Goal: Use online tool/utility: Use online tool/utility

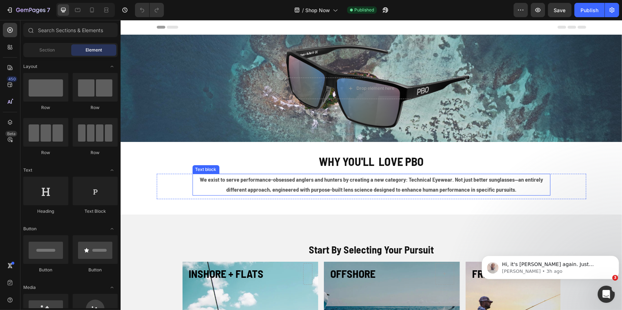
click at [330, 181] on strong "We exist to serve performance-obsessed anglers and hunters by creating a new ca…" at bounding box center [370, 184] width 343 height 17
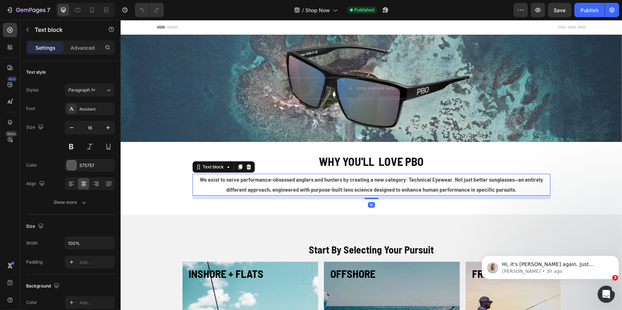
click at [330, 181] on strong "We exist to serve performance-obsessed anglers and hunters by creating a new ca…" at bounding box center [370, 184] width 343 height 17
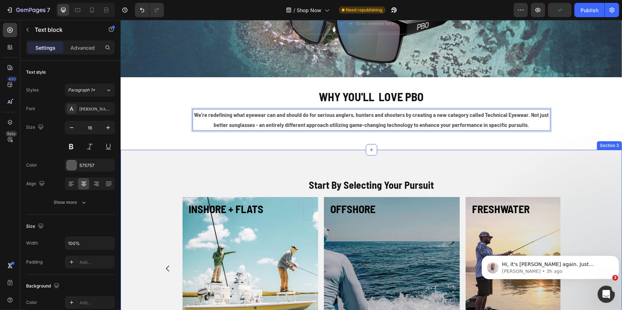
scroll to position [97, 0]
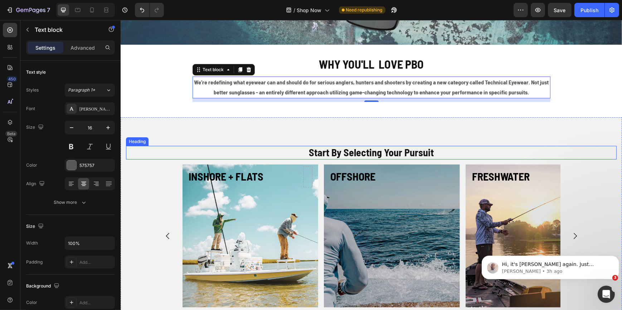
click at [366, 156] on strong "Start By Selecting Your Pursuit" at bounding box center [370, 152] width 125 height 12
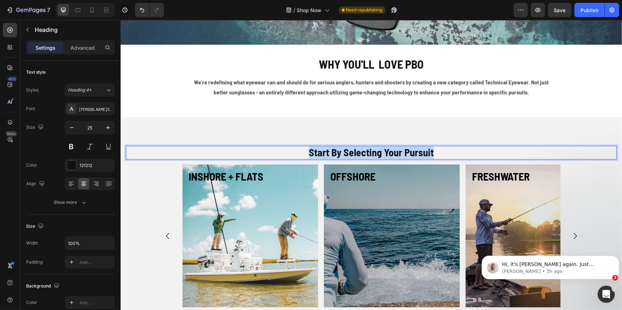
click at [366, 156] on strong "Start By Selecting Your Pursuit" at bounding box center [370, 152] width 125 height 12
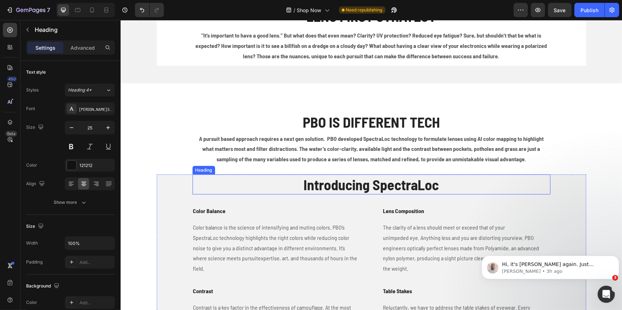
scroll to position [422, 0]
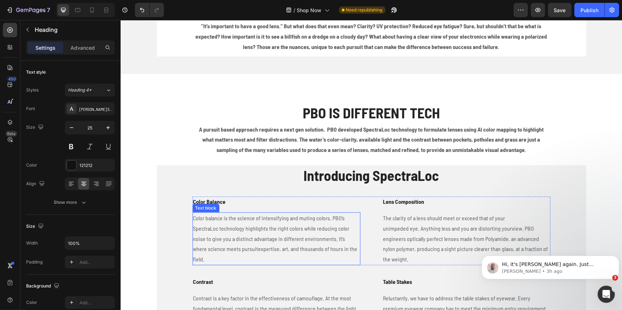
click at [240, 230] on p "Color balance is the science of intensifying and muting colors. PBO’s SpectraLo…" at bounding box center [276, 239] width 166 height 52
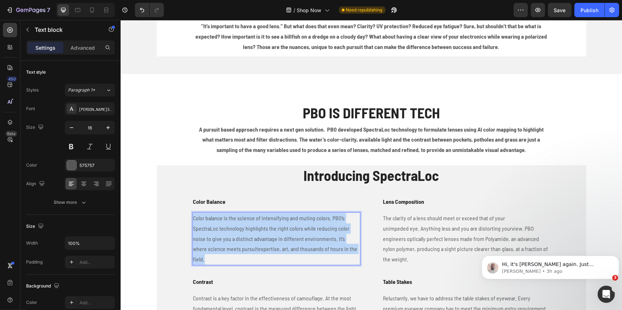
click at [240, 230] on p "Color balance is the science of intensifying and muting colors. PBO’s SpectraLo…" at bounding box center [276, 239] width 166 height 52
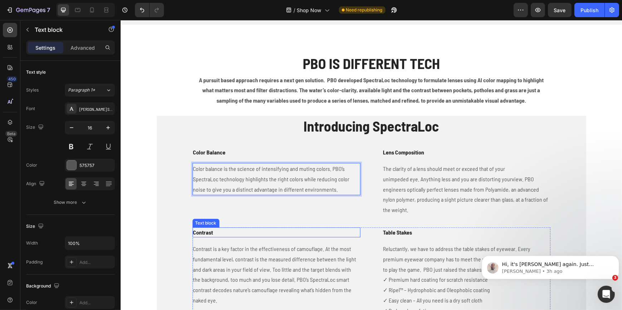
scroll to position [488, 0]
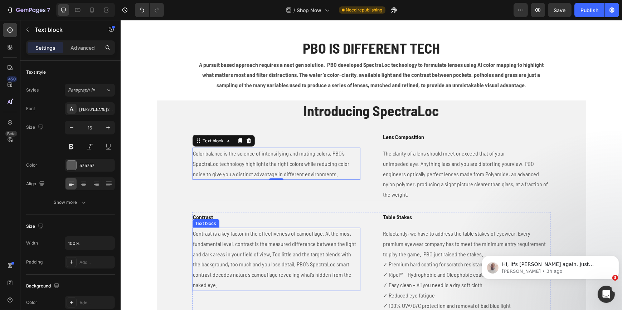
click at [246, 259] on p "Contrast is a key factor in the effectiveness of camouflage. At the most fundam…" at bounding box center [276, 260] width 166 height 62
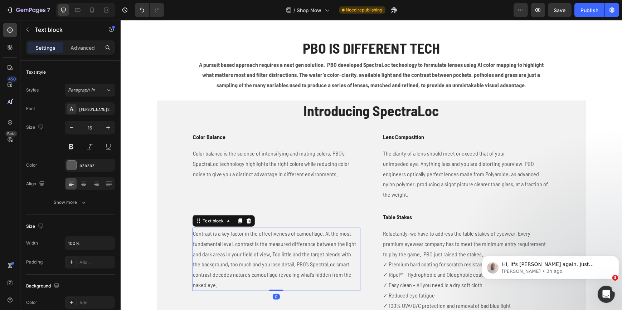
click at [246, 259] on p "Contrast is a key factor in the effectiveness of camouflage. At the most fundam…" at bounding box center [276, 260] width 166 height 62
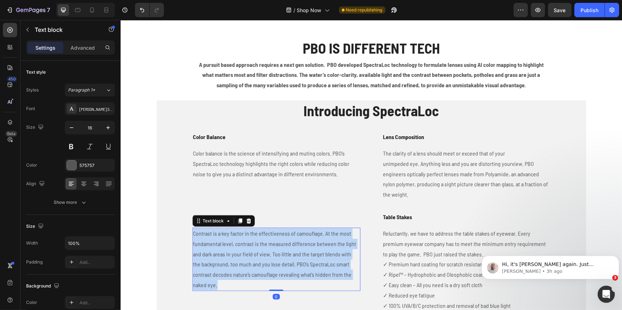
click at [246, 259] on p "Contrast is a key factor in the effectiveness of camouflage. At the most fundam…" at bounding box center [276, 260] width 166 height 62
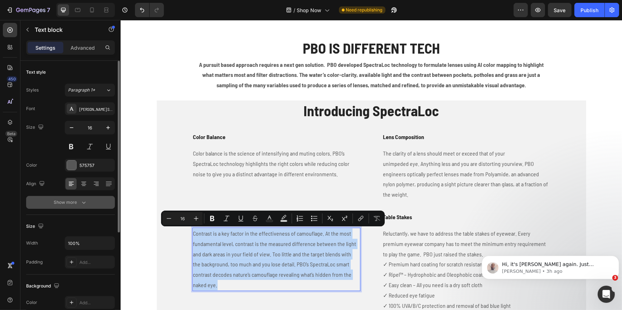
type input "12"
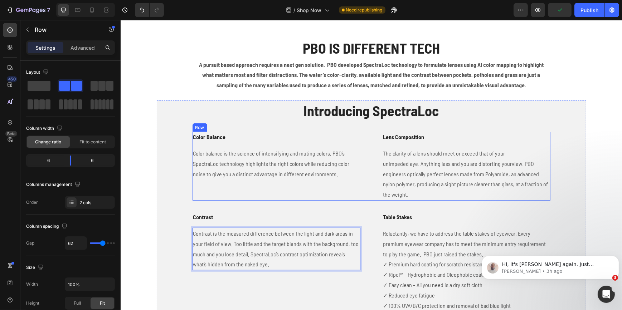
click at [248, 186] on div "Color Balance Text block Color balance is the science of intensifying and mutin…" at bounding box center [276, 166] width 168 height 69
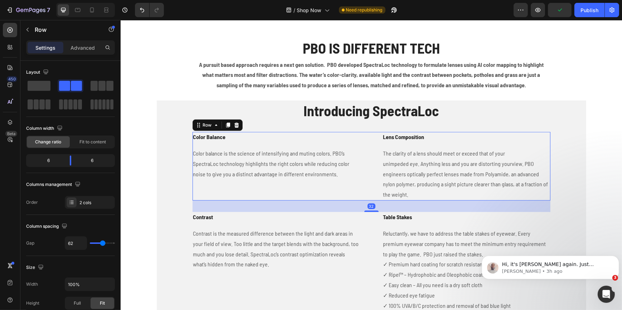
click at [248, 186] on div "Color Balance Text block Color balance is the science of intensifying and mutin…" at bounding box center [276, 166] width 168 height 69
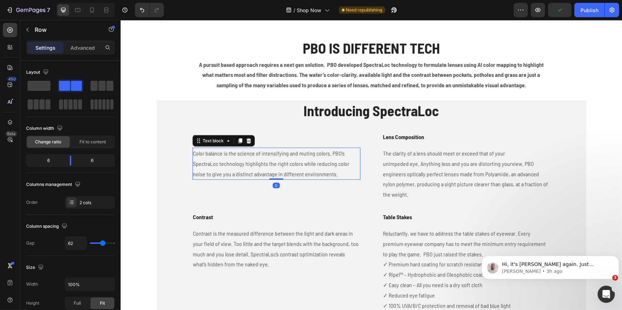
click at [268, 173] on p "Color balance is the science of intensifying and muting colors. PBO’s SpectraLo…" at bounding box center [276, 163] width 166 height 31
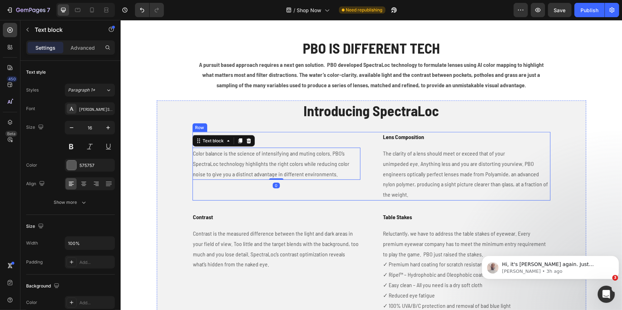
click at [279, 192] on div "Color Balance Text block Color balance is the science of intensifying and mutin…" at bounding box center [276, 166] width 168 height 69
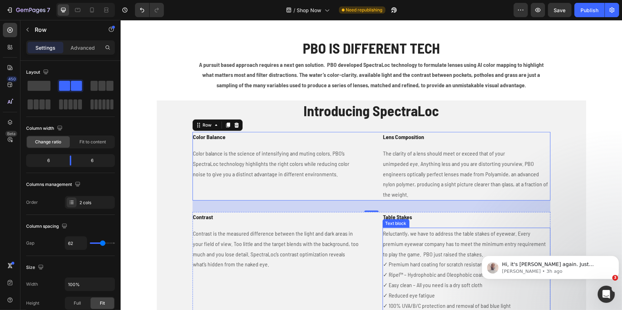
click at [432, 248] on p "Reluctantly, we have to address the table stakes of eyewear. Every premium eyew…" at bounding box center [466, 270] width 166 height 82
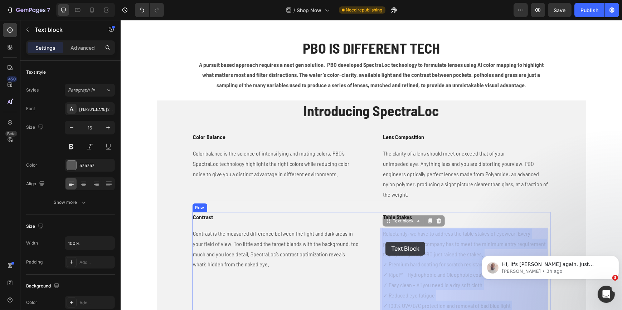
drag, startPoint x: 476, startPoint y: 254, endPoint x: 385, endPoint y: 242, distance: 92.0
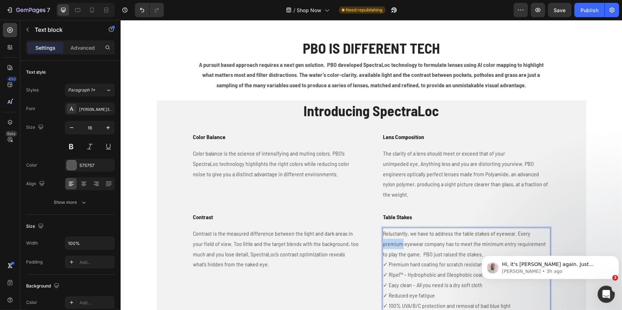
click at [392, 241] on p "Reluctantly, we have to address the table stakes of eyewear. Every premium eyew…" at bounding box center [466, 270] width 166 height 82
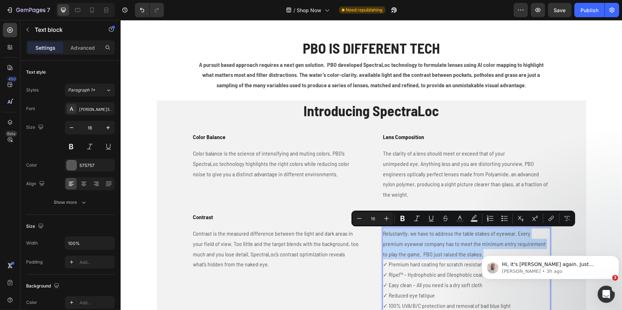
drag, startPoint x: 474, startPoint y: 254, endPoint x: 380, endPoint y: 235, distance: 95.8
click at [383, 235] on p "Reluctantly, we have to address the table stakes of eyewear. Every premium eyew…" at bounding box center [466, 270] width 166 height 82
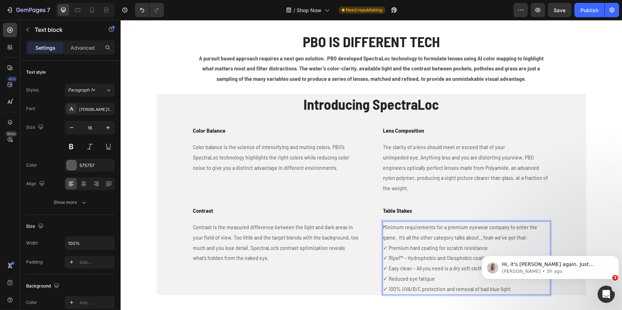
scroll to position [510, 0]
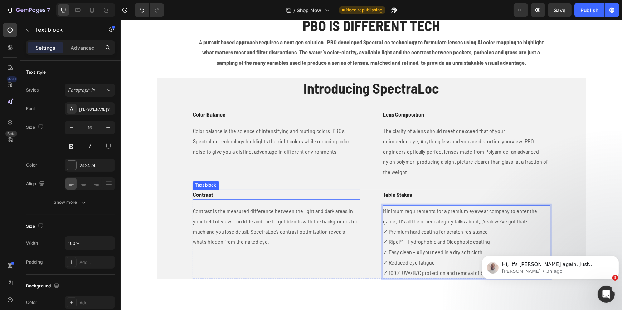
click at [201, 197] on p "Contrast" at bounding box center [276, 194] width 166 height 9
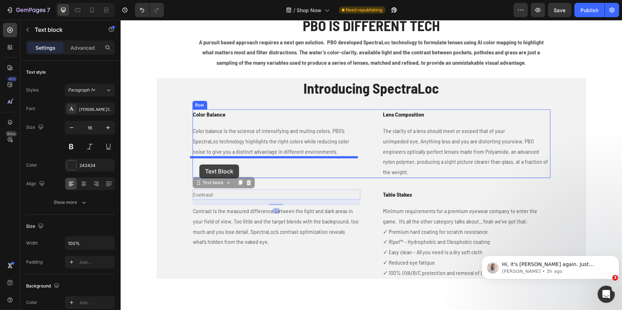
drag, startPoint x: 196, startPoint y: 183, endPoint x: 199, endPoint y: 165, distance: 18.5
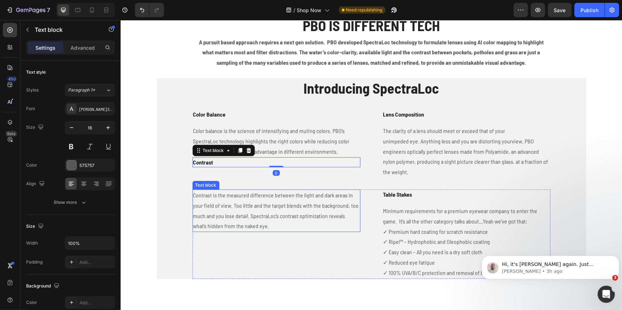
click at [223, 201] on p "Contrast is the measured difference between the light and dark areas in your fi…" at bounding box center [276, 210] width 166 height 41
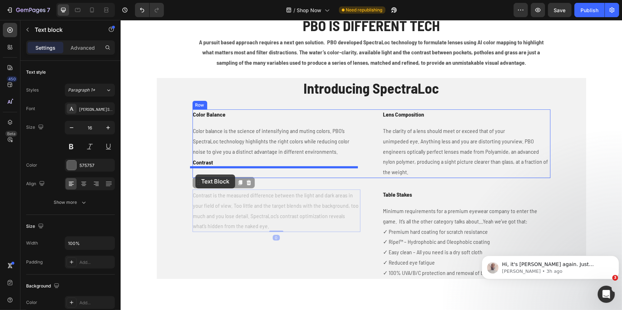
drag, startPoint x: 196, startPoint y: 185, endPoint x: 195, endPoint y: 175, distance: 10.8
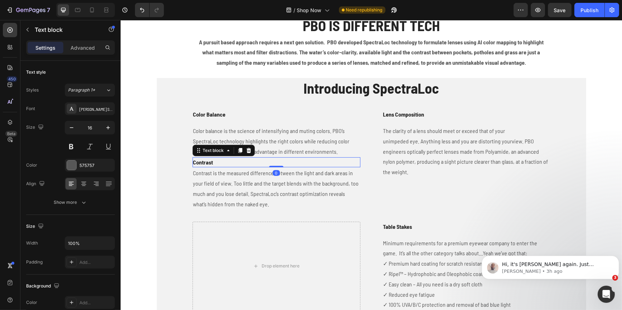
click at [318, 162] on p "Contrast" at bounding box center [276, 162] width 166 height 9
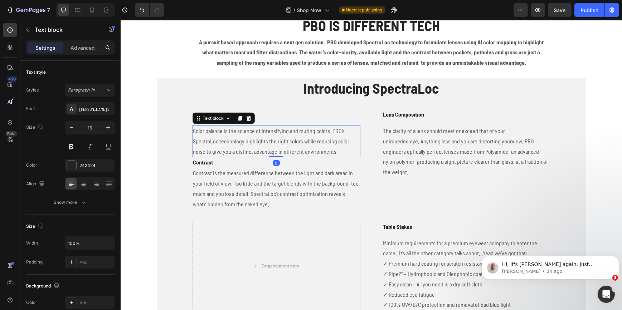
click at [332, 152] on p "Color balance is the science of intensifying and muting colors. PBO’s SpectraLo…" at bounding box center [276, 141] width 166 height 31
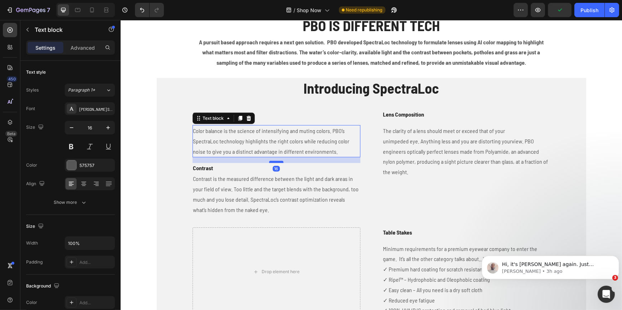
drag, startPoint x: 275, startPoint y: 156, endPoint x: 275, endPoint y: 163, distance: 6.4
click at [275, 163] on div at bounding box center [276, 162] width 14 height 2
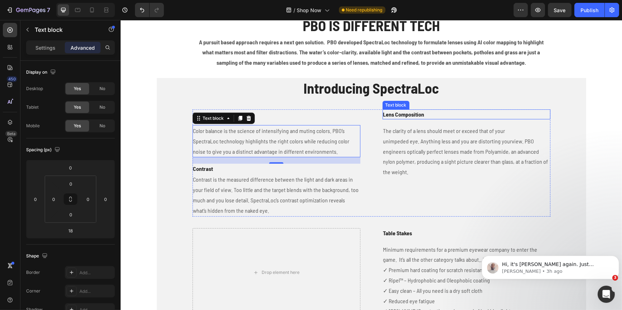
click at [402, 113] on p "Lens Composition" at bounding box center [466, 114] width 166 height 9
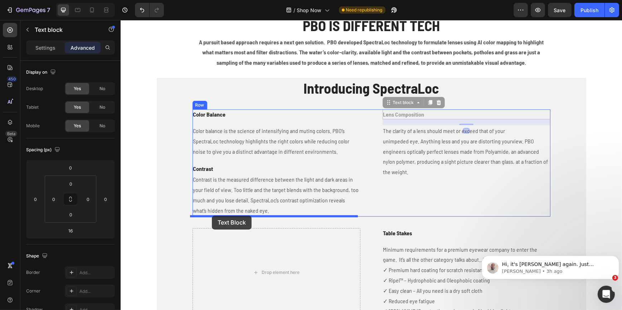
drag, startPoint x: 387, startPoint y: 103, endPoint x: 211, endPoint y: 216, distance: 208.2
type input "0"
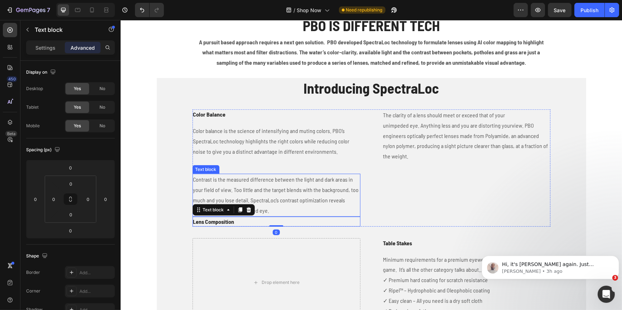
click at [275, 212] on p "Contrast is the measured difference between the light and dark areas in your fi…" at bounding box center [276, 195] width 166 height 41
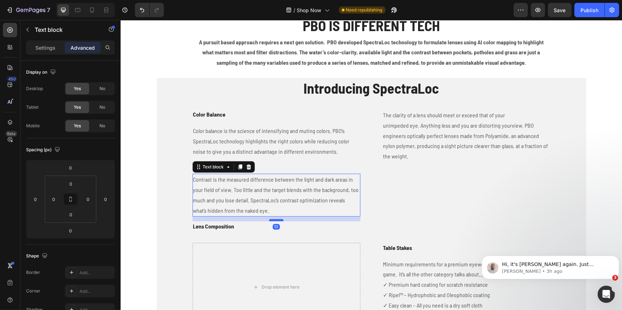
drag, startPoint x: 278, startPoint y: 215, endPoint x: 277, endPoint y: 220, distance: 4.7
click at [277, 220] on div at bounding box center [276, 220] width 14 height 2
type input "13"
click at [396, 135] on p "The clarity of a lens should meet or exceed that of your unimpeded eye. Anythin…" at bounding box center [466, 136] width 166 height 52
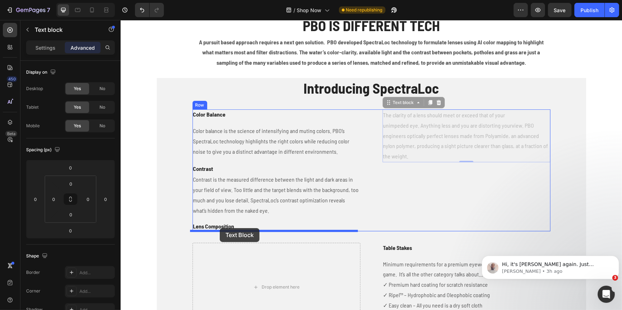
drag, startPoint x: 386, startPoint y: 103, endPoint x: 219, endPoint y: 228, distance: 208.3
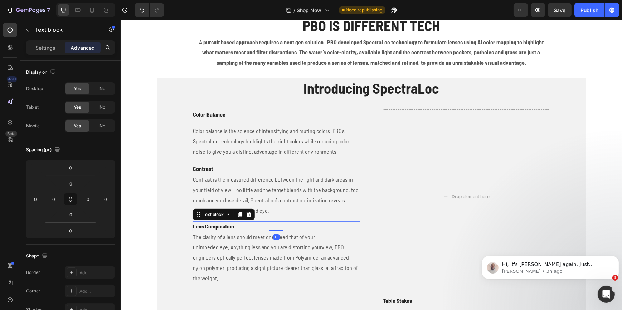
click at [266, 225] on p "Lens Composition" at bounding box center [276, 226] width 166 height 9
click at [215, 224] on p "Lens Composition" at bounding box center [276, 226] width 166 height 9
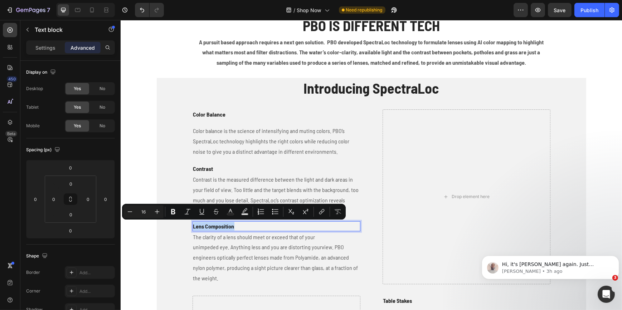
click at [215, 224] on p "Lens Composition" at bounding box center [276, 226] width 166 height 9
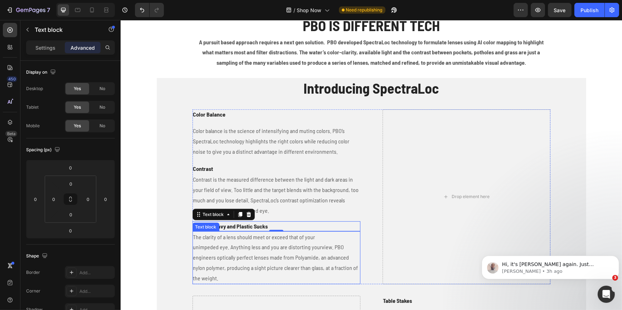
click at [240, 255] on p "The clarity of a lens should meet or exceed that of your unimpeded eye. Anythin…" at bounding box center [276, 258] width 166 height 52
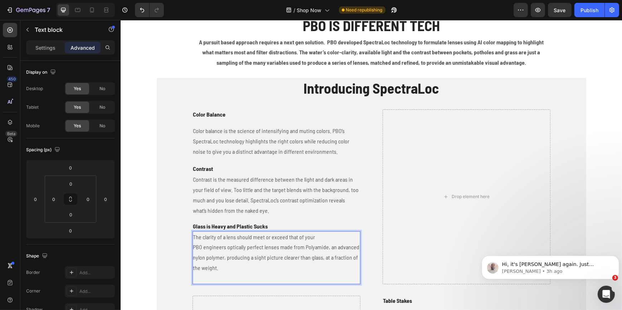
click at [220, 240] on p "The clarity of a lens should meet or exceed that of your PBO engineers opticall…" at bounding box center [276, 258] width 166 height 52
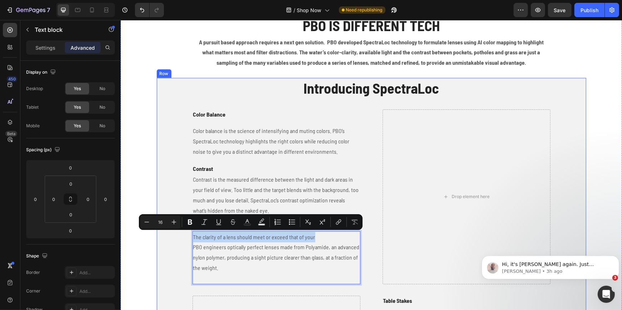
drag, startPoint x: 311, startPoint y: 237, endPoint x: 186, endPoint y: 240, distance: 124.9
click at [186, 240] on div "Introducing SpectraLoc Heading Color Balance Text block Color balance is the sc…" at bounding box center [370, 231] width 429 height 307
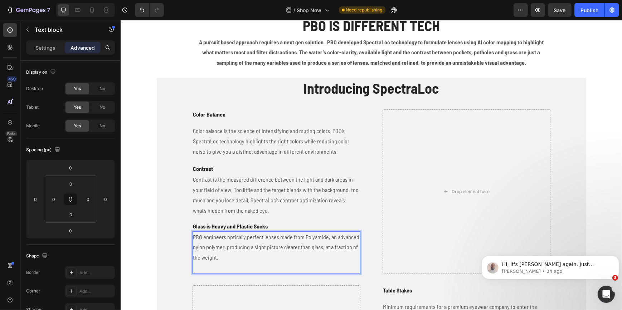
click at [289, 254] on p "PBO engineers optically perfect lenses made from Polyamide, an advanced nylon p…" at bounding box center [276, 252] width 166 height 41
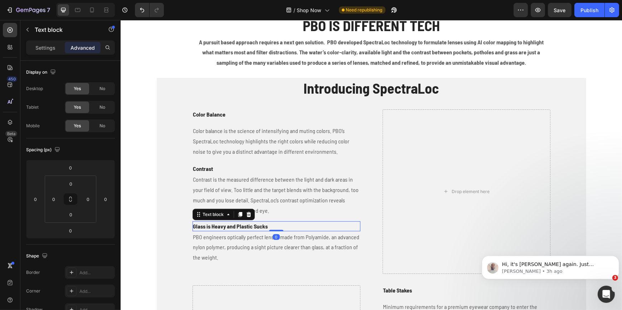
click at [285, 228] on p "Glass is Heavy and Plastic Sucks" at bounding box center [276, 226] width 166 height 9
click at [274, 230] on div at bounding box center [276, 231] width 14 height 2
type input "3"
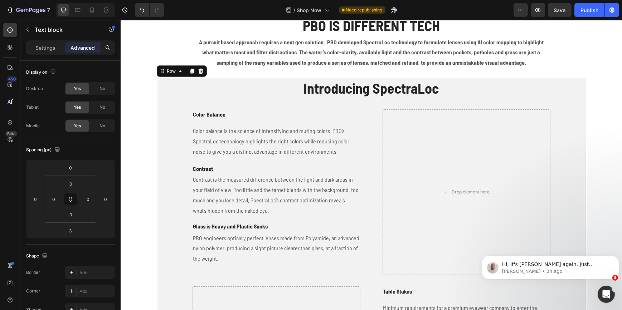
click at [161, 198] on div "Introducing SpectraLoc Heading Color Balance Text block Color balance is the sc…" at bounding box center [370, 227] width 429 height 298
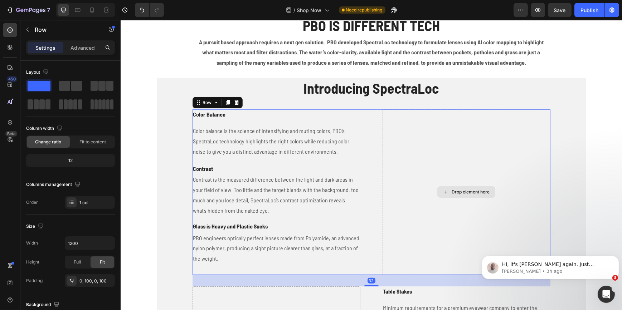
click at [432, 240] on div "Drop element here" at bounding box center [466, 192] width 168 height 166
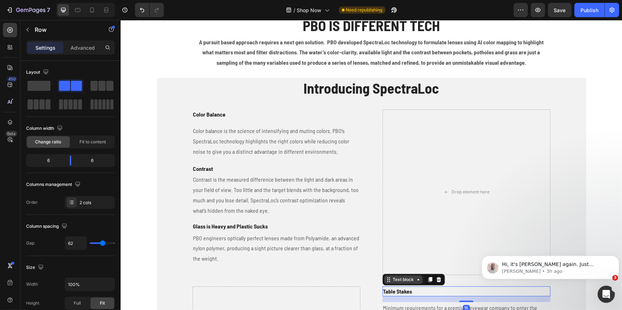
click at [399, 284] on div "Text block" at bounding box center [413, 279] width 62 height 11
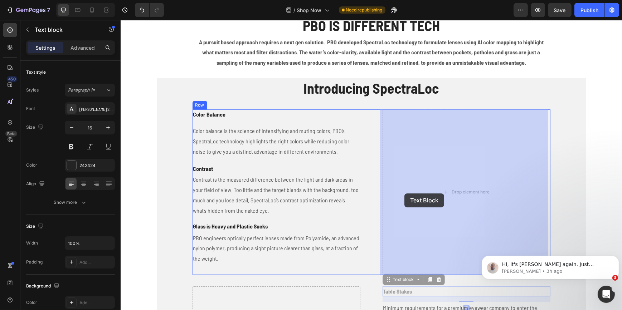
drag, startPoint x: 387, startPoint y: 280, endPoint x: 404, endPoint y: 194, distance: 88.3
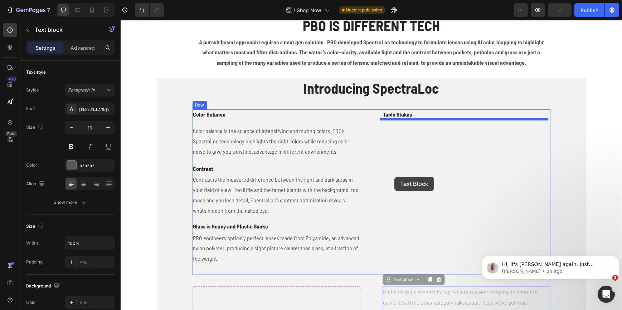
drag, startPoint x: 386, startPoint y: 280, endPoint x: 394, endPoint y: 177, distance: 103.7
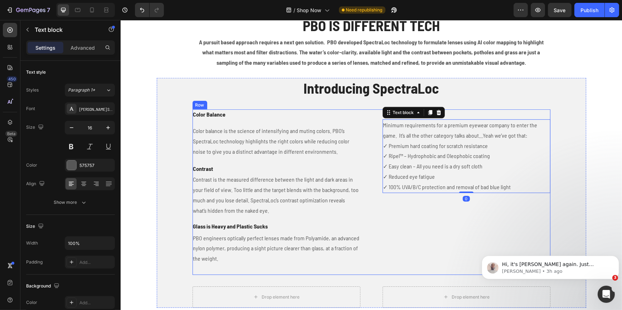
click at [404, 231] on div "Table Stakes Text block Minimum requirements for a premium eyewear company to e…" at bounding box center [466, 192] width 168 height 166
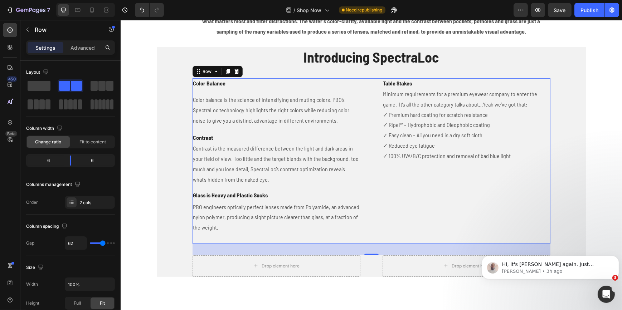
scroll to position [543, 0]
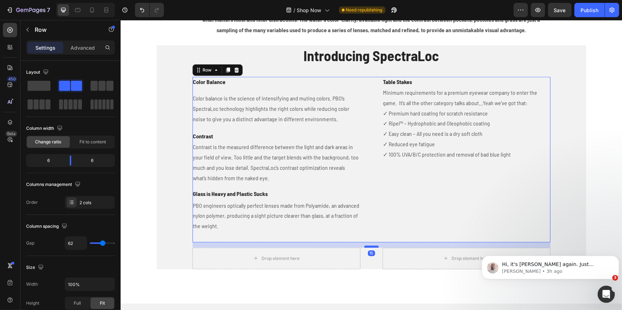
drag, startPoint x: 368, startPoint y: 253, endPoint x: 368, endPoint y: 246, distance: 6.1
click at [368, 246] on div at bounding box center [371, 247] width 14 height 2
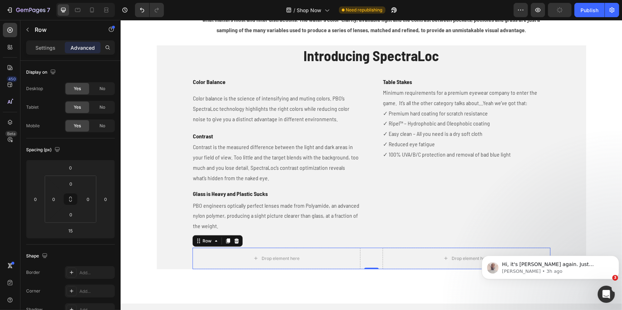
click at [361, 257] on div "Drop element here Drop element here Row 0" at bounding box center [371, 258] width 358 height 21
click at [233, 242] on icon at bounding box center [236, 241] width 6 height 6
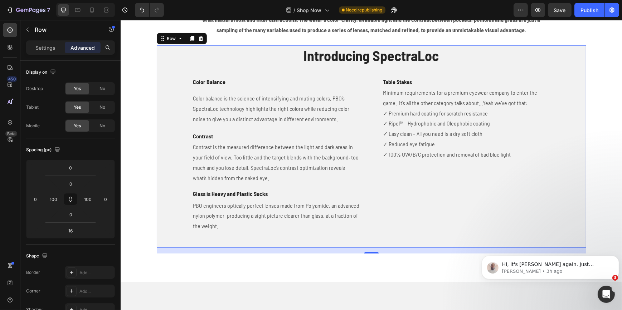
click at [373, 245] on div "Introducing SpectraLoc Heading Color Balance Text block Color balance is the sc…" at bounding box center [371, 146] width 358 height 202
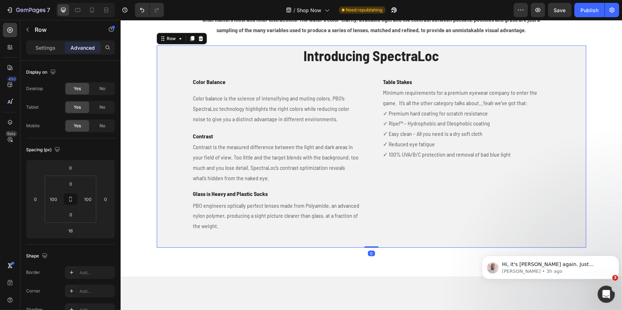
drag, startPoint x: 371, startPoint y: 252, endPoint x: 371, endPoint y: 242, distance: 10.4
click at [371, 242] on div "Introducing SpectraLoc Heading Color Balance Text block Color balance is the sc…" at bounding box center [370, 146] width 429 height 202
type input "0"
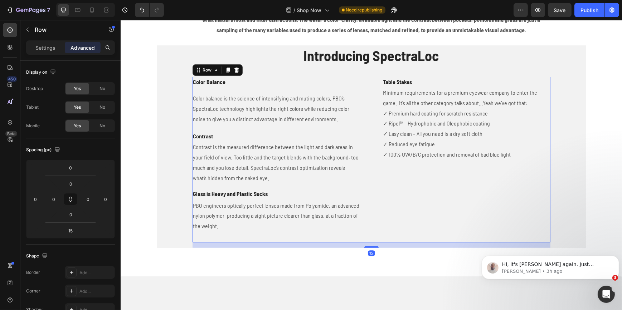
click at [365, 238] on div "Color Balance Text block Color balance is the science of intensifying and mutin…" at bounding box center [371, 160] width 358 height 166
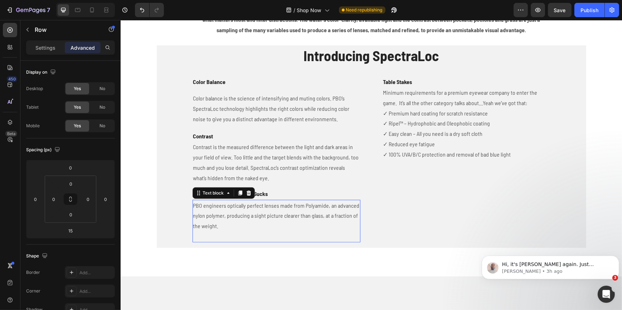
click at [318, 229] on p "PBO engineers optically perfect lenses made from Polyamide, an advanced nylon p…" at bounding box center [276, 221] width 166 height 41
drag, startPoint x: 276, startPoint y: 241, endPoint x: 277, endPoint y: 232, distance: 9.1
click at [277, 232] on div "PBO engineers optically perfect lenses made from Polyamide, an advanced nylon p…" at bounding box center [276, 221] width 168 height 43
click at [424, 219] on div "Table Stakes Text block Minimum requirements for a premium eyewear company to e…" at bounding box center [466, 160] width 168 height 166
click at [225, 237] on p "PBO engineers optically perfect lenses made from Polyamide, an advanced nylon p…" at bounding box center [276, 221] width 166 height 41
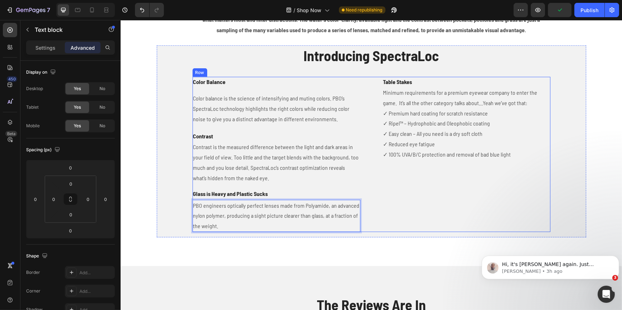
click at [429, 195] on div "Table Stakes Text block Minimum requirements for a premium eyewear company to e…" at bounding box center [466, 154] width 168 height 155
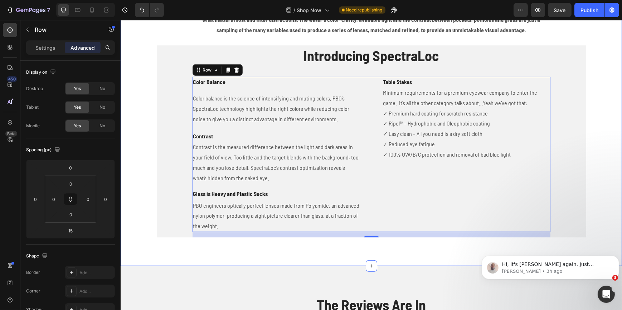
click at [446, 251] on div "PBO IS DIFFERENT TECH Heading A pursuit based approach requires a next gen solu…" at bounding box center [370, 110] width 501 height 312
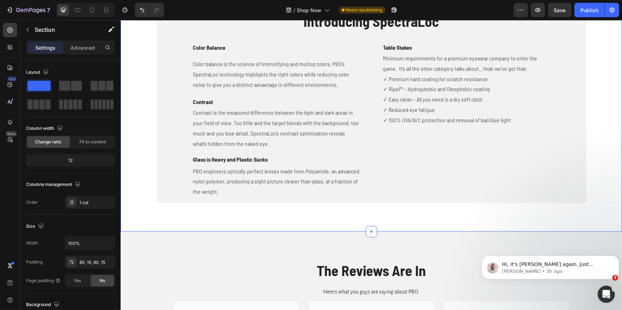
scroll to position [608, 0]
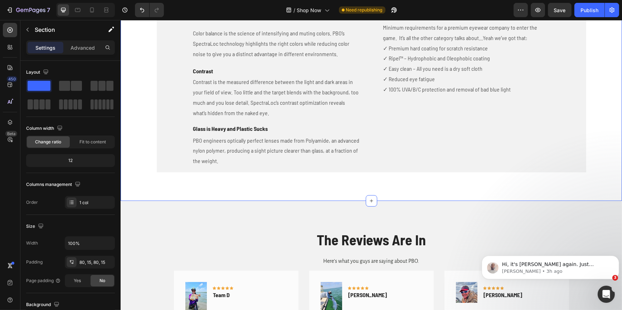
click at [385, 186] on div "PBO IS DIFFERENT TECH Heading A pursuit based approach requires a next gen solu…" at bounding box center [370, 45] width 501 height 312
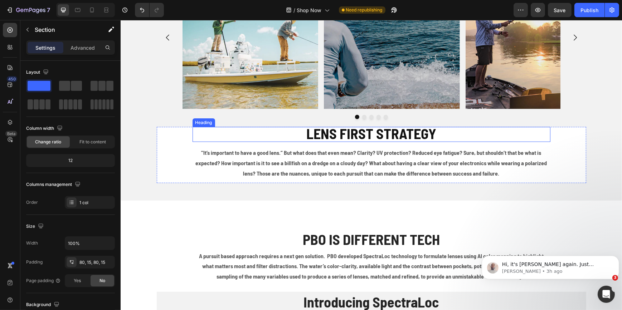
scroll to position [315, 0]
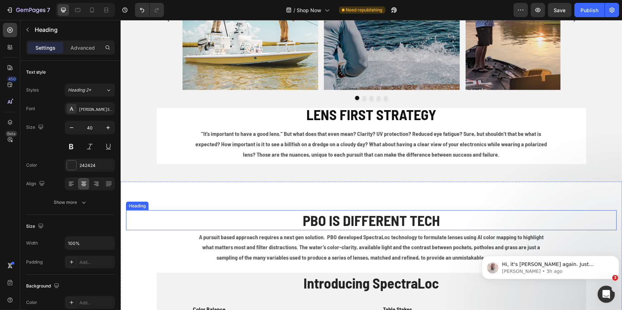
click at [358, 223] on h2 "PBO IS DIFFERENT TECH" at bounding box center [371, 220] width 490 height 20
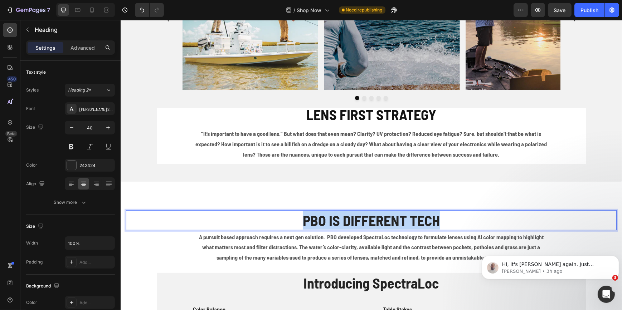
click at [358, 223] on p "PBO IS DIFFERENT TECH" at bounding box center [370, 220] width 489 height 19
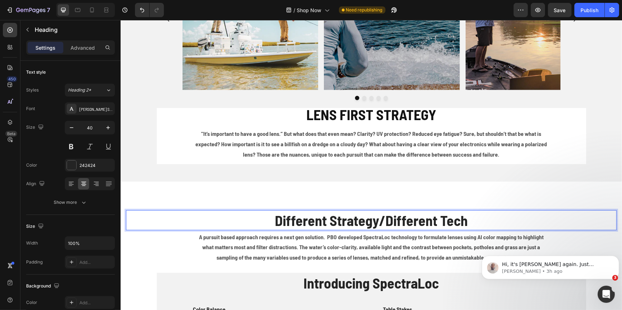
click at [381, 217] on p "Different Strategy/Different Tech" at bounding box center [370, 220] width 489 height 19
click at [465, 218] on p "Different Strategy. Different Tech" at bounding box center [370, 220] width 489 height 19
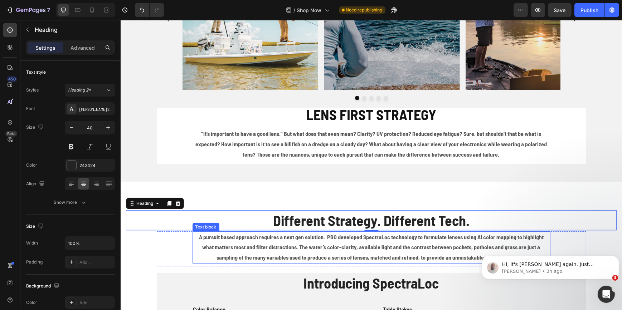
click at [321, 251] on p "A pursuit based approach requires a next gen solution. PBO developed SpectraLoc…" at bounding box center [371, 247] width 356 height 31
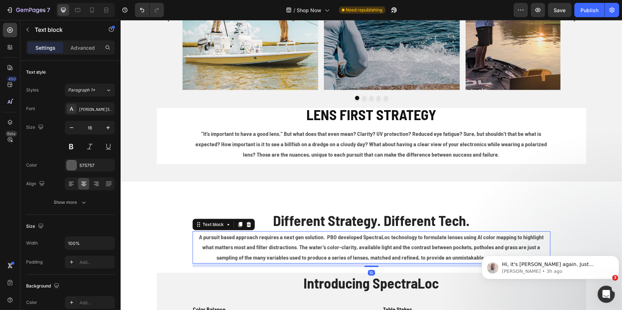
click at [321, 251] on p "A pursuit based approach requires a next gen solution. PBO developed SpectraLoc…" at bounding box center [371, 247] width 356 height 31
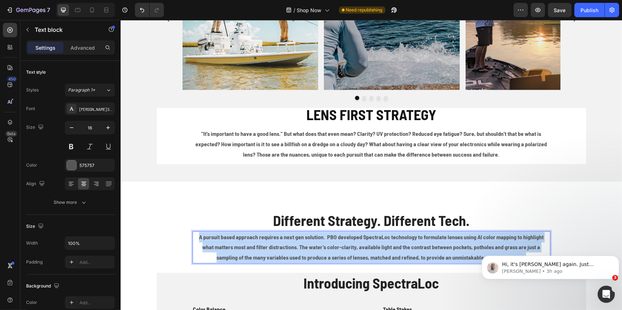
click at [321, 251] on p "A pursuit based approach requires a next gen solution. PBO developed SpectraLoc…" at bounding box center [371, 247] width 356 height 31
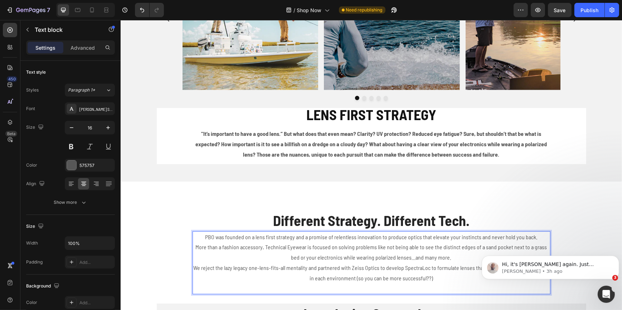
click at [316, 245] on p "More than a fashion accessory, Technical Eyewear is focused on solving problems…" at bounding box center [371, 268] width 356 height 52
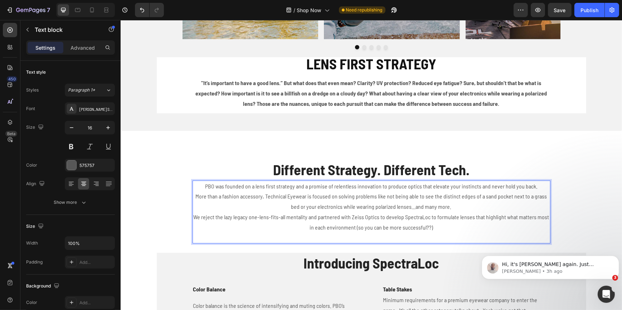
scroll to position [412, 0]
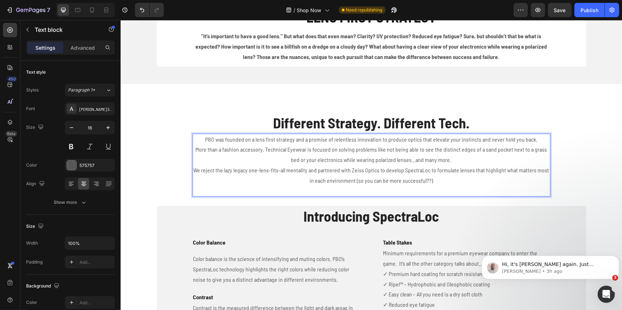
click at [332, 153] on p "More than a fashion accessory, Technical Eyewear is focused on solving problems…" at bounding box center [371, 171] width 356 height 52
click at [329, 142] on p "PBO was founded on a lens first strategy and a promise of relentless innovation…" at bounding box center [371, 140] width 356 height 10
click at [193, 151] on p "More than a fashion accessory, Technical Eyewear is focused on solving problems…" at bounding box center [371, 171] width 356 height 52
click at [193, 150] on p "More than a fashion accessory, Technical Eyewear is focused on solving problems…" at bounding box center [371, 171] width 356 height 52
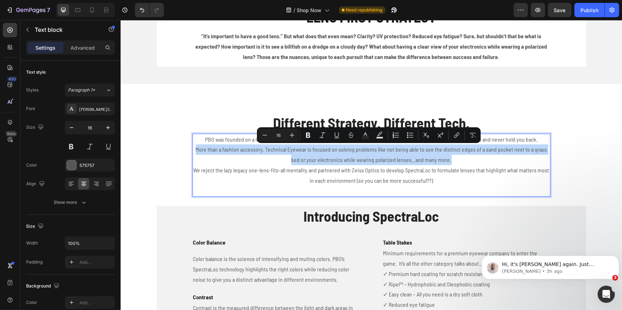
drag, startPoint x: 191, startPoint y: 150, endPoint x: 482, endPoint y: 159, distance: 291.0
click at [482, 159] on p "More than a fashion accessory, Technical Eyewear is focused on solving problems…" at bounding box center [371, 171] width 356 height 52
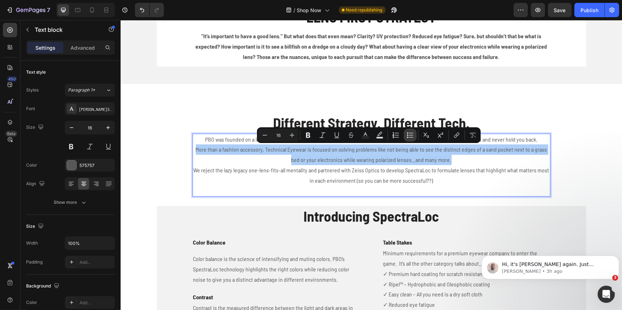
click at [408, 137] on icon "Editor contextual toolbar" at bounding box center [409, 135] width 7 height 7
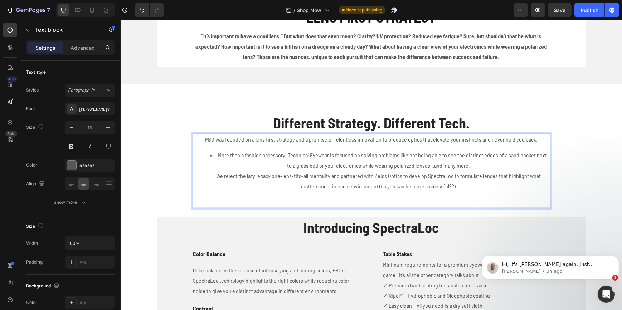
click at [367, 176] on li "More than a fashion accessory, Technical Eyewear is focused on solving problems…" at bounding box center [378, 176] width 342 height 52
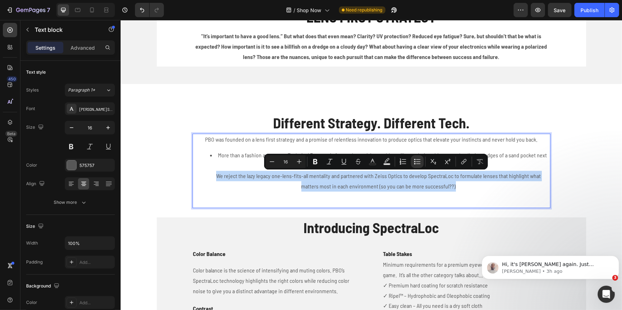
drag, startPoint x: 206, startPoint y: 176, endPoint x: 446, endPoint y: 187, distance: 239.9
click at [446, 187] on li "More than a fashion accessory, Technical Eyewear is focused on solving problems…" at bounding box center [378, 176] width 342 height 52
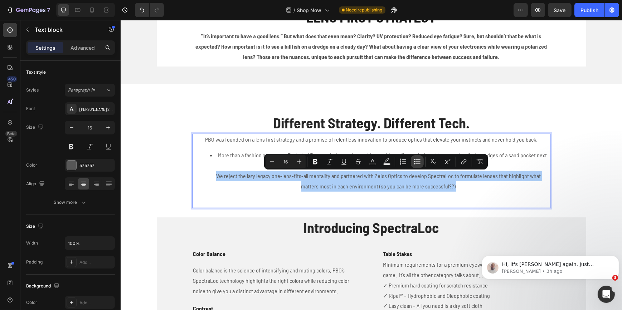
click at [414, 161] on icon "Editor contextual toolbar" at bounding box center [414, 161] width 1 height 1
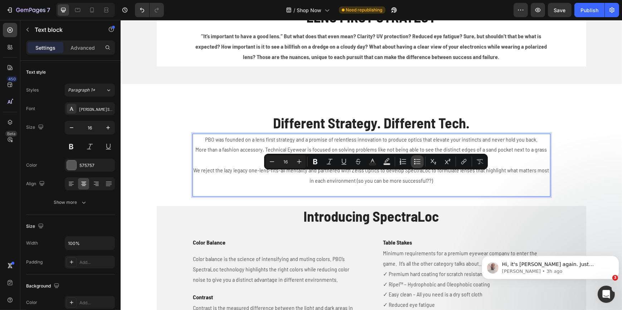
click at [417, 162] on icon "Editor contextual toolbar" at bounding box center [417, 161] width 7 height 7
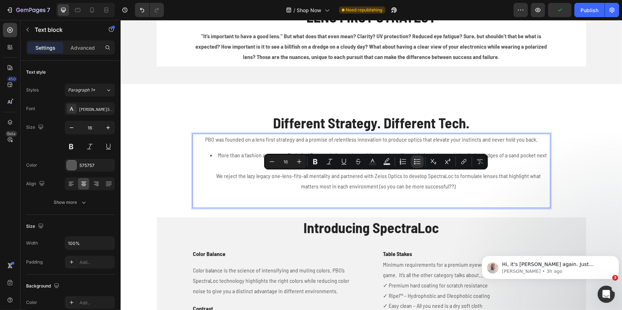
click at [438, 185] on li "More than a fashion accessory, Technical Eyewear is focused on solving problems…" at bounding box center [378, 176] width 342 height 52
click at [232, 182] on li "More than a fashion accessory, Technical Eyewear is focused on solving problems…" at bounding box center [378, 176] width 342 height 52
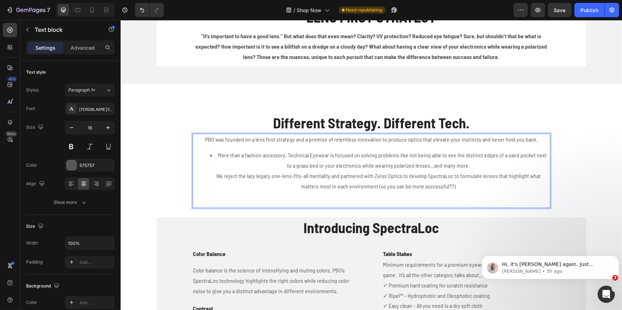
click at [207, 177] on li "More than a fashion accessory, Technical Eyewear is focused on solving problems…" at bounding box center [378, 176] width 342 height 52
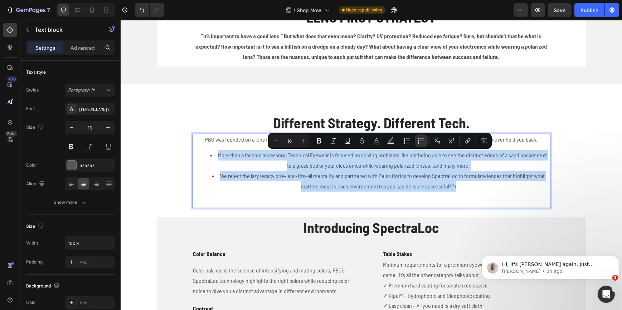
drag, startPoint x: 460, startPoint y: 187, endPoint x: 203, endPoint y: 154, distance: 259.7
click at [203, 154] on ul "More than a fashion accessory, Technical Eyewear is focused on solving problems…" at bounding box center [371, 176] width 356 height 52
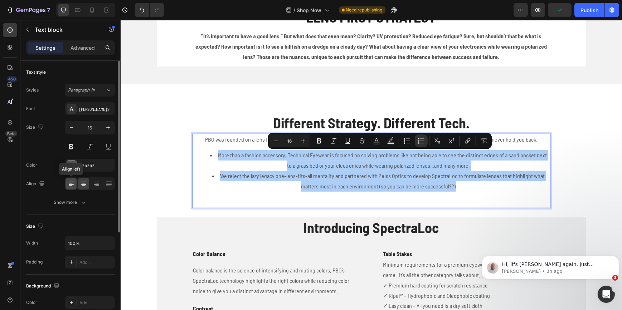
click at [72, 182] on icon at bounding box center [71, 183] width 7 height 7
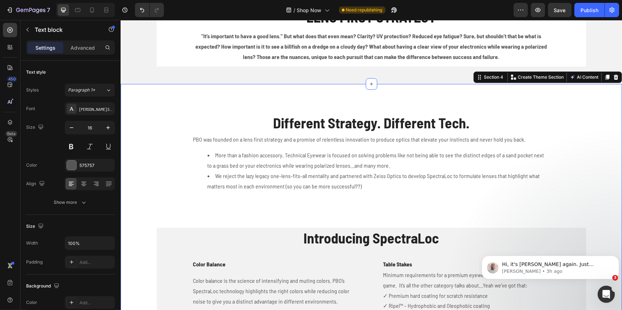
click at [135, 176] on div "Different Strategy. Different Tech. Heading PBO was founded on a lens first str…" at bounding box center [371, 267] width 490 height 308
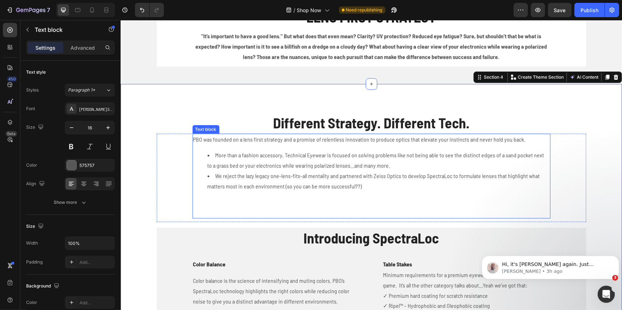
click at [387, 200] on li "We reject the lazy legacy one-lens-fits-all mentality and partnered with Zeiss …" at bounding box center [378, 191] width 342 height 41
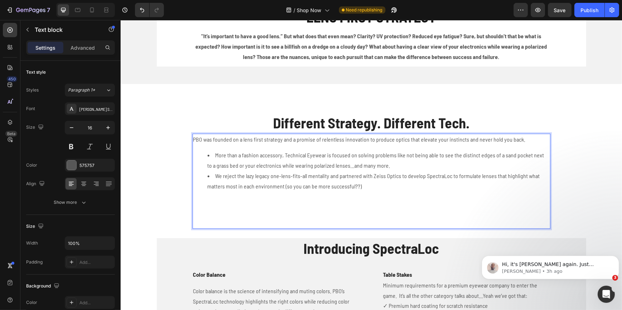
click at [346, 207] on li "We reject the lazy legacy one-lens-fits-all mentality and partnered with Zeiss …" at bounding box center [378, 197] width 342 height 52
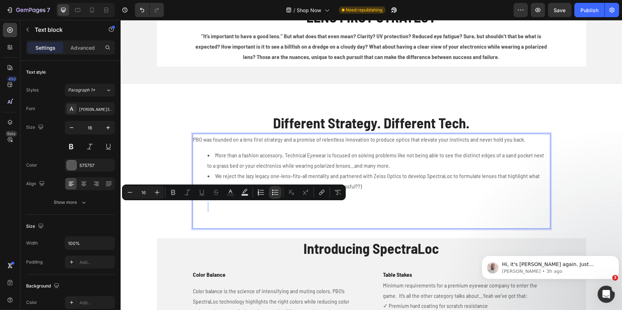
click at [357, 207] on li "We reject the lazy legacy one-lens-fits-all mentality and partnered with Zeiss …" at bounding box center [378, 197] width 342 height 52
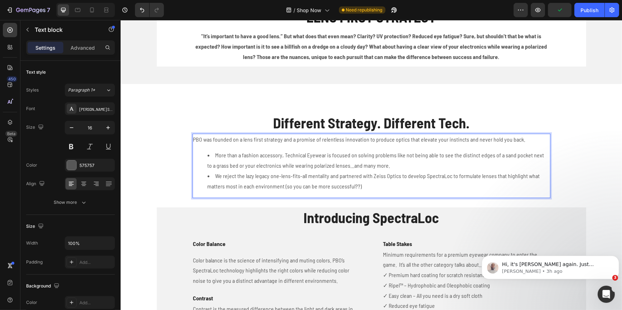
click at [365, 185] on li "We reject the lazy legacy one-lens-fits-all mentality and partnered with Zeiss …" at bounding box center [378, 181] width 342 height 21
click at [364, 185] on li "We reject the lazy legacy one-lens-fits-all mentality and partnered with Zeiss …" at bounding box center [378, 181] width 342 height 21
drag, startPoint x: 368, startPoint y: 184, endPoint x: 362, endPoint y: 186, distance: 6.3
click at [362, 186] on li "We reject the lazy legacy one-lens-fits-all mentality and partnered with Zeiss …" at bounding box center [378, 181] width 342 height 21
click at [282, 187] on li "We reject the lazy legacy one-lens-fits-all mentality and partnered with Zeiss …" at bounding box center [378, 181] width 342 height 21
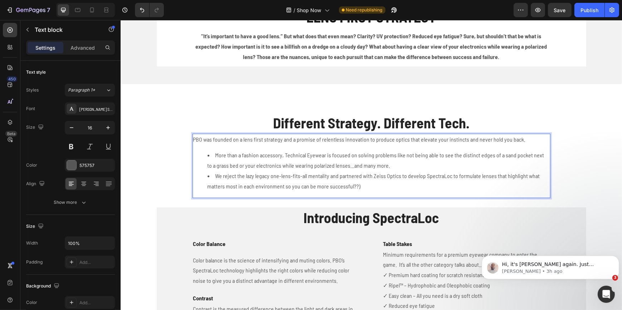
click at [360, 185] on li "We reject the lazy legacy one-lens-fits-all mentality and partnered with Zeiss …" at bounding box center [378, 181] width 342 height 21
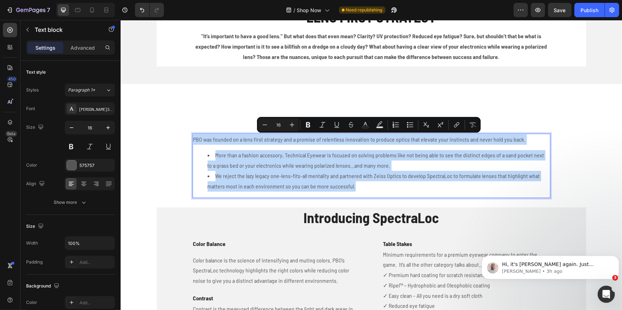
drag, startPoint x: 364, startPoint y: 187, endPoint x: 190, endPoint y: 140, distance: 180.7
click at [192, 140] on div "PBO was founded on a lens first strategy and a promise of relentless innovation…" at bounding box center [371, 166] width 358 height 64
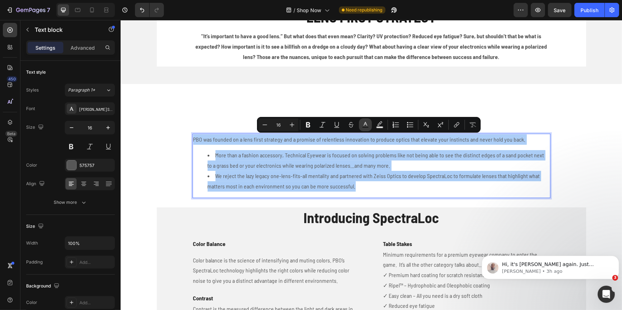
click at [365, 124] on icon "Editor contextual toolbar" at bounding box center [365, 124] width 7 height 7
type input "575757"
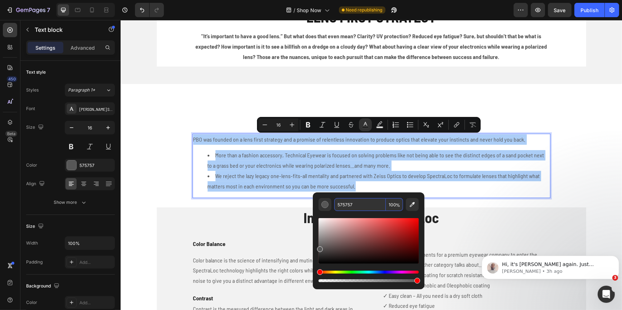
click at [343, 204] on input "575757" at bounding box center [360, 204] width 52 height 13
type input "002439"
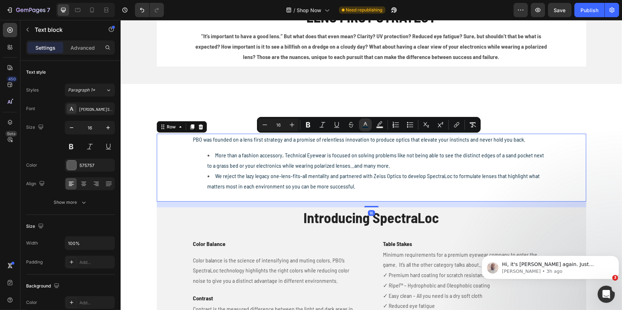
click at [164, 174] on div "PBO was founded on a lens first strategy and a promise of relentless innovation…" at bounding box center [370, 168] width 429 height 68
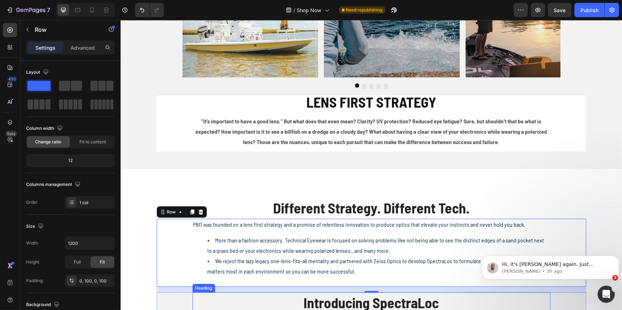
scroll to position [315, 0]
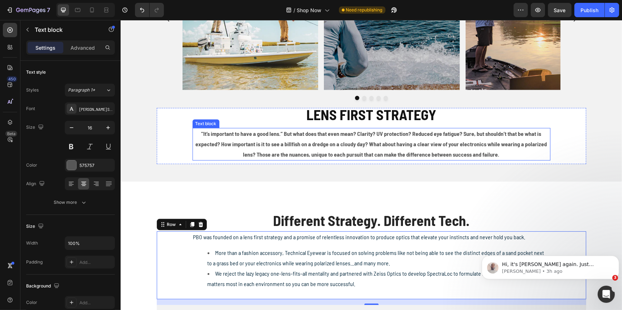
click at [363, 145] on strong ""It’s important to have a good lens.” But what does that even mean? Clarity? UV…" at bounding box center [370, 144] width 351 height 28
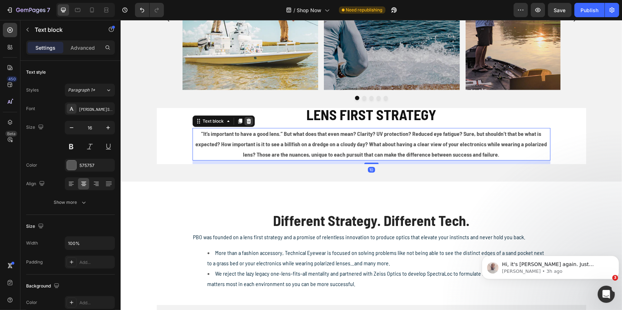
click at [246, 123] on icon at bounding box center [248, 121] width 5 height 5
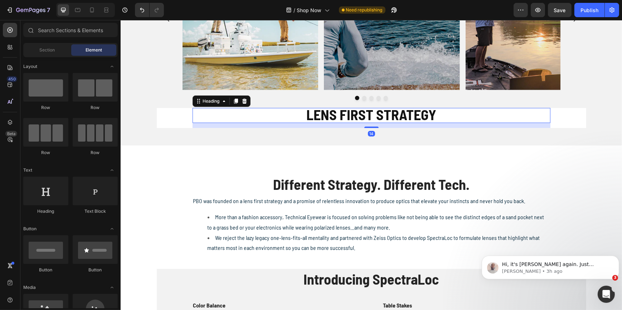
click at [251, 118] on h2 "LENS FIRST STRATEGY" at bounding box center [371, 115] width 358 height 15
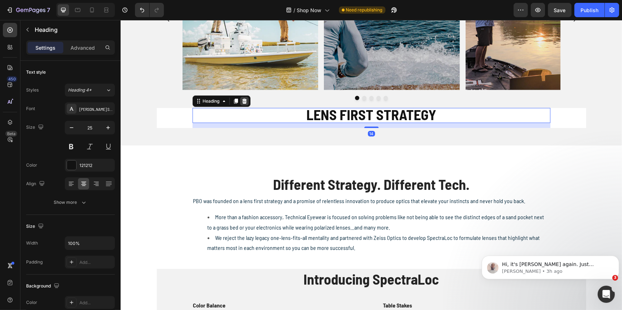
click at [241, 103] on icon at bounding box center [243, 101] width 5 height 5
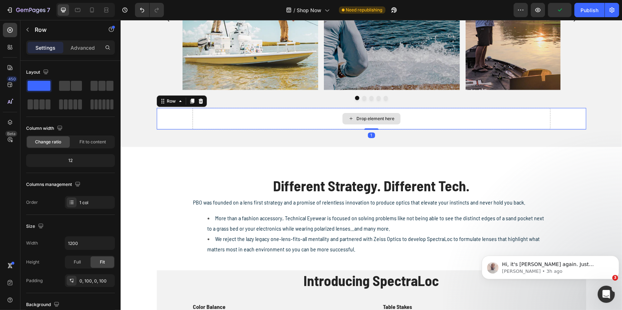
click at [266, 120] on div "Drop element here" at bounding box center [371, 118] width 358 height 21
click at [200, 102] on icon at bounding box center [200, 101] width 6 height 6
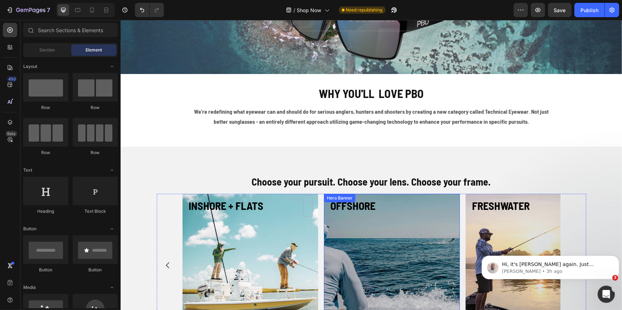
scroll to position [55, 0]
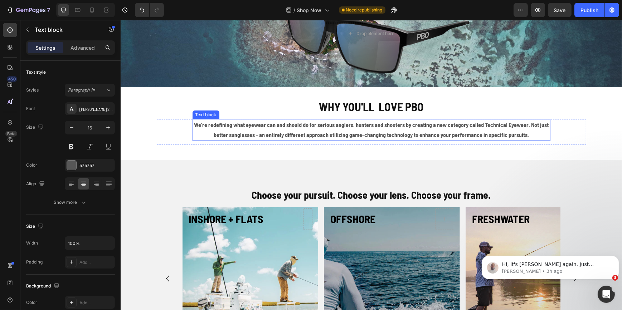
click at [368, 128] on p "We’re redefining what eyewear can and should do for serious anglers, hunters an…" at bounding box center [371, 130] width 356 height 21
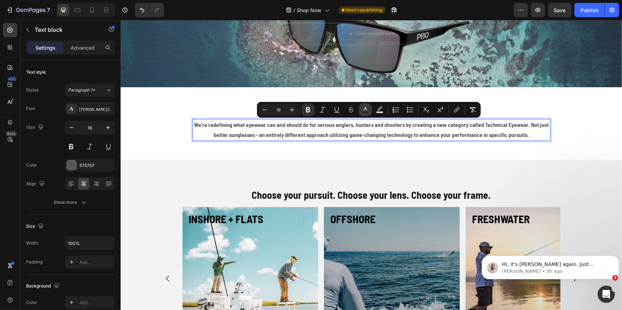
click at [363, 109] on icon "Editor contextual toolbar" at bounding box center [365, 109] width 7 height 7
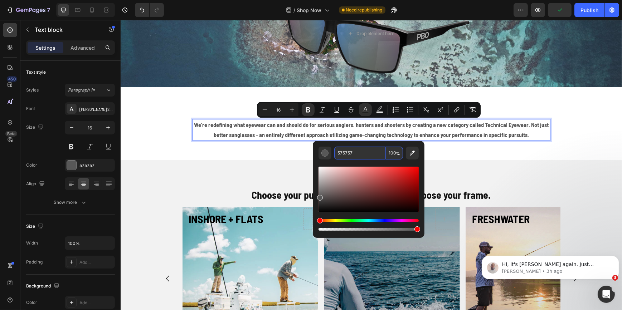
click at [348, 153] on input "575757" at bounding box center [360, 153] width 52 height 13
type input "002439"
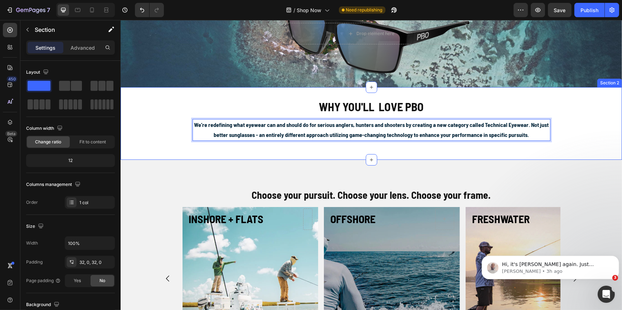
click at [279, 154] on div "WHY YOU'LL LOVE PBO Heading We’re redefining what eyewear can and should do for…" at bounding box center [370, 123] width 501 height 73
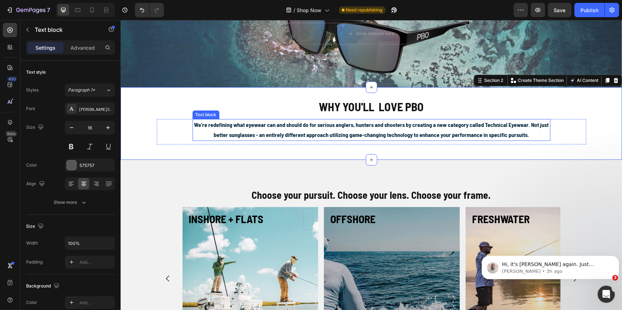
click at [289, 132] on strong "We’re redefining what eyewear can and should do for serious anglers, hunters an…" at bounding box center [371, 129] width 355 height 17
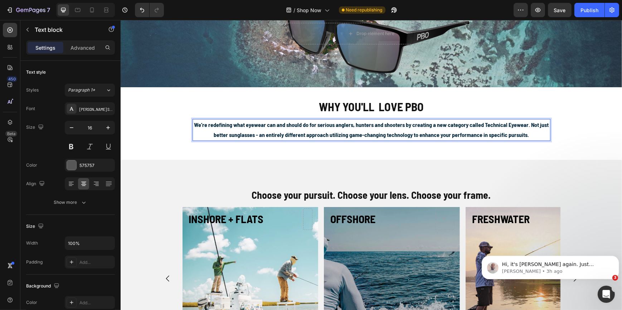
click at [289, 132] on strong "We’re redefining what eyewear can and should do for serious anglers, hunters an…" at bounding box center [371, 129] width 355 height 17
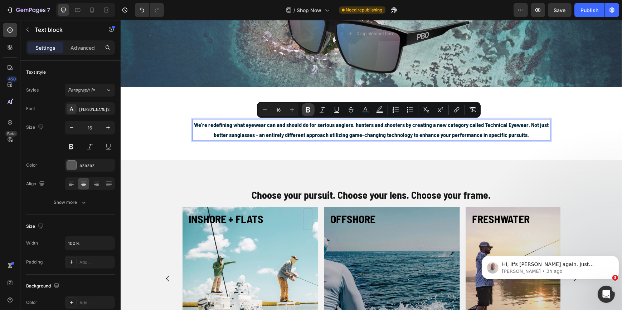
click at [309, 108] on icon "Editor contextual toolbar" at bounding box center [308, 109] width 4 height 5
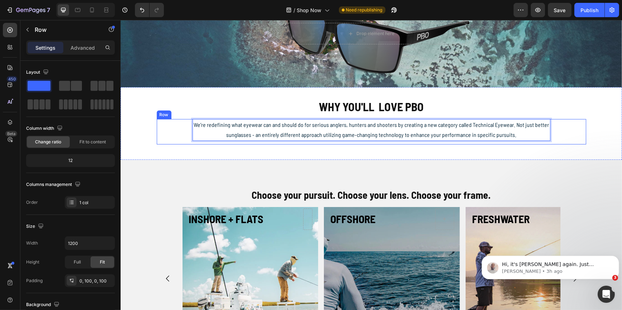
click at [162, 132] on div "We’re redefining what eyewear can and should do for serious anglers, hunters an…" at bounding box center [370, 132] width 429 height 26
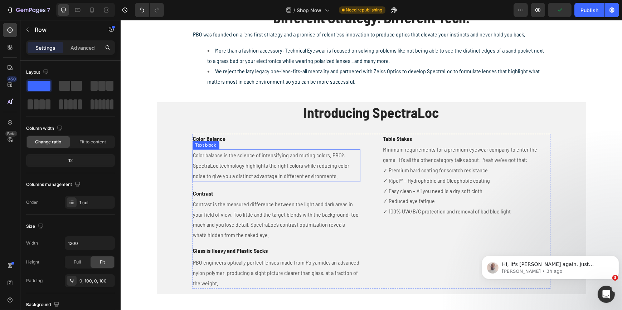
scroll to position [510, 0]
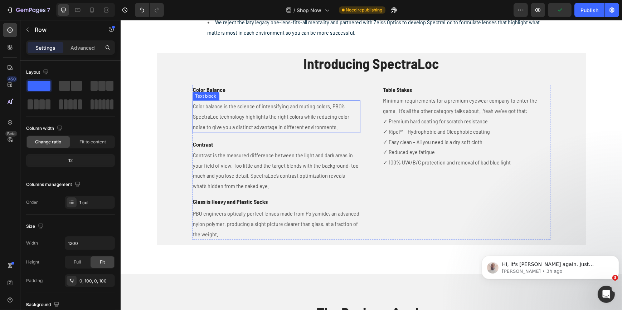
click at [246, 113] on p "Color balance is the science of intensifying and muting colors. PBO’s SpectraLo…" at bounding box center [276, 116] width 166 height 31
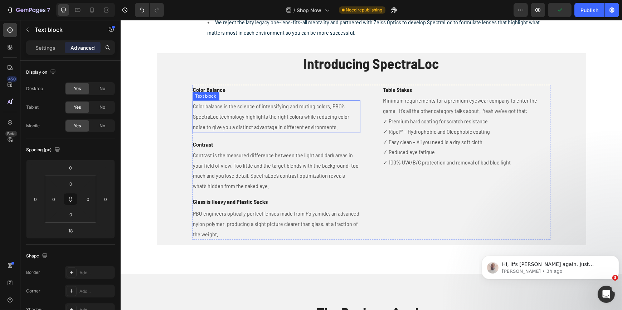
click at [246, 113] on p "Color balance is the science of intensifying and muting colors. PBO’s SpectraLo…" at bounding box center [276, 116] width 166 height 31
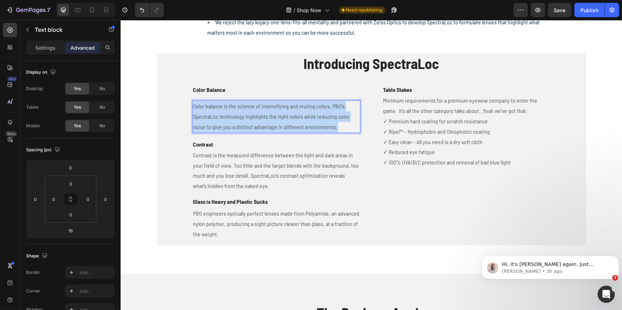
click at [246, 113] on p "Color balance is the science of intensifying and muting colors. PBO’s SpectraLo…" at bounding box center [276, 116] width 166 height 31
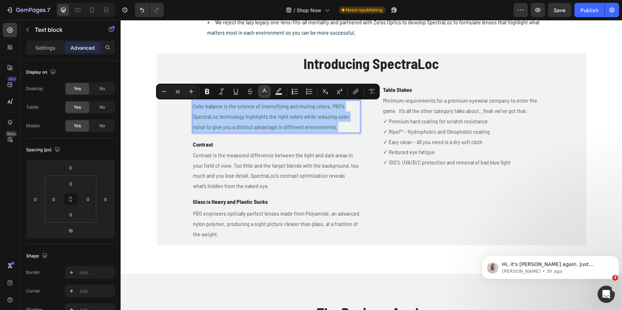
click at [264, 91] on icon "Editor contextual toolbar" at bounding box center [265, 91] width 4 height 4
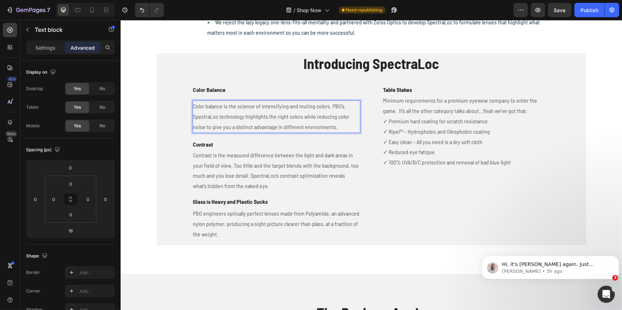
click at [272, 107] on p "Color balance is the science of intensifying and muting colors. PBO’s SpectraLo…" at bounding box center [276, 116] width 166 height 31
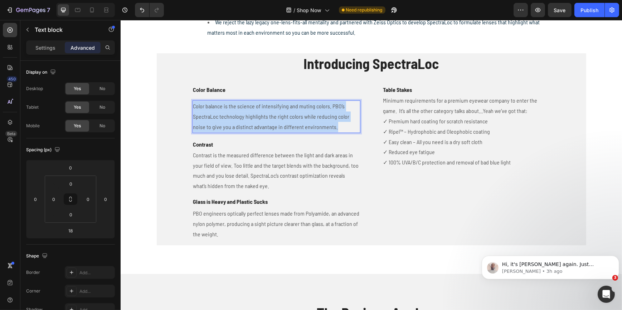
click at [272, 107] on p "Color balance is the science of intensifying and muting colors. PBO’s SpectraLo…" at bounding box center [276, 116] width 166 height 31
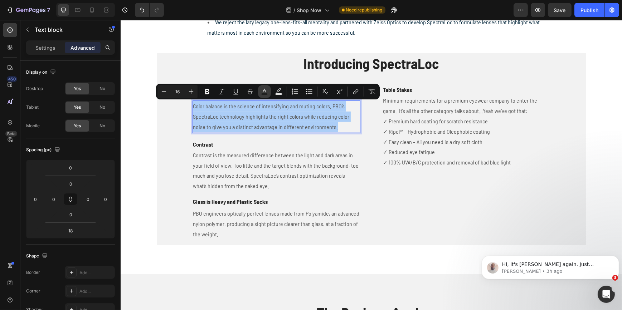
click at [267, 90] on icon "Editor contextual toolbar" at bounding box center [264, 91] width 7 height 7
click at [263, 93] on rect "Editor contextual toolbar" at bounding box center [264, 94] width 7 height 2
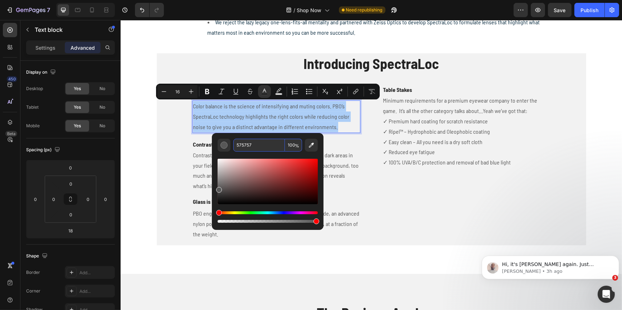
click at [241, 147] on input "575757" at bounding box center [259, 145] width 52 height 13
type input "002439"
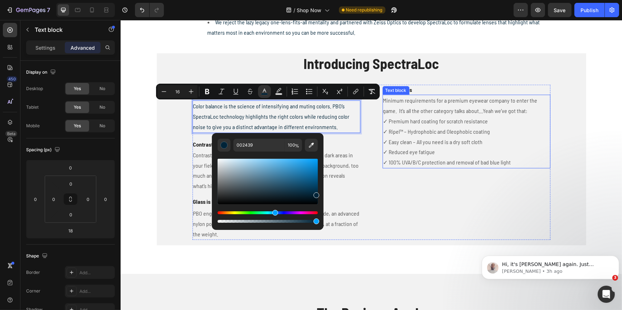
click at [405, 122] on p "Minimum requirements for a premium eyewear company to enter the game. It’s all …" at bounding box center [466, 132] width 166 height 72
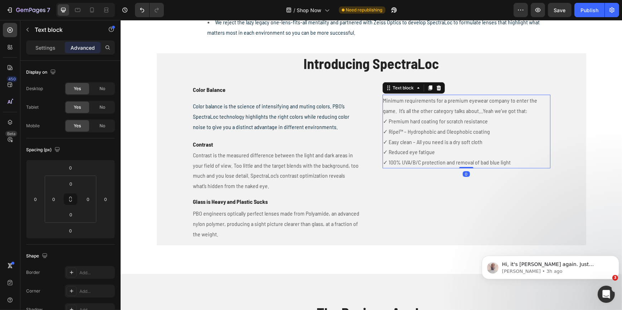
click at [410, 121] on p "Minimum requirements for a premium eyewear company to enter the game. It’s all …" at bounding box center [466, 132] width 166 height 72
click at [383, 100] on p "Minimum requirements for a premium eyewear company to enter the game. It’s all …" at bounding box center [466, 132] width 166 height 72
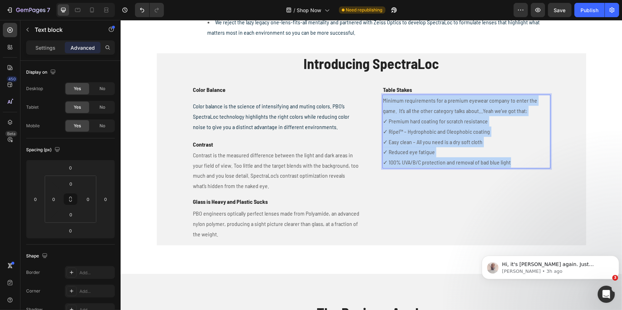
drag, startPoint x: 381, startPoint y: 100, endPoint x: 518, endPoint y: 161, distance: 150.4
click at [518, 161] on p "Minimum requirements for a premium eyewear company to enter the game. It’s all …" at bounding box center [466, 132] width 166 height 72
click at [451, 123] on p "Minimum requirements for a premium eyewear company to enter the game. It’s all …" at bounding box center [466, 132] width 166 height 72
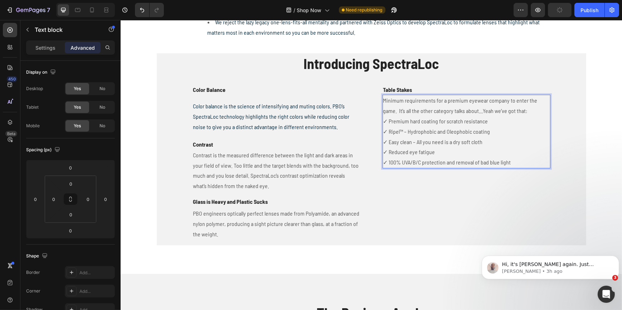
click at [451, 123] on p "Minimum requirements for a premium eyewear company to enter the game. It’s all …" at bounding box center [466, 132] width 166 height 72
click at [401, 105] on p "Minimum requirements for a premium eyewear company to enter the game. It’s all …" at bounding box center [466, 132] width 166 height 72
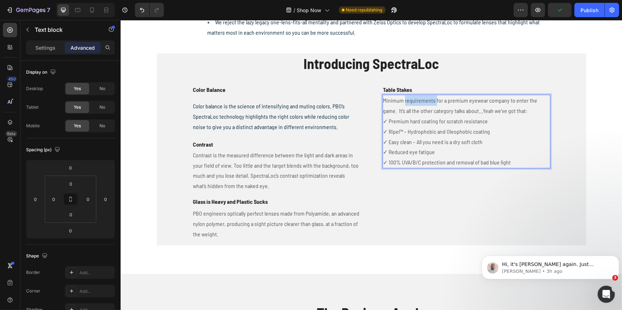
click at [401, 105] on p "Minimum requirements for a premium eyewear company to enter the game. It’s all …" at bounding box center [466, 132] width 166 height 72
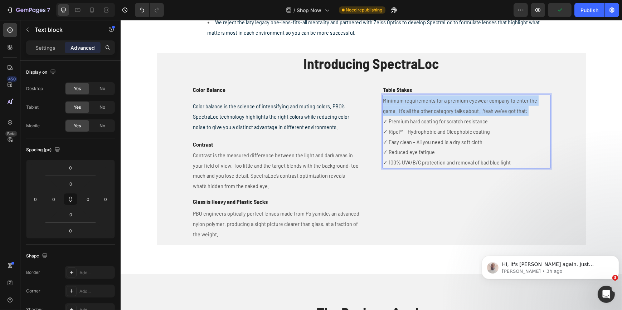
click at [401, 105] on p "Minimum requirements for a premium eyewear company to enter the game. It’s all …" at bounding box center [466, 132] width 166 height 72
click at [402, 105] on p "Minimum requirements for a premium eyewear company to enter the game. It’s all …" at bounding box center [466, 132] width 166 height 72
drag, startPoint x: 382, startPoint y: 101, endPoint x: 432, endPoint y: 119, distance: 53.5
click at [450, 132] on p "Minimum requirements for a premium eyewear company to enter the game. It’s all …" at bounding box center [466, 132] width 166 height 72
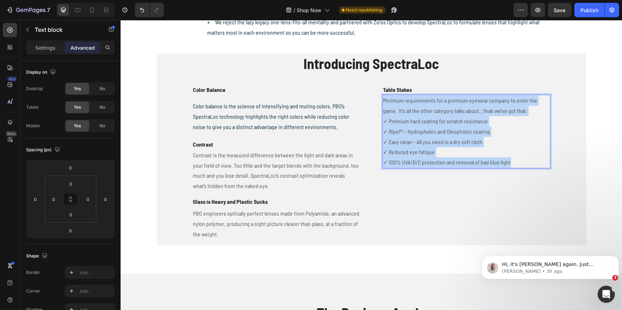
drag, startPoint x: 382, startPoint y: 100, endPoint x: 519, endPoint y: 161, distance: 149.9
click at [519, 161] on p "Minimum requirements for a premium eyewear company to enter the game. It’s all …" at bounding box center [466, 132] width 166 height 72
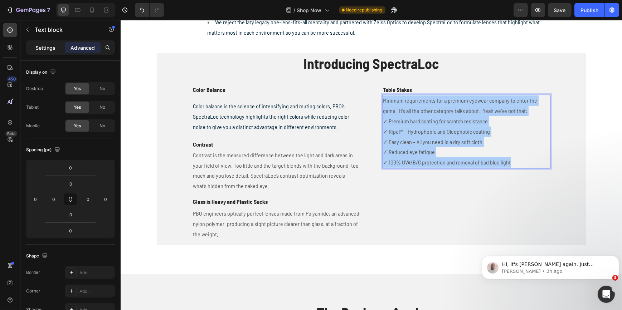
click at [47, 52] on div "Settings" at bounding box center [46, 47] width 36 height 11
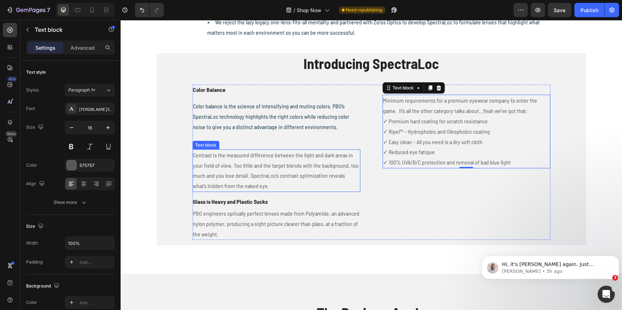
click at [251, 163] on p "Contrast is the measured difference between the light and dark areas in your fi…" at bounding box center [276, 170] width 166 height 41
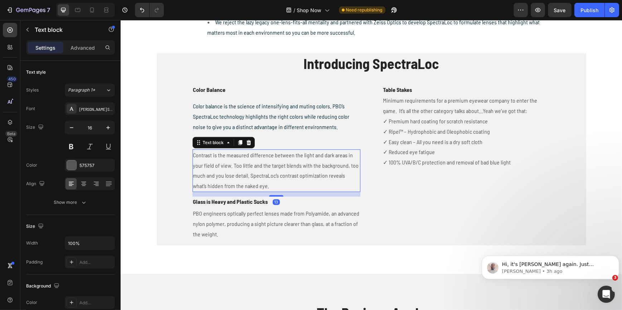
click at [251, 163] on p "Contrast is the measured difference between the light and dark areas in your fi…" at bounding box center [276, 170] width 166 height 41
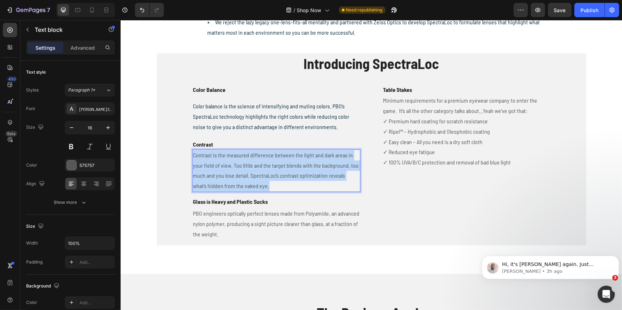
click at [251, 163] on p "Contrast is the measured difference between the light and dark areas in your fi…" at bounding box center [276, 170] width 166 height 41
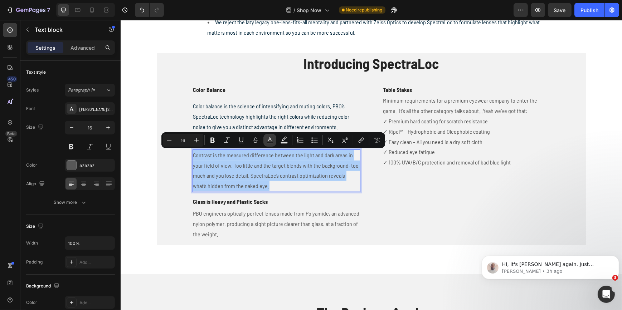
click at [268, 141] on icon "Editor contextual toolbar" at bounding box center [270, 139] width 4 height 4
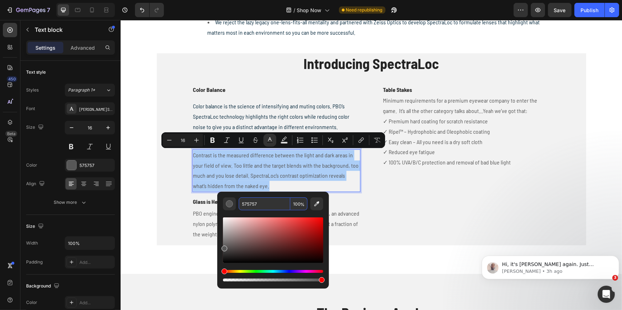
click at [249, 202] on input "575757" at bounding box center [265, 203] width 52 height 13
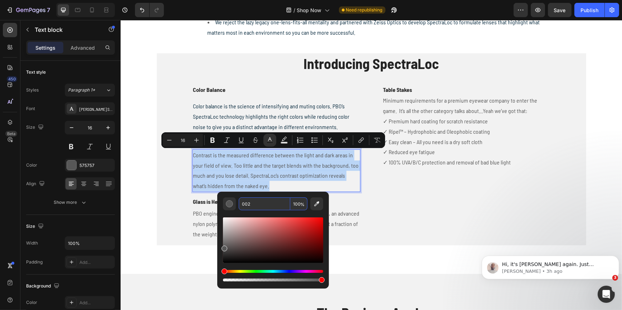
type input "000022"
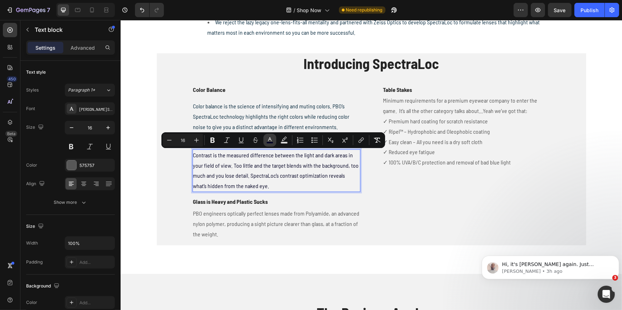
click at [267, 140] on icon "Editor contextual toolbar" at bounding box center [269, 140] width 7 height 7
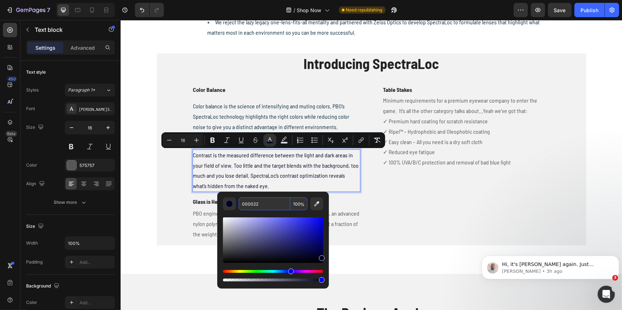
click at [251, 203] on input "000022" at bounding box center [265, 203] width 52 height 13
type input "000022"
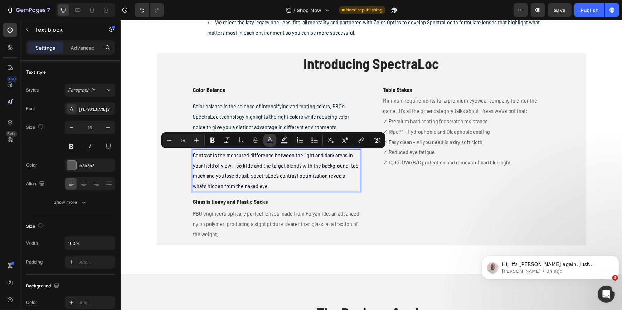
click at [266, 140] on icon "Editor contextual toolbar" at bounding box center [269, 140] width 7 height 7
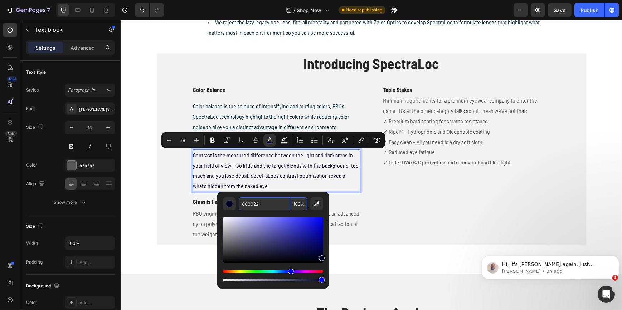
click at [248, 206] on input "000022" at bounding box center [265, 203] width 52 height 13
type input "000022"
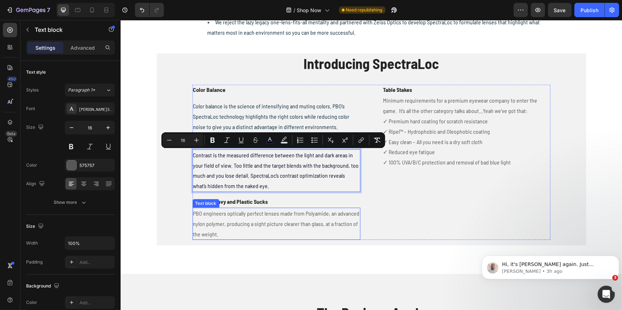
click at [256, 213] on p "PBO engineers optically perfect lenses made from Polyamide, an advanced nylon p…" at bounding box center [276, 224] width 166 height 31
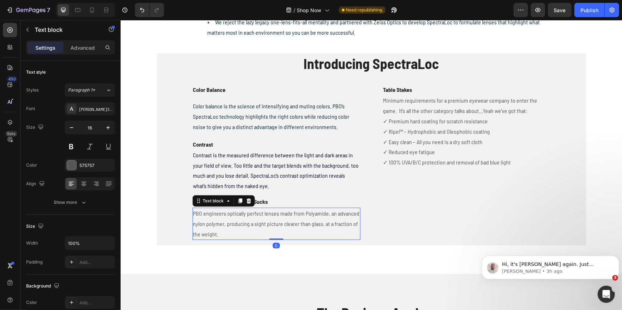
click at [255, 215] on p "PBO engineers optically perfect lenses made from Polyamide, an advanced nylon p…" at bounding box center [276, 224] width 166 height 31
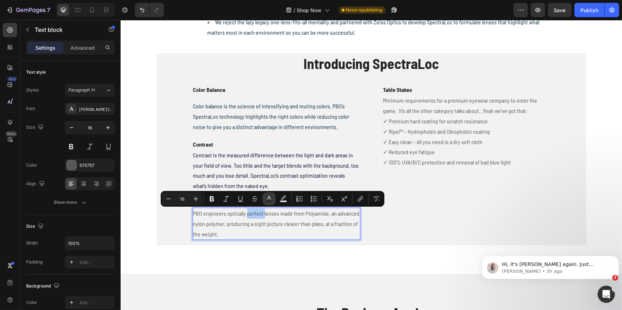
click at [268, 197] on icon "Editor contextual toolbar" at bounding box center [269, 198] width 4 height 4
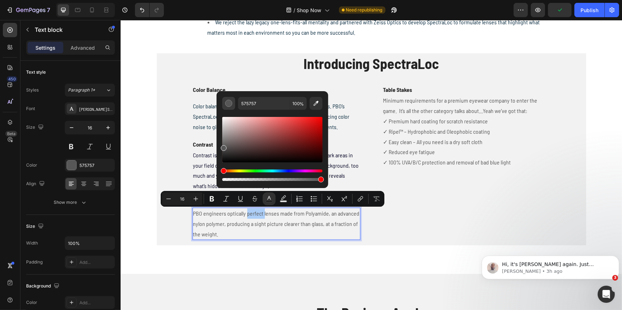
click at [229, 103] on div "Editor contextual toolbar" at bounding box center [228, 103] width 7 height 7
click at [246, 102] on input "575757" at bounding box center [264, 103] width 52 height 13
type input "000022"
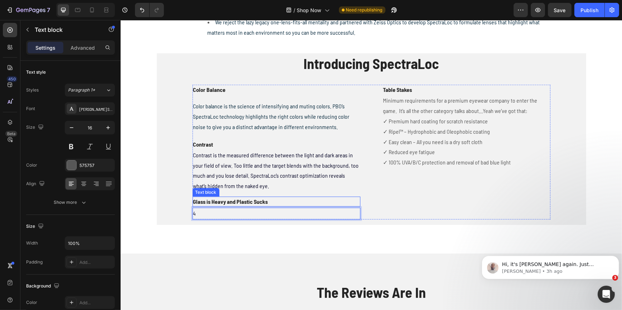
click at [222, 207] on div "Color Balance Text block Color balance is the science of intensifying and mutin…" at bounding box center [276, 152] width 168 height 135
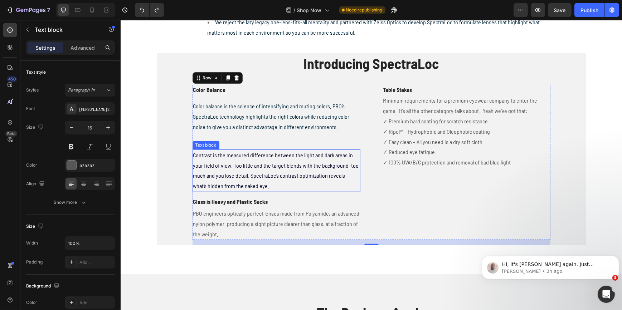
click at [233, 167] on span "Contrast is the measured difference between the light and dark areas in your fi…" at bounding box center [276, 171] width 166 height 38
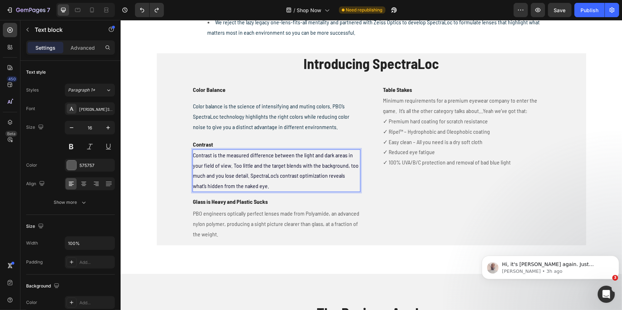
click at [234, 170] on p "Contrast is the measured difference between the light and dark areas in your fi…" at bounding box center [276, 170] width 166 height 41
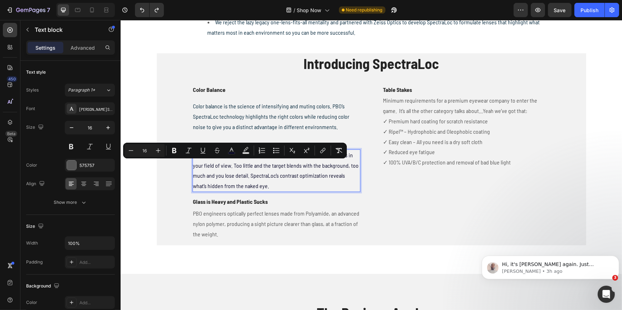
click at [239, 179] on span "Contrast is the measured difference between the light and dark areas in your fi…" at bounding box center [276, 171] width 166 height 38
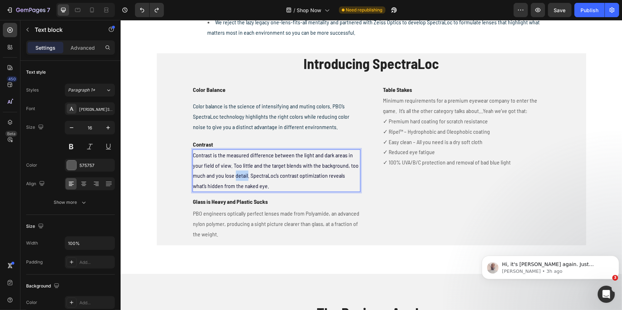
click at [239, 179] on span "Contrast is the measured difference between the light and dark areas in your fi…" at bounding box center [276, 171] width 166 height 38
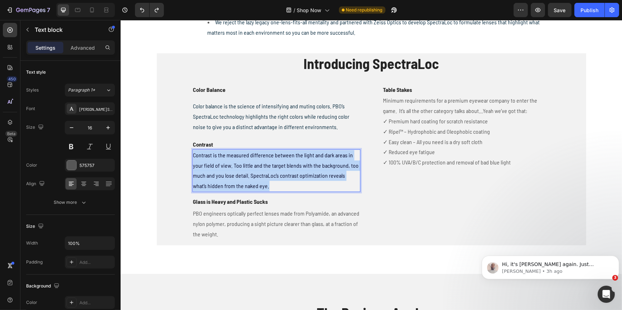
click at [239, 179] on span "Contrast is the measured difference between the light and dark areas in your fi…" at bounding box center [276, 171] width 166 height 38
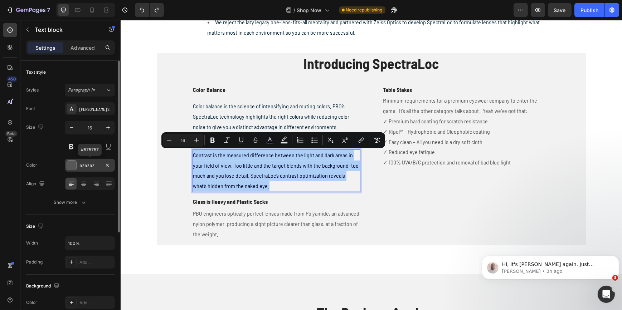
click at [97, 162] on div "575757" at bounding box center [89, 165] width 21 height 6
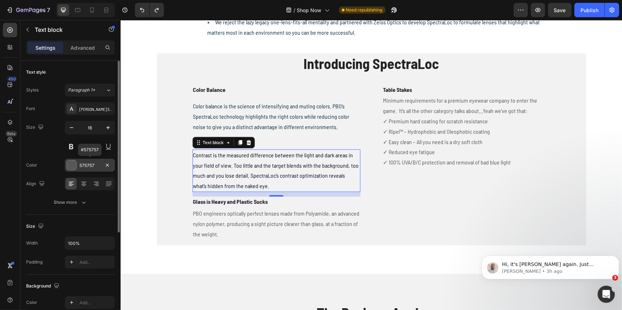
click at [92, 163] on div "575757" at bounding box center [89, 165] width 21 height 6
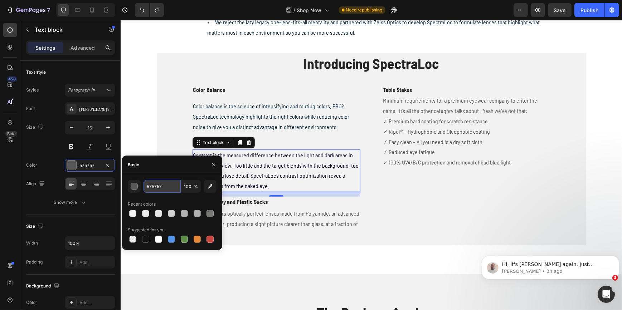
click at [158, 186] on input "575757" at bounding box center [161, 186] width 37 height 13
type input "002439"
click at [274, 220] on p "PBO engineers optically perfect lenses made from Polyamide, an advanced nylon p…" at bounding box center [276, 224] width 166 height 31
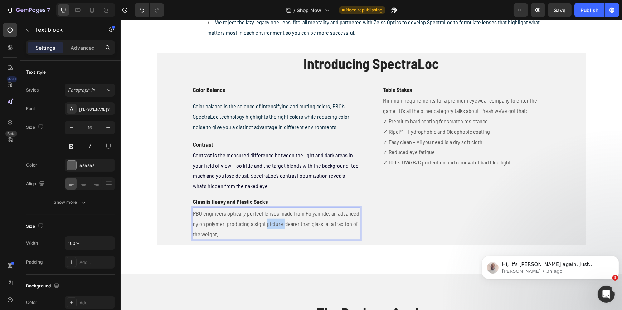
click at [274, 220] on p "PBO engineers optically perfect lenses made from Polyamide, an advanced nylon p…" at bounding box center [276, 224] width 166 height 31
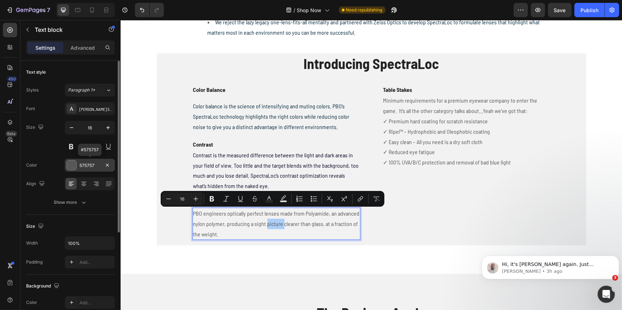
click at [88, 165] on div "575757" at bounding box center [89, 165] width 21 height 6
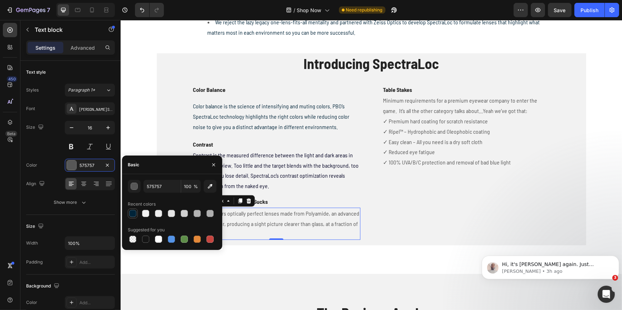
click at [133, 215] on div at bounding box center [132, 213] width 7 height 7
type input "002439"
click at [300, 192] on div "Contrast is the measured difference between the light and dark areas in your fi…" at bounding box center [276, 171] width 168 height 43
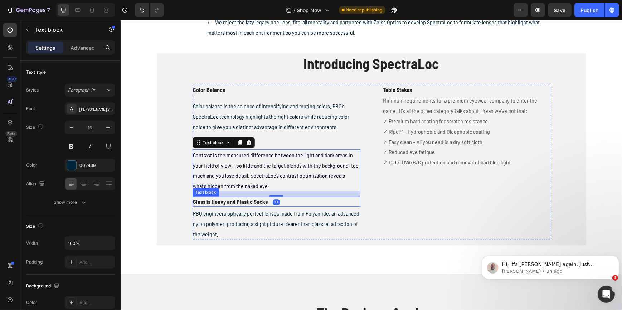
click at [250, 203] on p "Glass is Heavy and Plastic Sucks" at bounding box center [276, 201] width 166 height 9
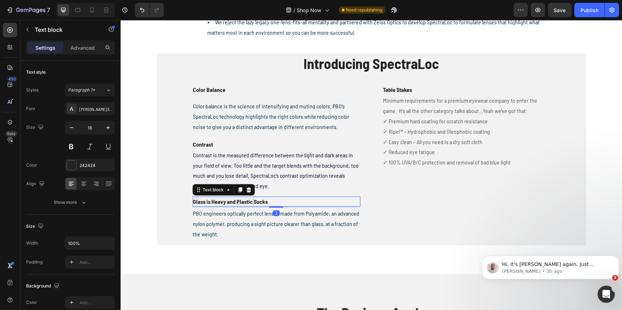
click at [250, 203] on p "Glass is Heavy and Plastic Sucks" at bounding box center [276, 201] width 166 height 9
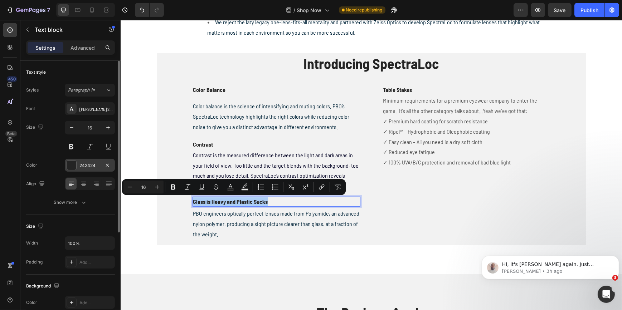
click at [82, 164] on div "242424" at bounding box center [89, 165] width 21 height 6
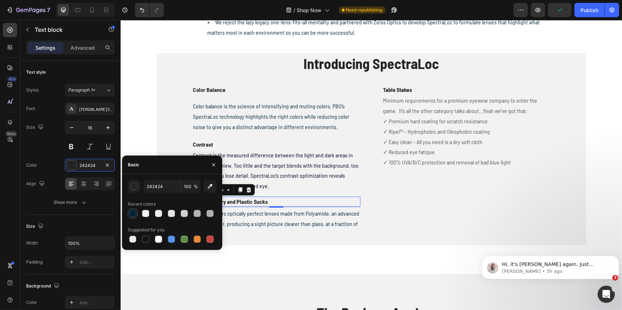
click at [130, 211] on div at bounding box center [132, 213] width 7 height 7
type input "002439"
click at [198, 143] on div "Text block" at bounding box center [206, 145] width 24 height 6
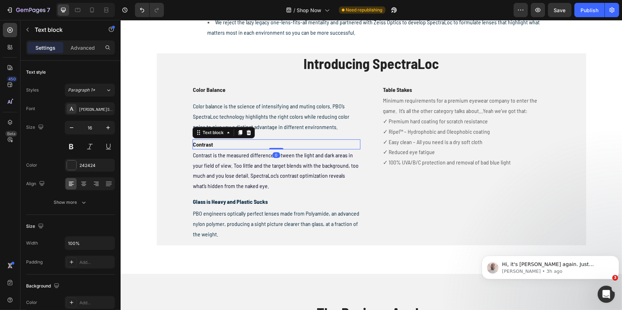
click at [198, 143] on p "Contrast" at bounding box center [276, 144] width 166 height 9
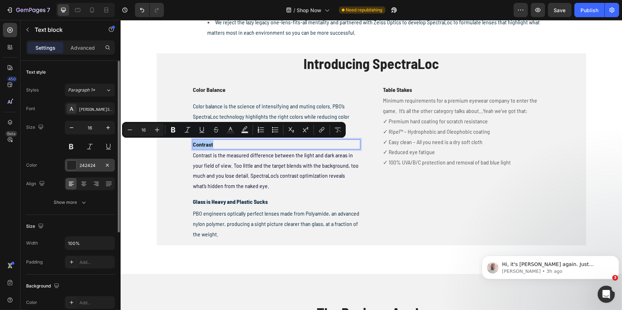
click at [82, 164] on div "242424" at bounding box center [89, 165] width 21 height 6
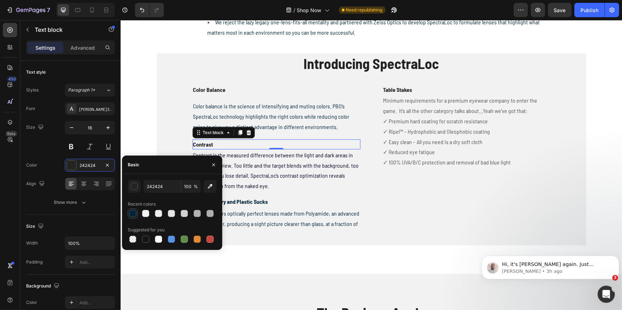
click at [132, 210] on div at bounding box center [132, 213] width 7 height 7
type input "002439"
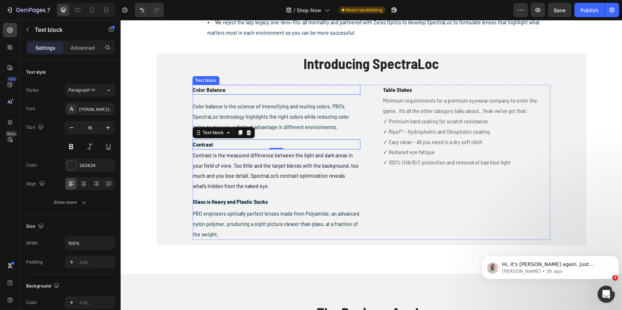
click at [214, 90] on p "Color Balance" at bounding box center [276, 89] width 166 height 9
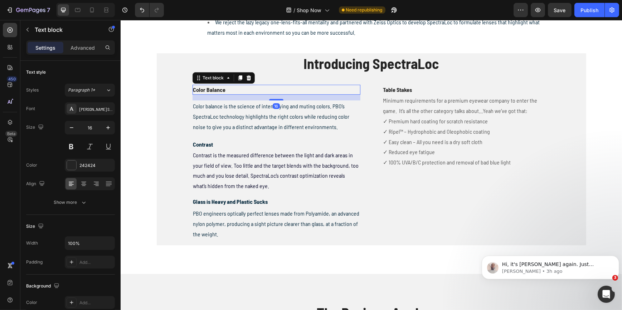
click at [214, 90] on p "Color Balance" at bounding box center [276, 89] width 166 height 9
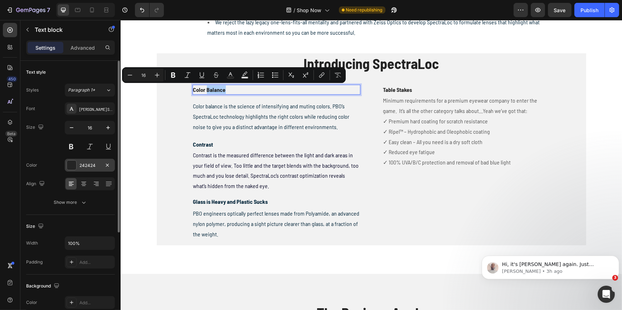
click at [83, 163] on div "242424" at bounding box center [89, 165] width 21 height 6
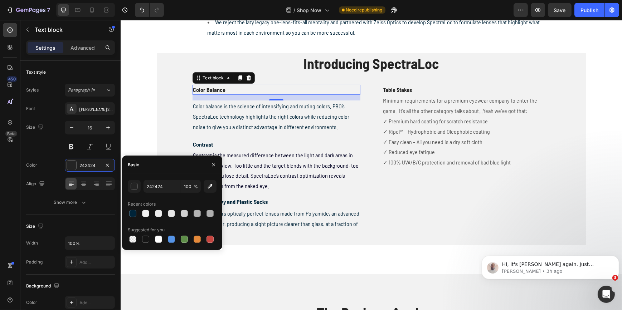
click at [133, 211] on div at bounding box center [132, 213] width 7 height 7
type input "002439"
click at [168, 111] on div "Introducing SpectraLoc Heading Color Balance Text block 16 Color balance is the…" at bounding box center [370, 149] width 429 height 192
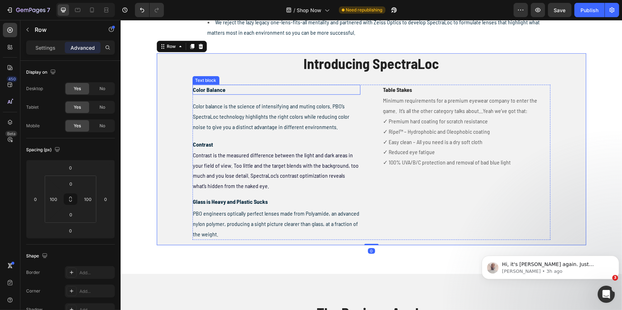
click at [238, 91] on p "Color Balance" at bounding box center [276, 89] width 166 height 9
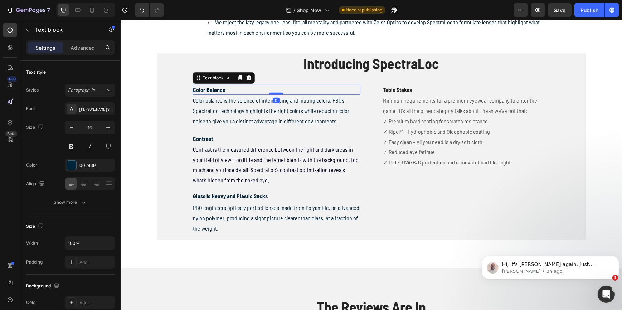
drag, startPoint x: 274, startPoint y: 100, endPoint x: 274, endPoint y: 93, distance: 6.8
click at [274, 93] on div at bounding box center [276, 94] width 14 height 2
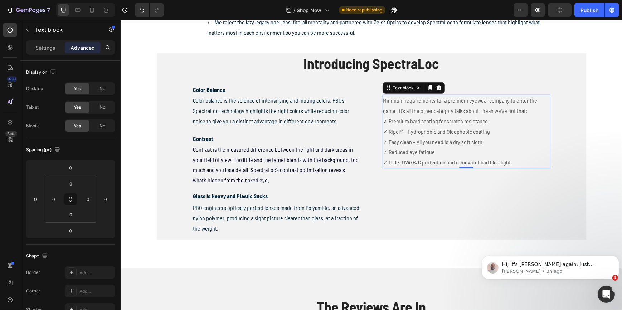
click at [436, 107] on p "Minimum requirements for a premium eyewear company to enter the game. It’s all …" at bounding box center [466, 132] width 166 height 72
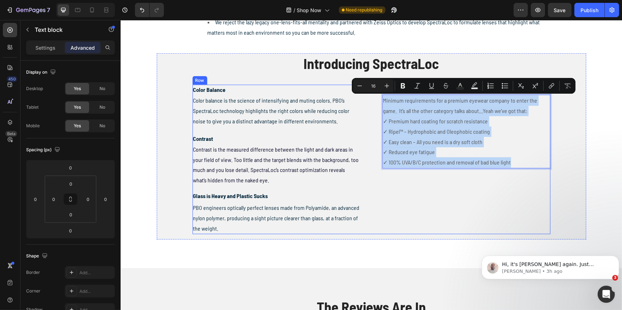
drag, startPoint x: 518, startPoint y: 163, endPoint x: 372, endPoint y: 99, distance: 158.8
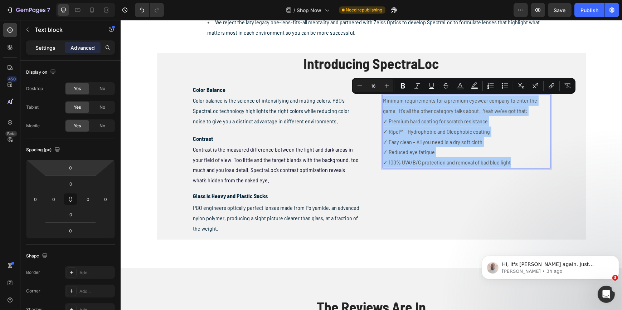
click at [48, 49] on p "Settings" at bounding box center [45, 48] width 20 height 8
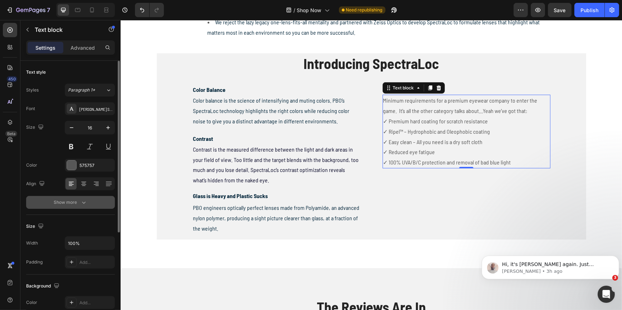
click at [82, 202] on icon "button" at bounding box center [84, 203] width 4 height 2
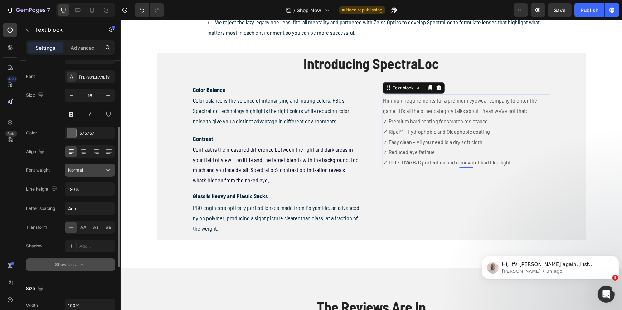
scroll to position [65, 0]
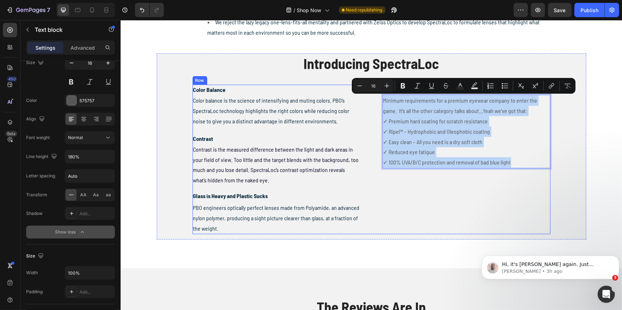
drag, startPoint x: 513, startPoint y: 162, endPoint x: 377, endPoint y: 104, distance: 147.8
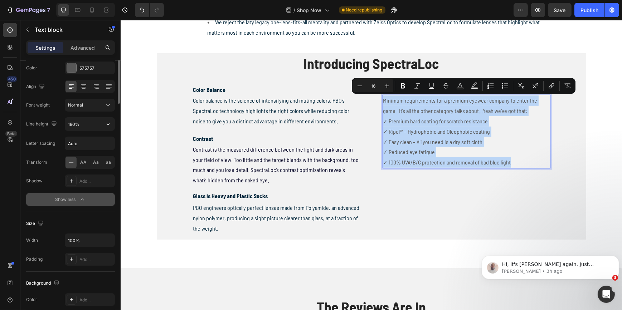
scroll to position [0, 0]
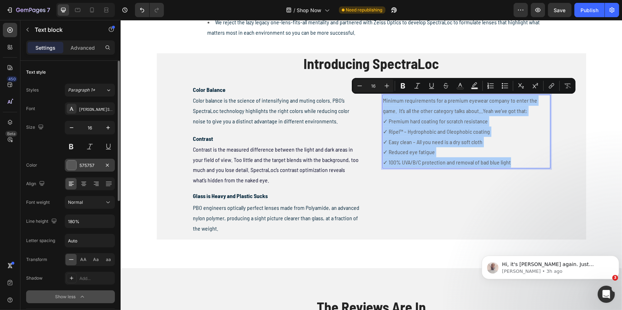
click at [84, 166] on div "575757" at bounding box center [89, 165] width 21 height 6
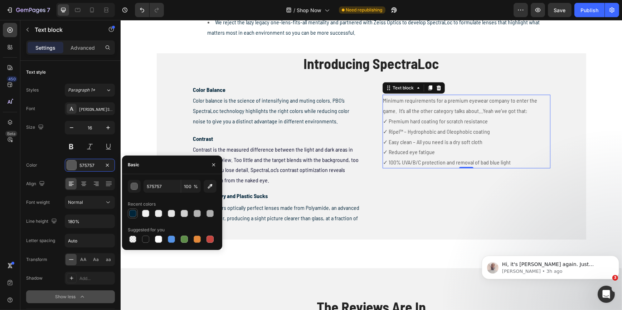
click at [132, 214] on div at bounding box center [132, 213] width 7 height 7
type input "002439"
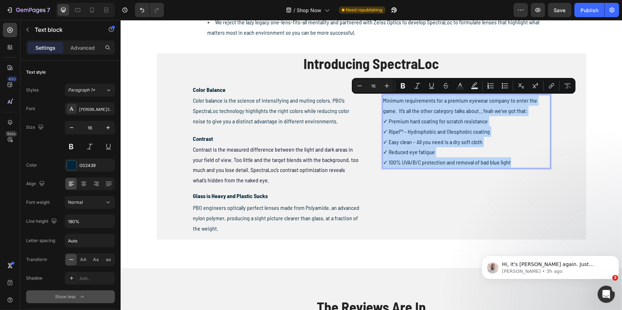
drag, startPoint x: 510, startPoint y: 164, endPoint x: 381, endPoint y: 101, distance: 143.8
click at [383, 101] on p "Minimum requirements for a premium eyewear company to enter the game. It’s all …" at bounding box center [466, 132] width 166 height 72
click at [441, 186] on div "Table Stakes Text block Minimum requirements for a premium eyewear company to e…" at bounding box center [466, 160] width 168 height 150
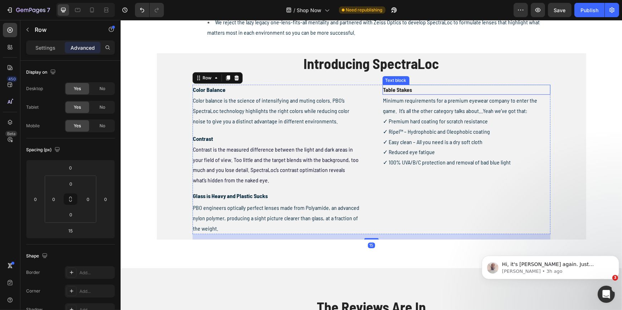
click at [394, 89] on p "Table Stakes" at bounding box center [466, 89] width 166 height 9
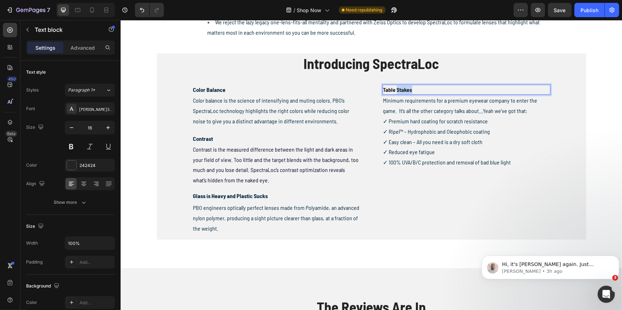
click at [394, 89] on p "Table Stakes" at bounding box center [466, 89] width 166 height 9
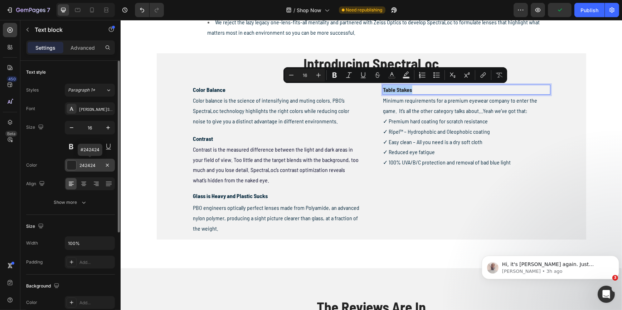
click at [81, 165] on div "242424" at bounding box center [89, 165] width 21 height 6
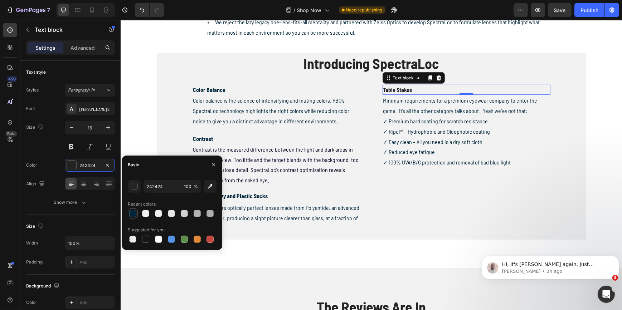
click at [129, 213] on div at bounding box center [132, 213] width 7 height 7
type input "002439"
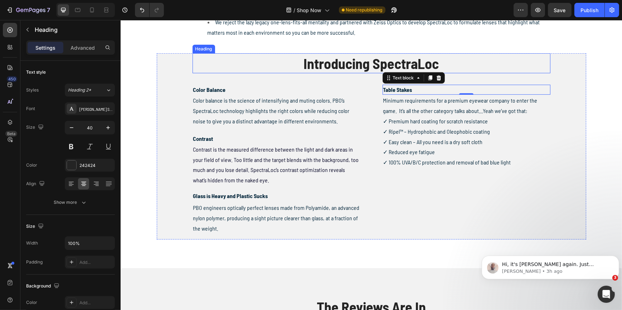
click at [329, 65] on h2 "Introducing SpectraLoc" at bounding box center [371, 63] width 358 height 20
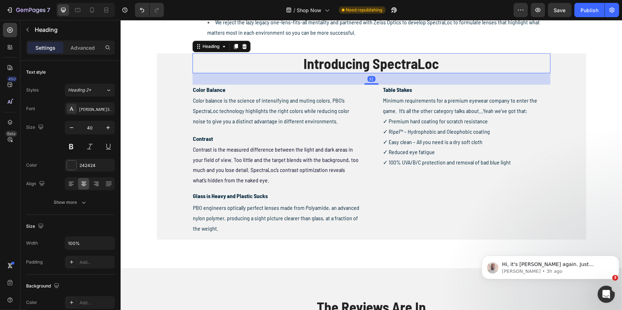
click at [329, 65] on h2 "Introducing SpectraLoc" at bounding box center [371, 63] width 358 height 20
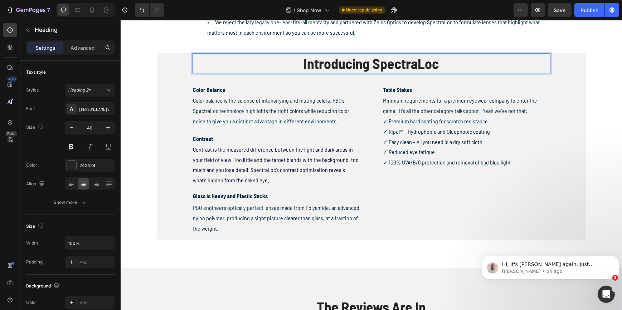
click at [329, 65] on p "Introducing SpectraLoc" at bounding box center [371, 63] width 356 height 19
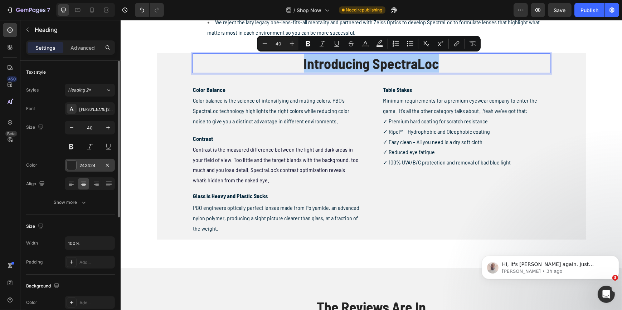
click at [72, 165] on div at bounding box center [71, 165] width 9 height 9
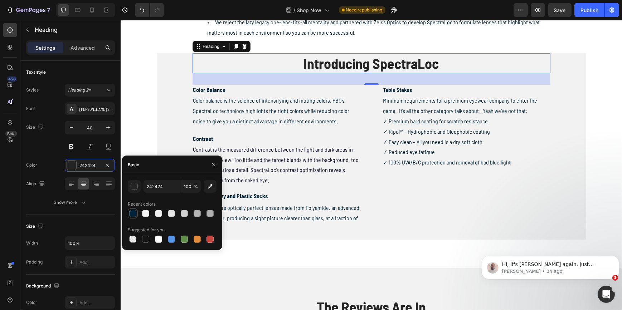
click at [135, 213] on div at bounding box center [132, 213] width 7 height 7
type input "002439"
click at [363, 304] on h2 "The Reviews Are In" at bounding box center [370, 307] width 429 height 20
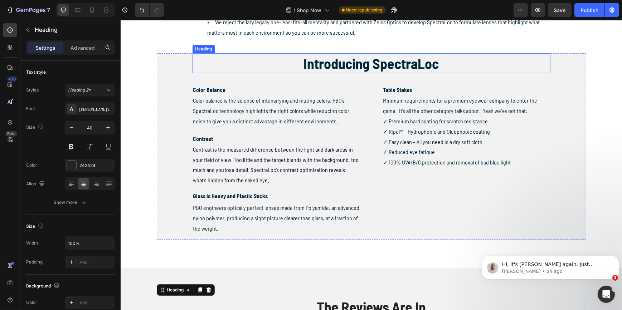
click at [356, 68] on p "Introducing SpectraLoc" at bounding box center [371, 63] width 356 height 19
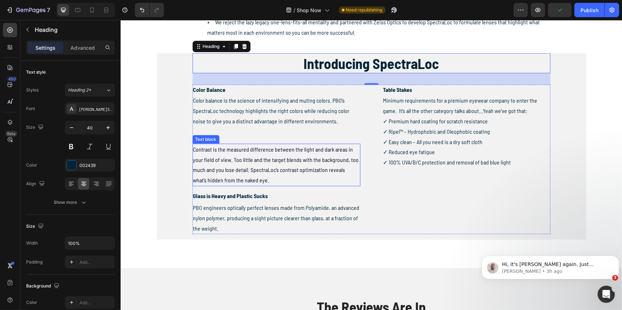
scroll to position [412, 0]
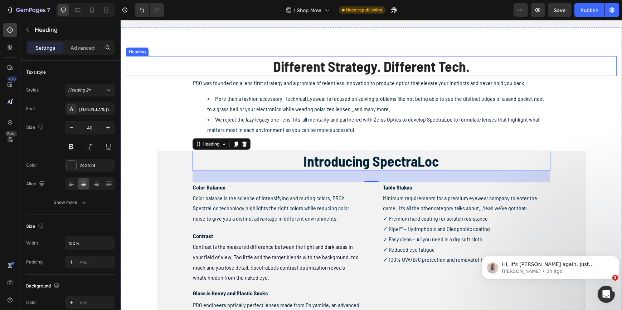
click at [345, 64] on h2 "Different Strategy. Different Tech." at bounding box center [371, 66] width 490 height 20
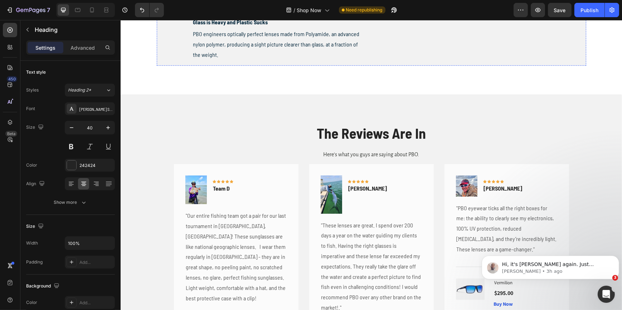
scroll to position [705, 0]
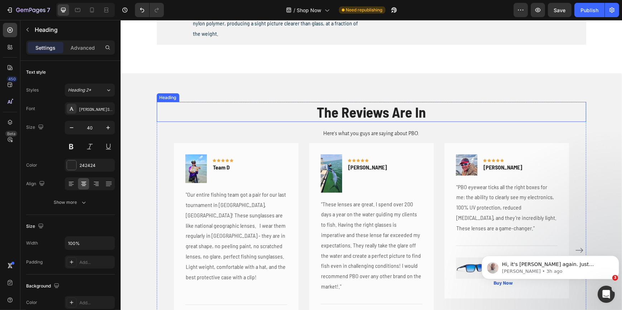
click at [374, 110] on h2 "The Reviews Are In" at bounding box center [370, 112] width 429 height 20
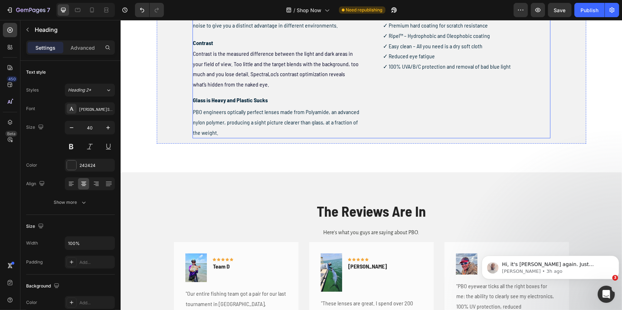
scroll to position [673, 0]
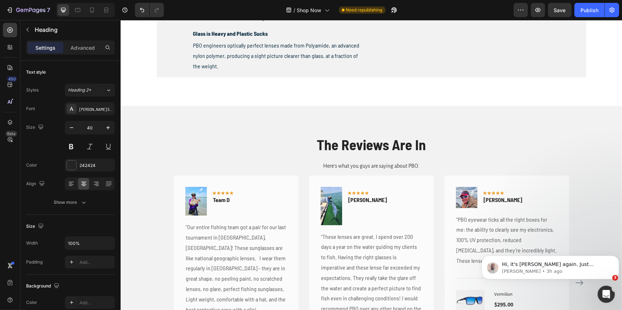
click at [363, 143] on h2 "The Reviews Are In" at bounding box center [370, 145] width 429 height 20
click at [363, 143] on p "The Reviews Are In" at bounding box center [371, 144] width 428 height 19
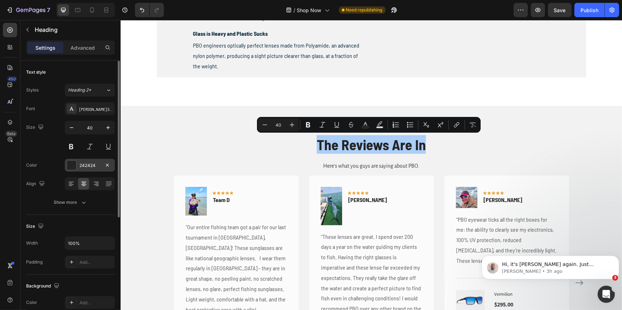
click at [91, 165] on div "242424" at bounding box center [89, 165] width 21 height 6
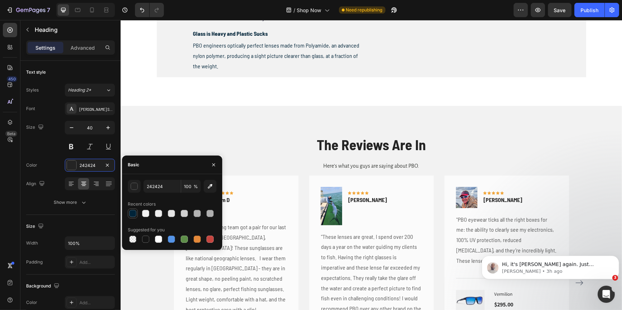
click at [131, 215] on div at bounding box center [132, 213] width 7 height 7
type input "002439"
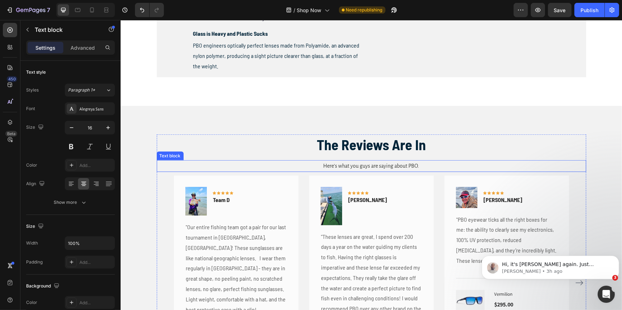
click at [349, 167] on span "Here’s what you guys are saying about PBO." at bounding box center [371, 166] width 96 height 6
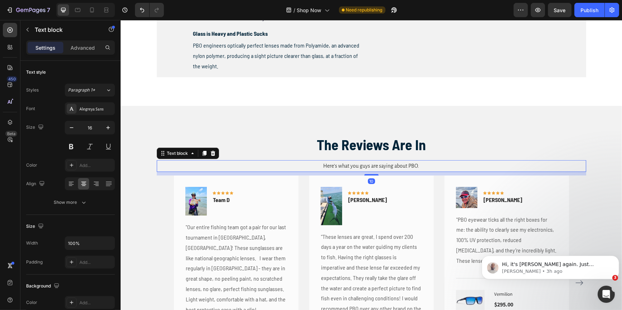
click at [349, 167] on span "Here’s what you guys are saying about PBO." at bounding box center [371, 166] width 96 height 6
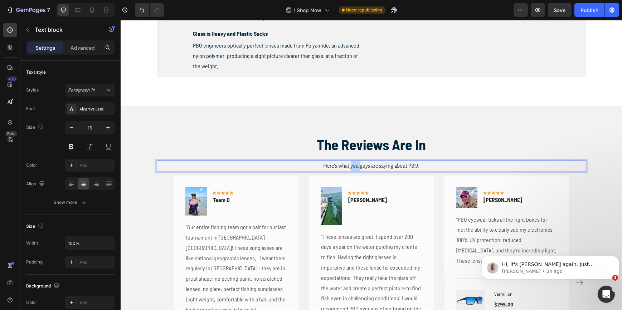
click at [349, 167] on span "Here’s what you guys are saying about PBO." at bounding box center [371, 166] width 96 height 6
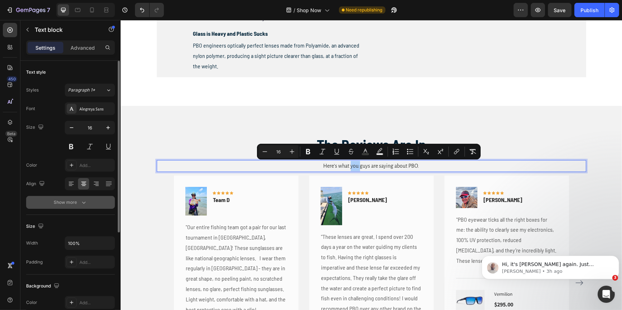
click at [85, 201] on icon "button" at bounding box center [83, 202] width 7 height 7
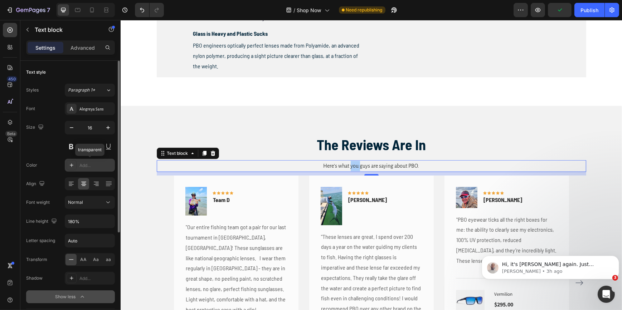
click at [85, 165] on div "Add..." at bounding box center [96, 165] width 34 height 6
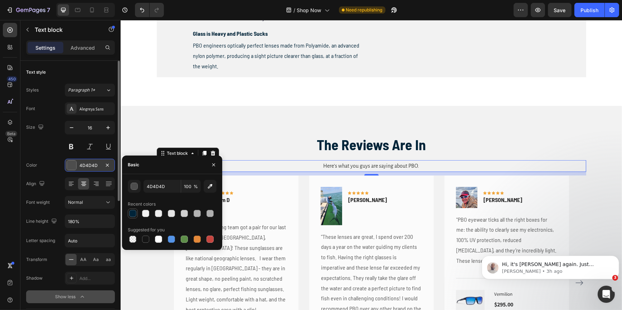
click at [131, 211] on div at bounding box center [132, 213] width 7 height 7
type input "002439"
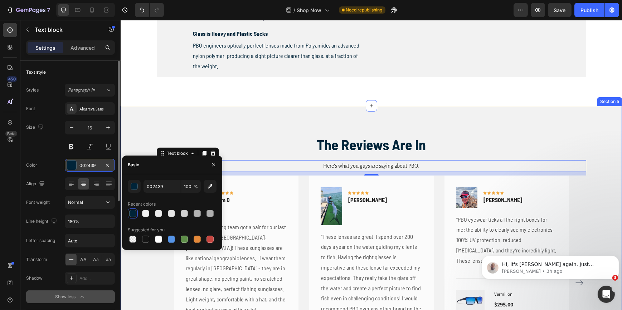
click at [277, 122] on div "The Reviews Are In Heading Here’s what you guys are saying about PBO. Text bloc…" at bounding box center [370, 267] width 501 height 323
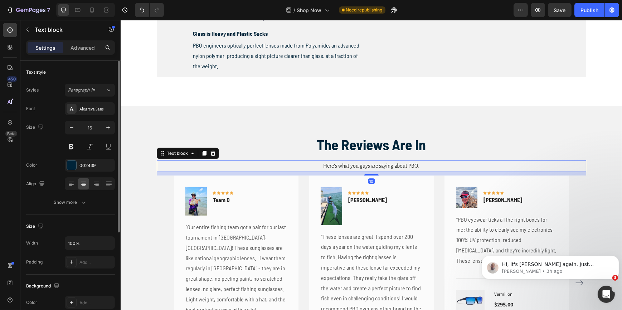
click at [351, 165] on span "Here’s what you guys are saying about PBO." at bounding box center [371, 166] width 96 height 6
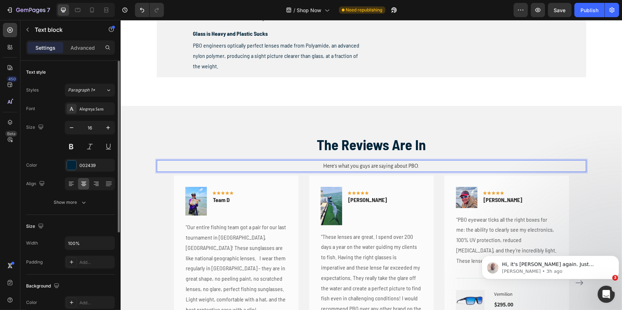
click at [351, 165] on span "Here’s what you guys are saying about PBO." at bounding box center [371, 166] width 96 height 6
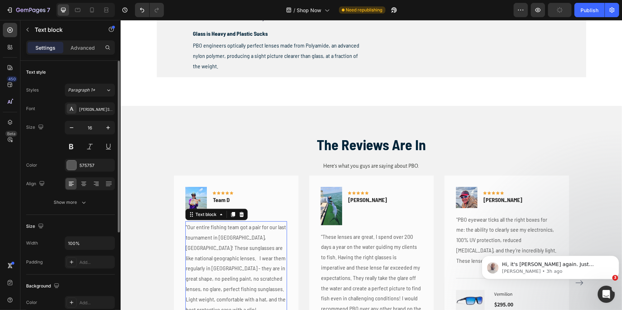
click at [228, 235] on p ""Our entire fishing team got a pair for our last tournament in [GEOGRAPHIC_DATA…" at bounding box center [236, 268] width 100 height 93
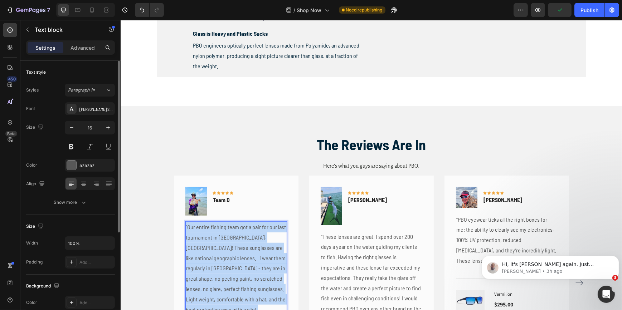
click at [228, 235] on p ""Our entire fishing team got a pair for our last tournament in [GEOGRAPHIC_DATA…" at bounding box center [236, 268] width 100 height 93
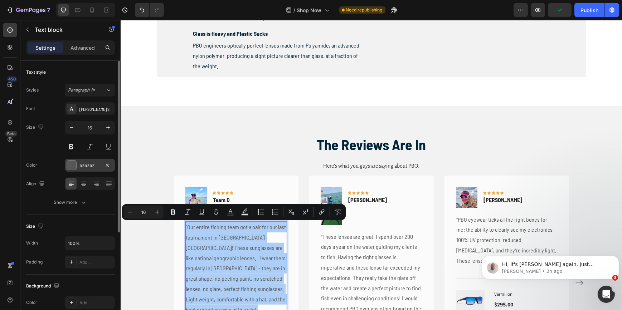
click at [92, 167] on div "575757" at bounding box center [89, 165] width 21 height 6
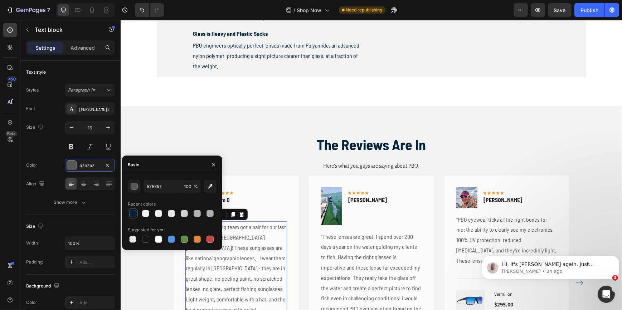
click at [132, 213] on div at bounding box center [132, 213] width 7 height 7
type input "002439"
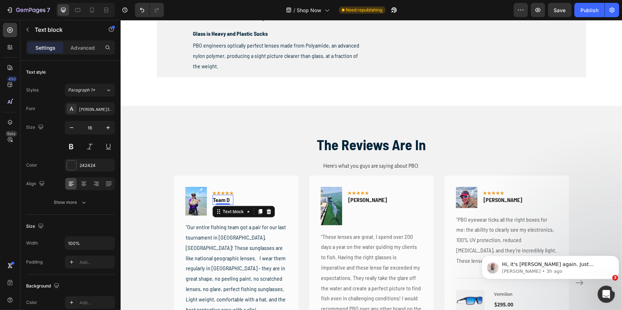
click at [225, 200] on p "Team D" at bounding box center [222, 200] width 19 height 9
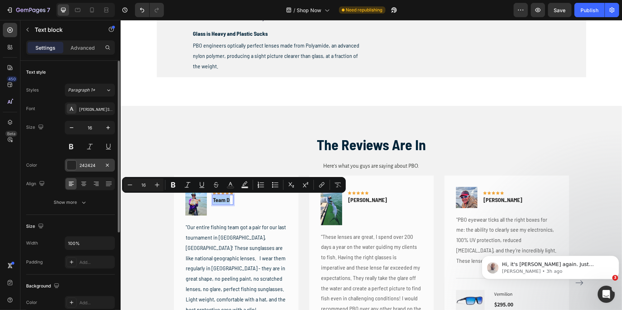
click at [96, 164] on div "242424" at bounding box center [89, 165] width 21 height 6
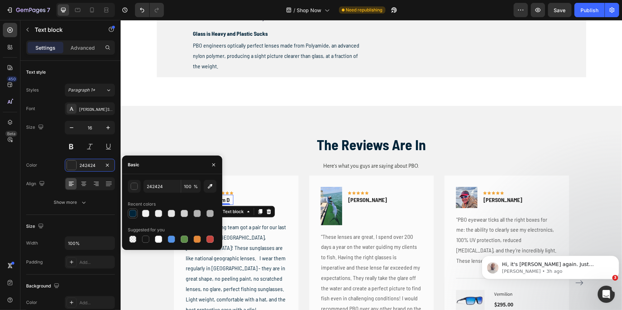
click at [131, 212] on div at bounding box center [132, 213] width 7 height 7
type input "002439"
click at [359, 202] on p "[PERSON_NAME]" at bounding box center [367, 200] width 39 height 9
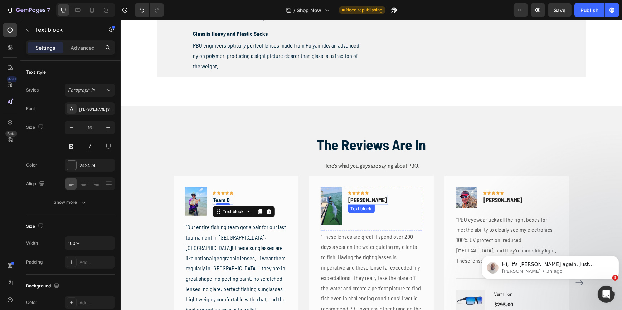
click at [359, 202] on p "[PERSON_NAME]" at bounding box center [367, 200] width 39 height 9
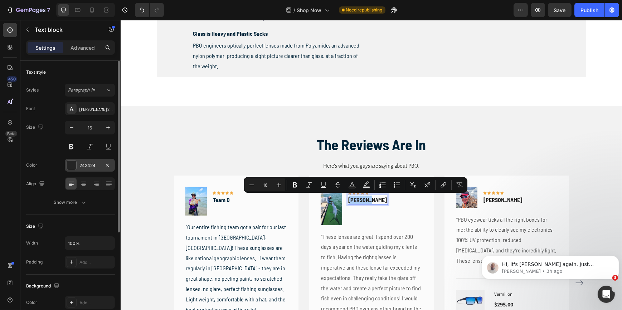
click at [93, 164] on div "242424" at bounding box center [89, 165] width 21 height 6
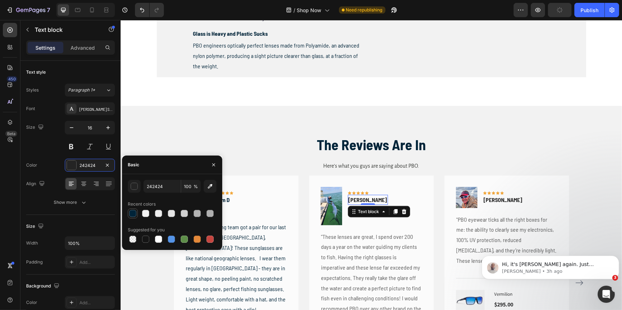
click at [132, 212] on div at bounding box center [132, 213] width 7 height 7
type input "002439"
click at [383, 269] on p ""These lenses are great. I spend over 200 days a year on the water guiding my c…" at bounding box center [371, 278] width 100 height 93
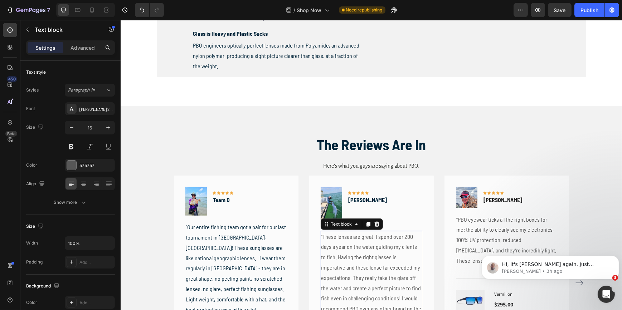
click at [383, 269] on p ""These lenses are great. I spend over 200 days a year on the water guiding my c…" at bounding box center [371, 278] width 100 height 93
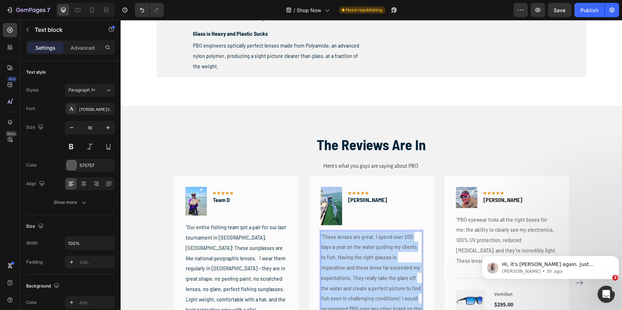
click at [383, 269] on p ""These lenses are great. I spend over 200 days a year on the water guiding my c…" at bounding box center [371, 278] width 100 height 93
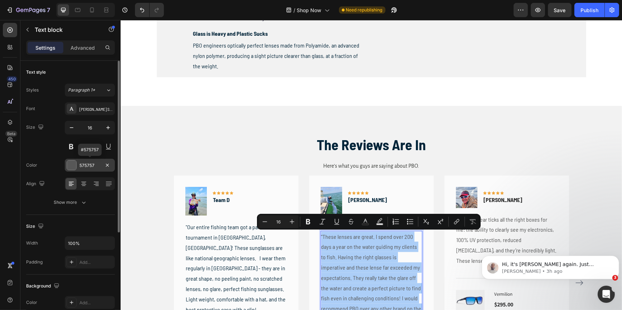
click at [85, 165] on div "575757" at bounding box center [89, 165] width 21 height 6
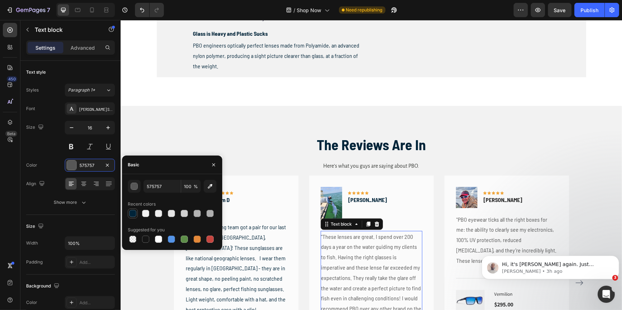
click at [132, 211] on div at bounding box center [132, 213] width 7 height 7
type input "002439"
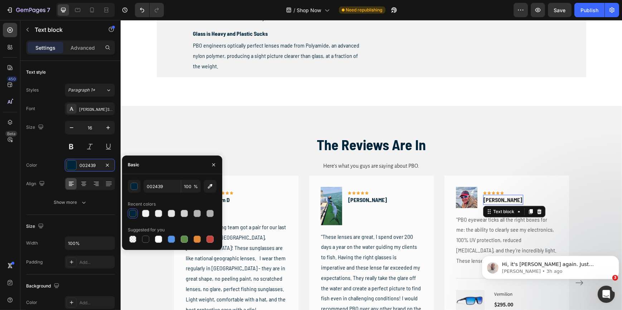
click at [487, 203] on div "[PERSON_NAME] Text block 0" at bounding box center [503, 200] width 40 height 10
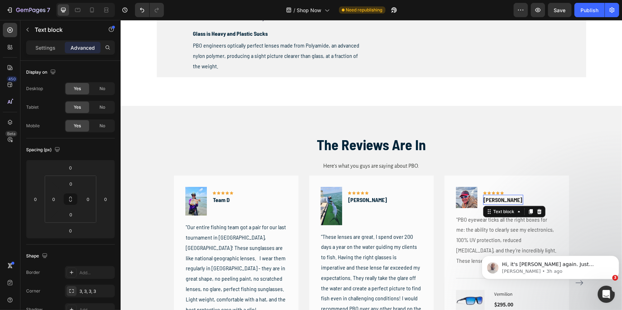
click at [120, 20] on div at bounding box center [120, 20] width 0 height 0
click at [495, 204] on div at bounding box center [502, 204] width 14 height 1
click at [489, 200] on p "[PERSON_NAME]" at bounding box center [502, 200] width 39 height 9
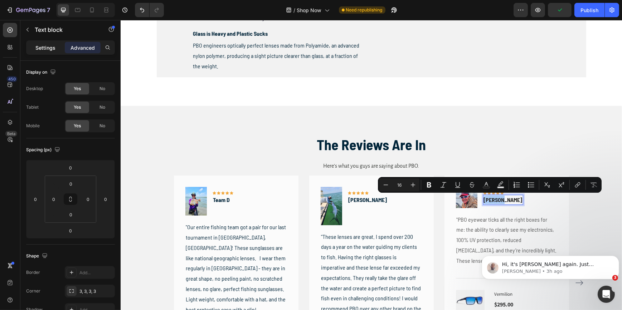
click at [50, 52] on div "Settings" at bounding box center [46, 47] width 36 height 11
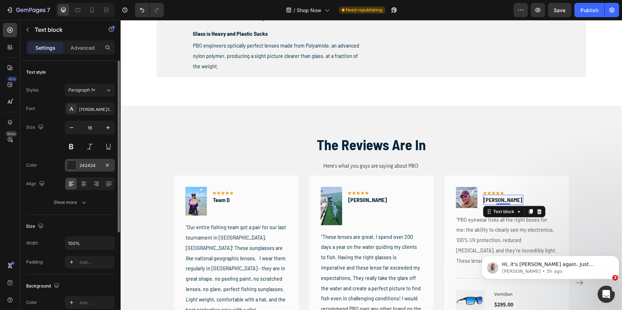
click at [85, 167] on div "242424" at bounding box center [89, 165] width 21 height 6
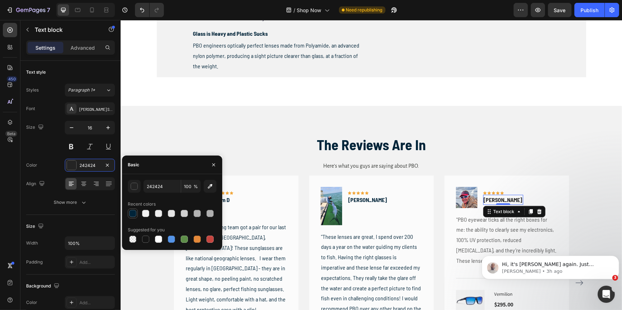
click at [131, 213] on div at bounding box center [132, 213] width 7 height 7
type input "002439"
click html "Hi, it's [PERSON_NAME] again. Just checking in to see if there is anything else…"
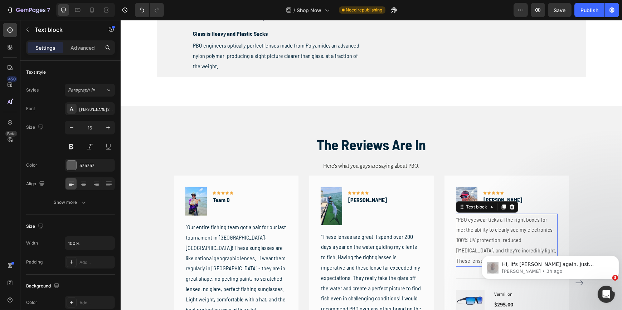
drag, startPoint x: 135, startPoint y: 20, endPoint x: 489, endPoint y: 240, distance: 416.8
click at [489, 240] on p ""PBO eyewear ticks all the right boxes for me: the ability to clearly see my el…" at bounding box center [506, 241] width 100 height 52
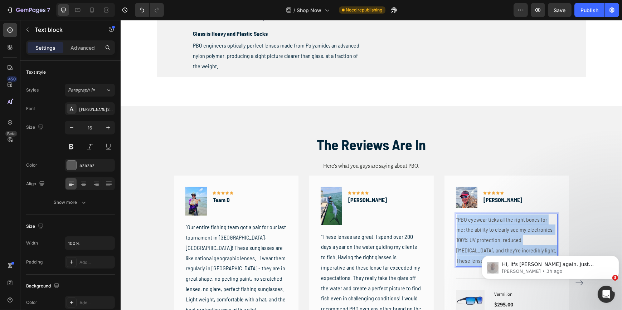
click at [489, 240] on p ""PBO eyewear ticks all the right boxes for me: the ability to clearly see my el…" at bounding box center [506, 241] width 100 height 52
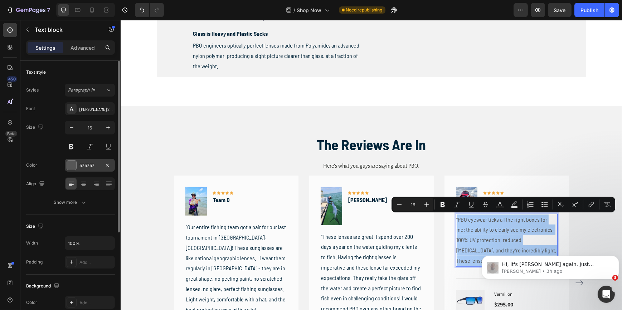
click at [75, 162] on div at bounding box center [71, 165] width 9 height 9
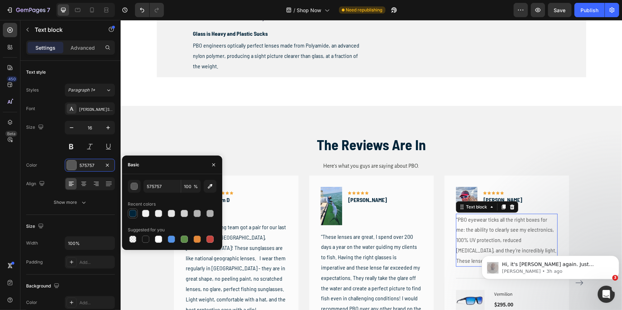
click at [130, 213] on div at bounding box center [132, 213] width 7 height 7
type input "002439"
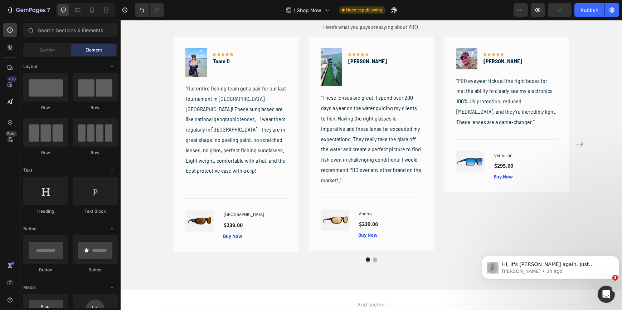
scroll to position [826, 0]
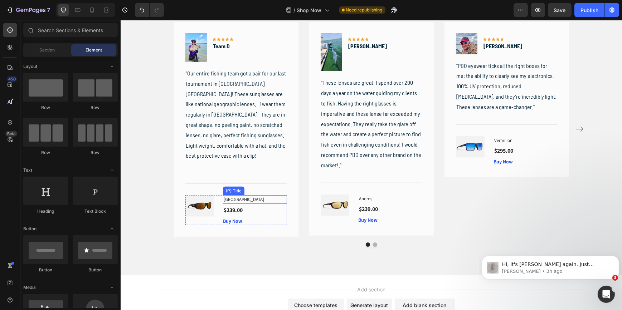
click at [235, 200] on h1 "[GEOGRAPHIC_DATA]" at bounding box center [255, 199] width 64 height 9
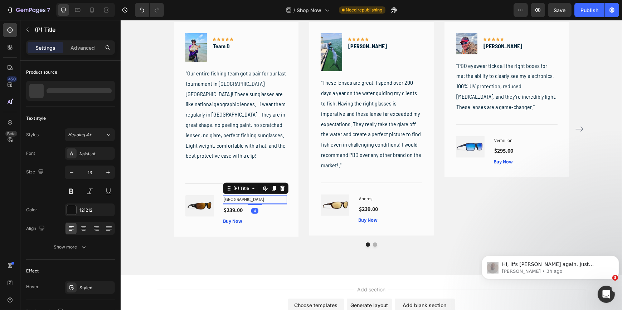
click at [235, 200] on h1 "[GEOGRAPHIC_DATA]" at bounding box center [255, 199] width 64 height 9
click at [233, 199] on h1 "[GEOGRAPHIC_DATA]" at bounding box center [255, 199] width 64 height 9
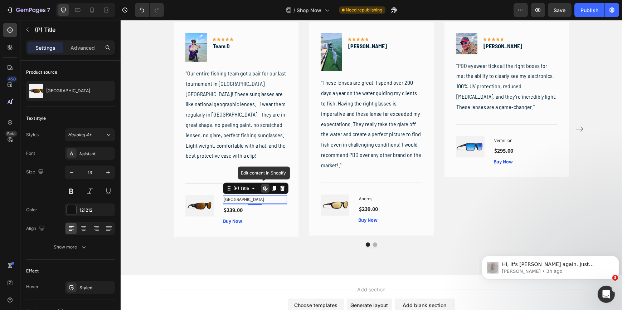
click at [233, 199] on h1 "[GEOGRAPHIC_DATA]" at bounding box center [255, 199] width 64 height 9
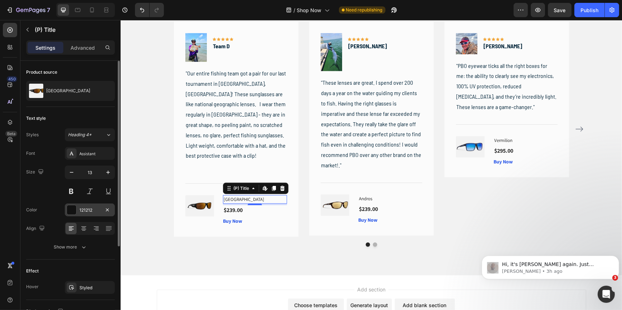
click at [72, 207] on div at bounding box center [71, 209] width 9 height 9
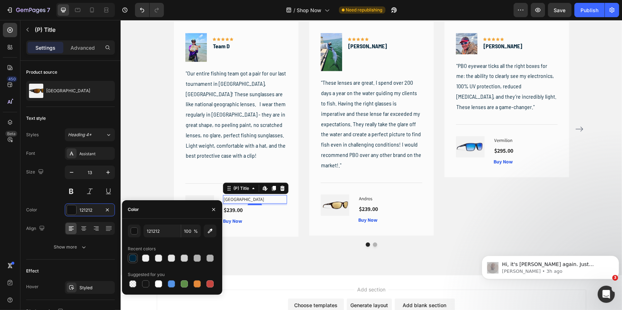
click at [132, 258] on div at bounding box center [132, 258] width 7 height 7
type input "002439"
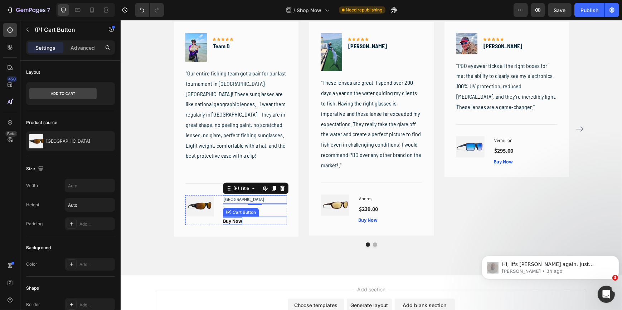
click at [235, 221] on div "Buy Now" at bounding box center [232, 221] width 19 height 8
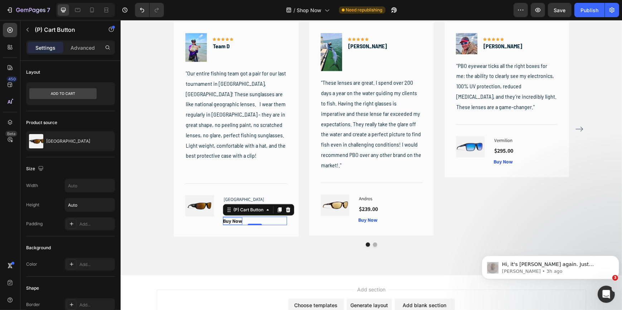
click at [235, 221] on div "Buy Now" at bounding box center [232, 221] width 19 height 8
click at [235, 221] on p "Buy Now" at bounding box center [232, 221] width 19 height 8
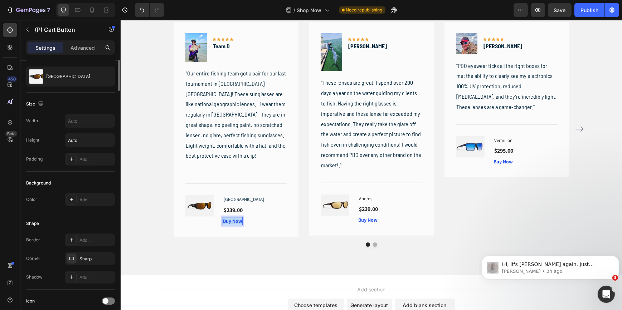
scroll to position [0, 0]
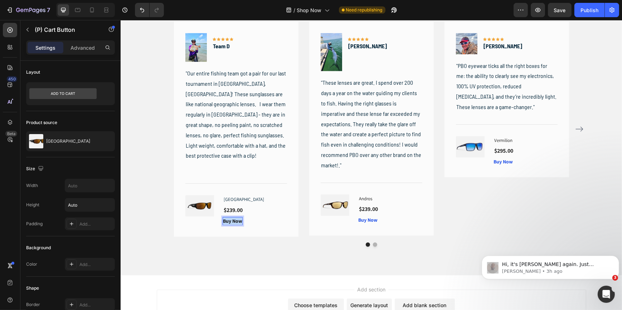
click at [233, 220] on p "Buy Now" at bounding box center [232, 221] width 19 height 8
click at [233, 221] on p "Buy Now" at bounding box center [232, 221] width 19 height 8
click at [91, 265] on div "Add..." at bounding box center [96, 264] width 34 height 6
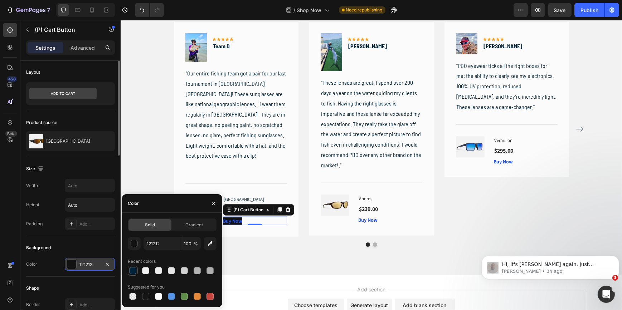
click at [131, 271] on div at bounding box center [132, 270] width 7 height 7
type input "002439"
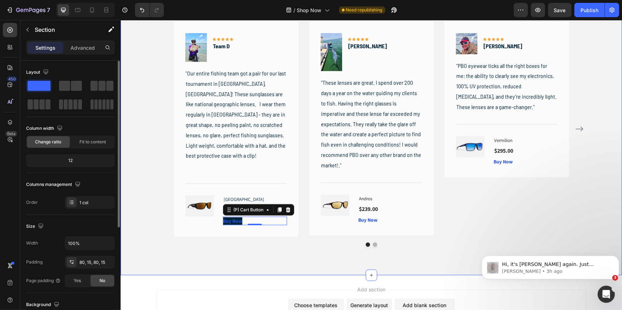
click at [265, 263] on div "The Reviews Are In Heading Here’s what you guys are saying about PBO. Text bloc…" at bounding box center [370, 113] width 501 height 323
click at [231, 222] on p "Buy Now" at bounding box center [232, 221] width 19 height 8
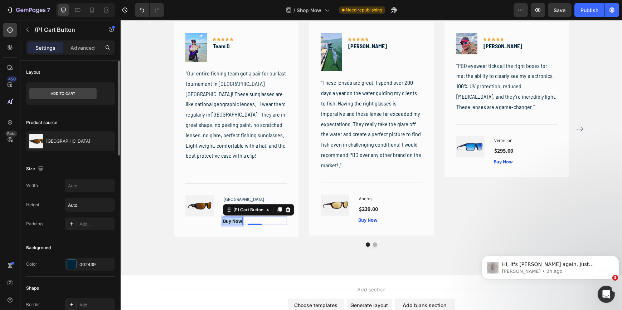
click at [231, 222] on p "Buy Now" at bounding box center [232, 221] width 19 height 8
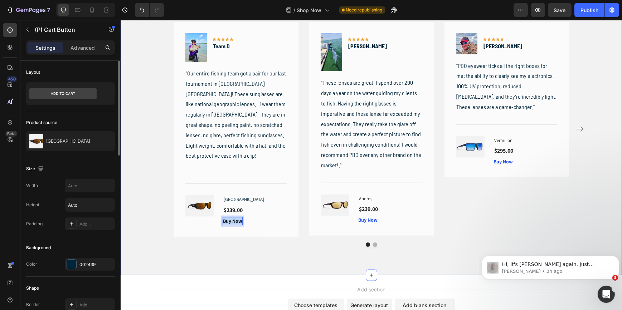
click at [244, 251] on div "The Reviews Are In Heading Here’s what you guys are saying about PBO. Text bloc…" at bounding box center [370, 113] width 501 height 323
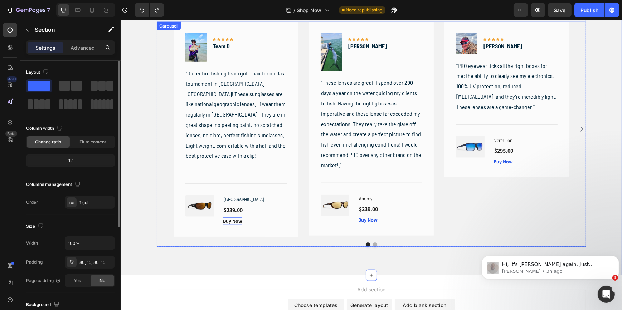
click at [578, 127] on icon "Carousel Next Arrow" at bounding box center [579, 129] width 8 height 5
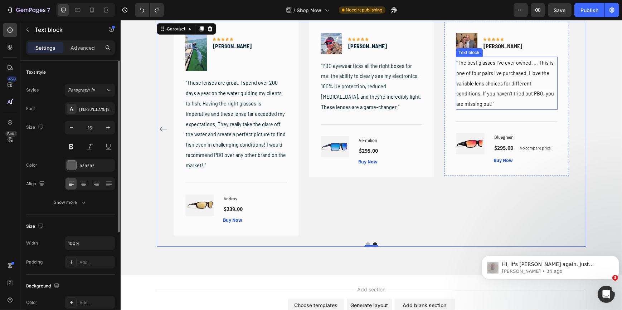
click at [484, 82] on span "The best glasses I've ever owned .... This is one of four pairs I've purchased.…" at bounding box center [505, 83] width 98 height 48
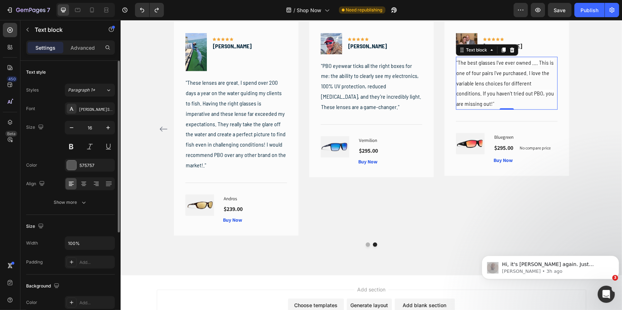
click at [484, 82] on span "The best glasses I've ever owned .... This is one of four pairs I've purchased.…" at bounding box center [505, 83] width 98 height 48
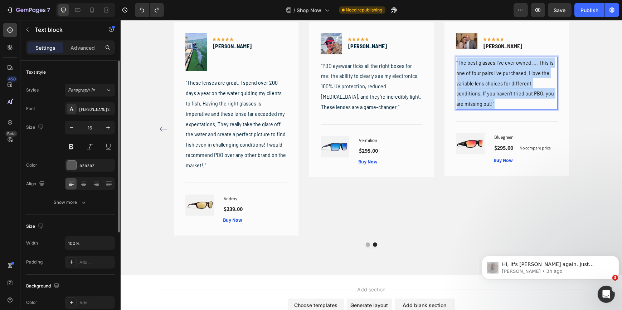
click at [484, 82] on span "The best glasses I've ever owned .... This is one of four pairs I've purchased.…" at bounding box center [505, 83] width 98 height 48
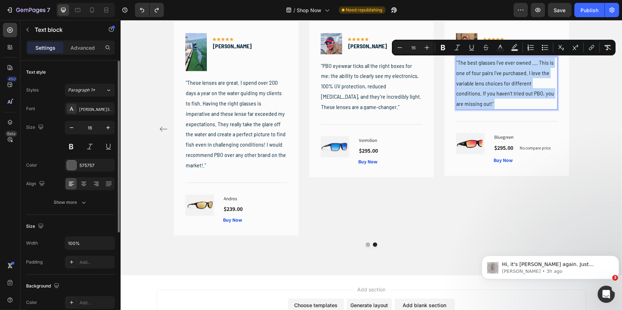
click at [484, 82] on span "The best glasses I've ever owned .... This is one of four pairs I've purchased.…" at bounding box center [505, 83] width 98 height 48
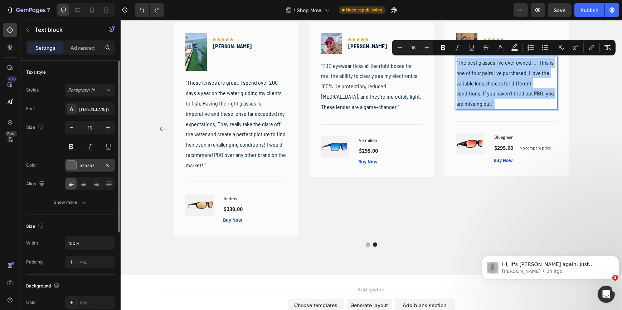
click at [88, 163] on div "575757" at bounding box center [89, 165] width 21 height 6
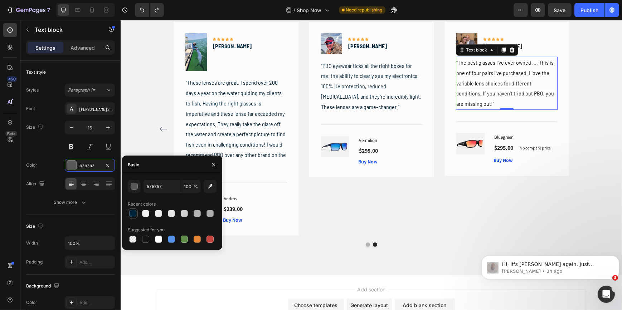
click at [133, 211] on div at bounding box center [132, 213] width 7 height 7
type input "002439"
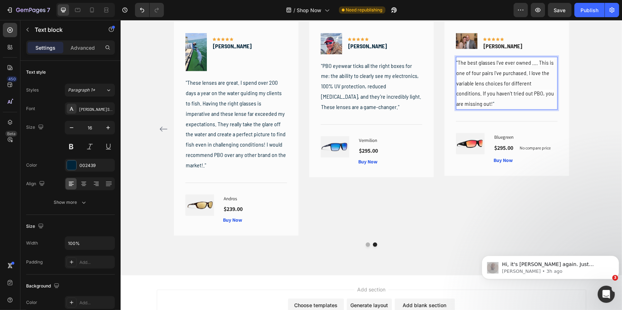
click at [490, 75] on span "The best glasses I've ever owned .... This is one of four pairs I've purchased.…" at bounding box center [505, 83] width 98 height 48
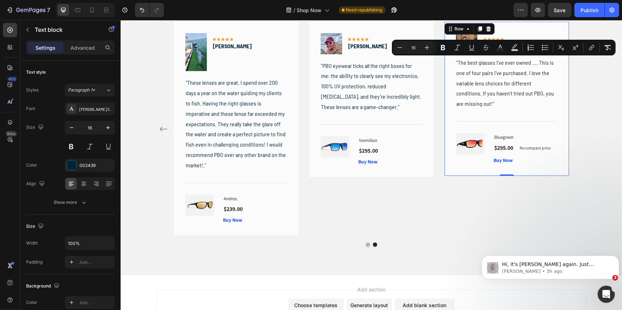
click at [523, 27] on div "Image Icon Icon Icon Icon Icon Row Ben G Text block Row " The best glasses I've…" at bounding box center [506, 99] width 124 height 154
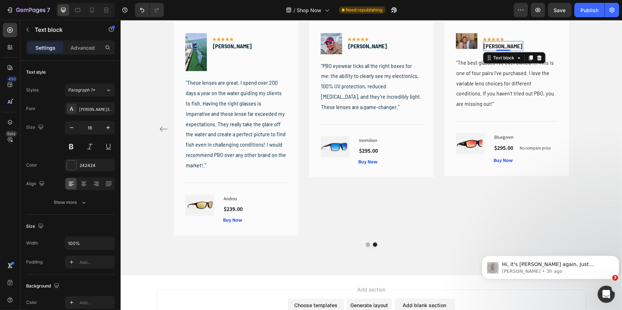
click at [489, 47] on p "[PERSON_NAME]" at bounding box center [502, 46] width 39 height 9
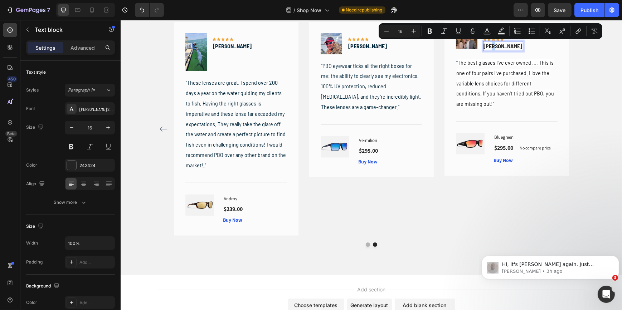
click at [489, 47] on p "[PERSON_NAME]" at bounding box center [502, 46] width 39 height 9
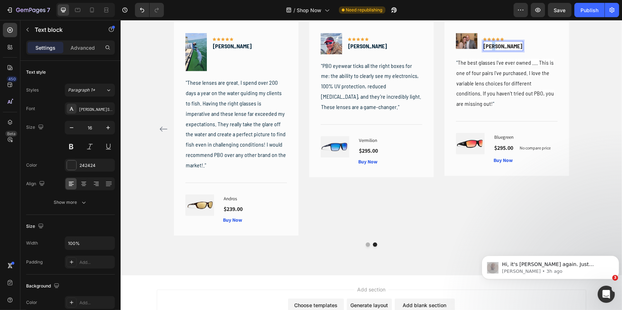
click at [489, 47] on p "[PERSON_NAME]" at bounding box center [502, 46] width 39 height 9
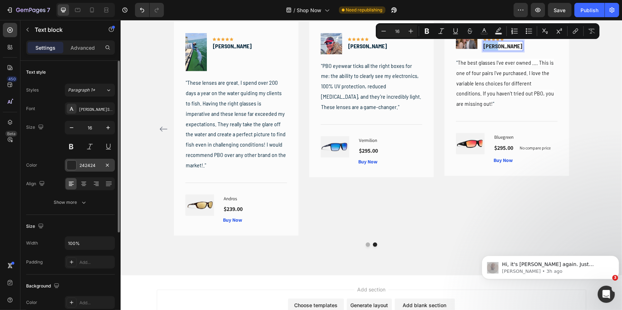
click at [91, 168] on div "242424" at bounding box center [89, 165] width 21 height 6
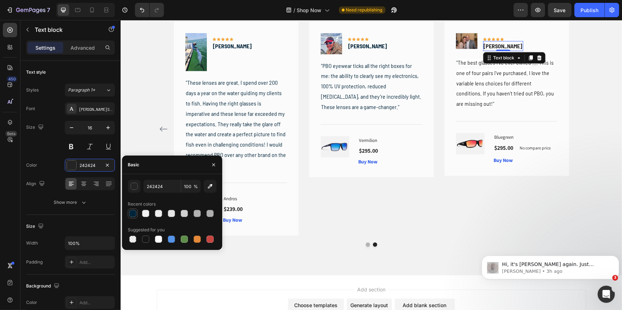
click at [133, 212] on div at bounding box center [132, 213] width 7 height 7
type input "002439"
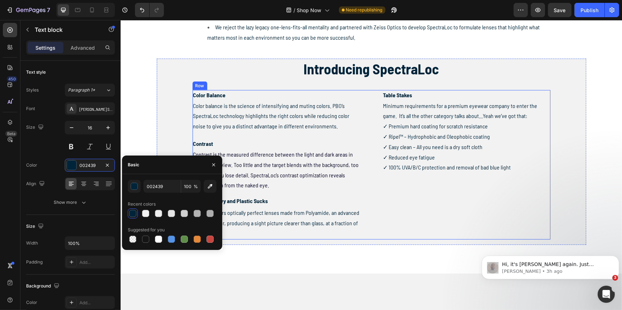
scroll to position [404, 0]
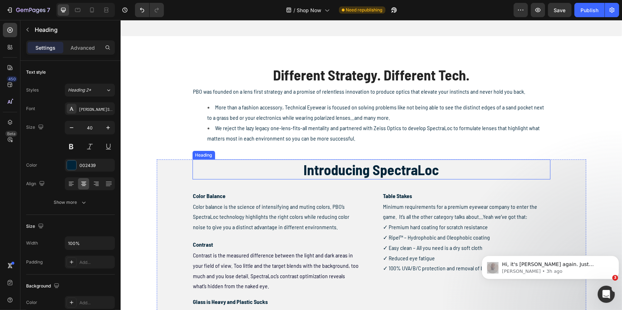
click at [387, 170] on h2 "Introducing SpectraLoc" at bounding box center [371, 170] width 358 height 20
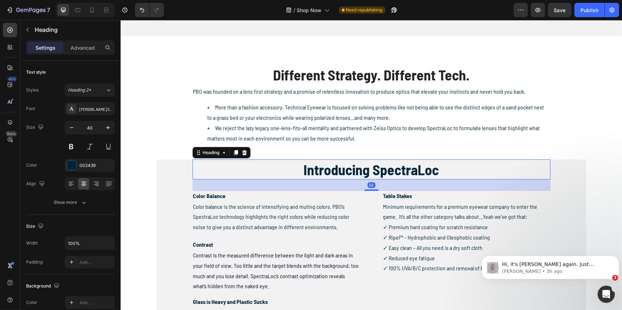
click at [387, 170] on h2 "Introducing SpectraLoc" at bounding box center [371, 170] width 358 height 20
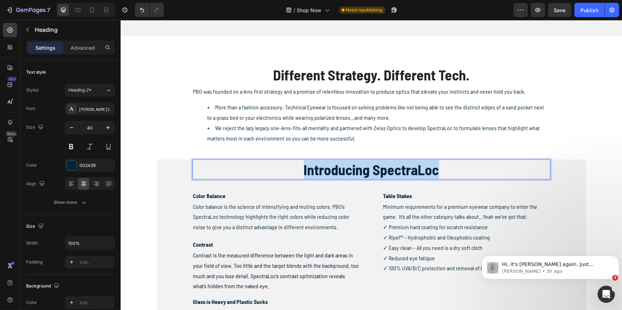
click at [387, 170] on p "Introducing SpectraLoc" at bounding box center [371, 169] width 356 height 19
click at [344, 75] on h2 "Different Strategy. Different Tech." at bounding box center [371, 75] width 490 height 20
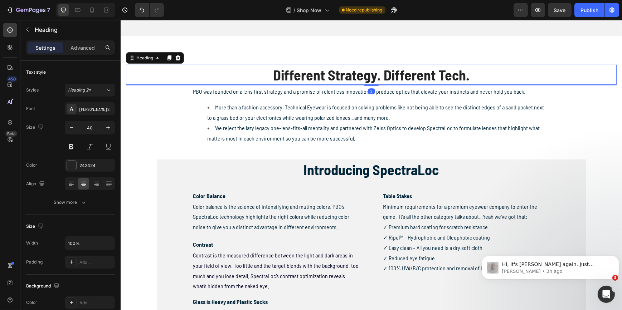
click at [344, 75] on h2 "Different Strategy. Different Tech." at bounding box center [371, 75] width 490 height 20
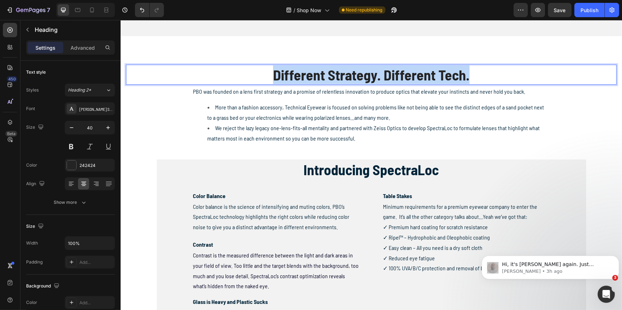
click at [344, 75] on p "Different Strategy. Different Tech." at bounding box center [370, 74] width 489 height 19
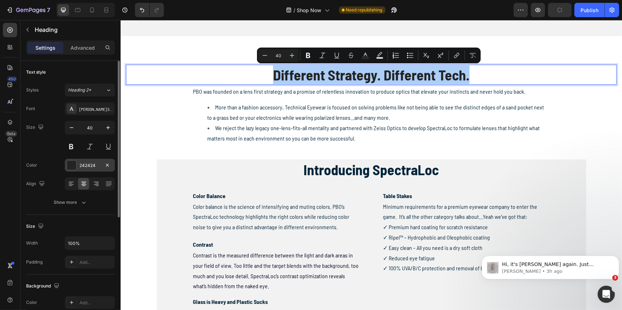
click at [73, 164] on div at bounding box center [71, 165] width 9 height 9
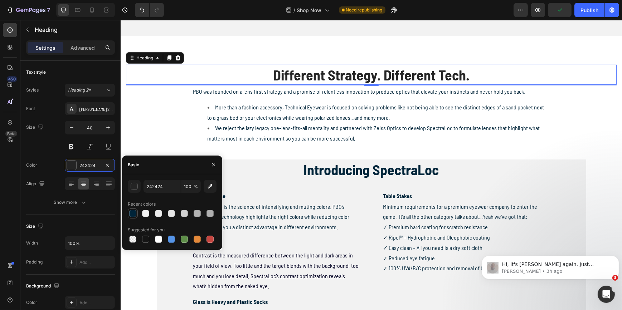
click at [136, 214] on div at bounding box center [132, 213] width 7 height 7
type input "002439"
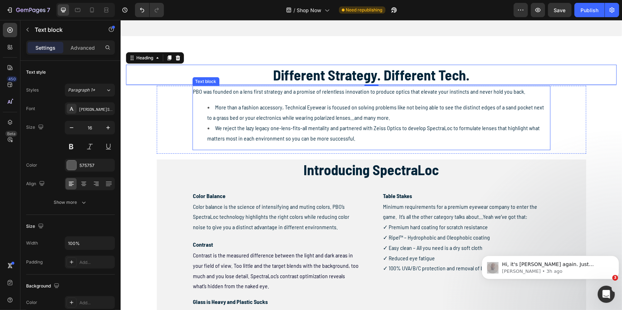
click at [233, 136] on span "We reject the lazy legacy one-lens-fits-all mentality and partnered with Zeiss …" at bounding box center [373, 132] width 332 height 17
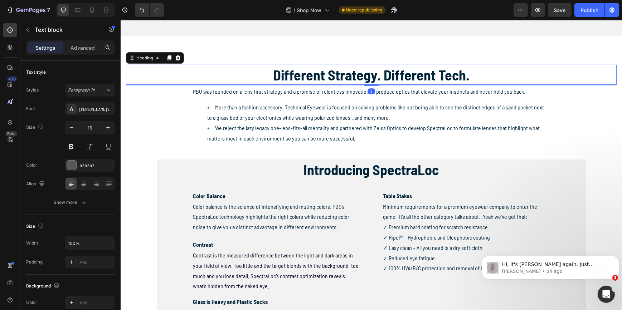
click at [357, 76] on p "Different Strategy. Different Tech." at bounding box center [370, 74] width 489 height 19
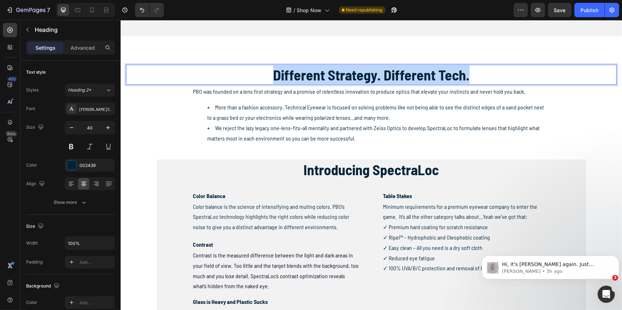
click at [357, 76] on p "Different Strategy. Different Tech." at bounding box center [370, 74] width 489 height 19
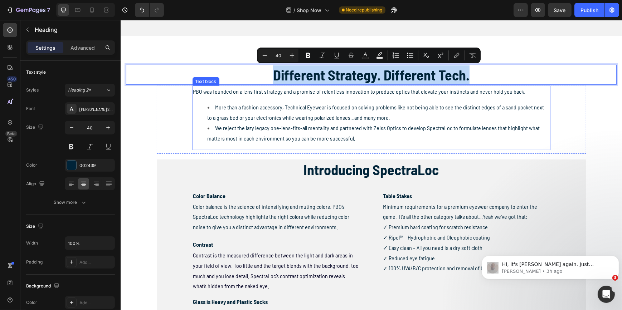
click at [347, 125] on span "We reject the lazy legacy one-lens-fits-all mentality and partnered with Zeiss …" at bounding box center [373, 132] width 332 height 17
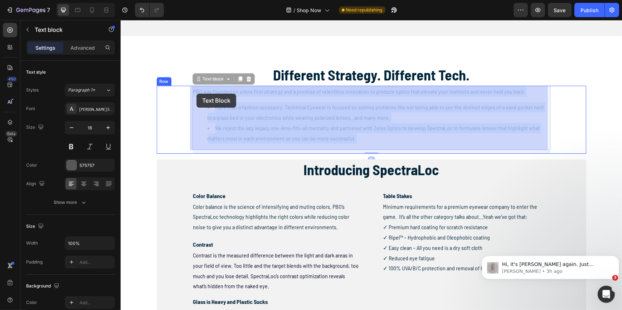
drag, startPoint x: 355, startPoint y: 138, endPoint x: 196, endPoint y: 94, distance: 164.6
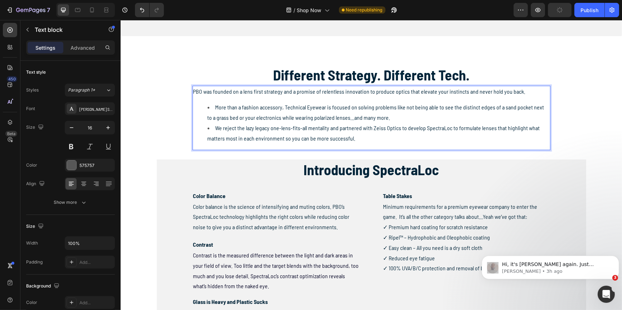
click at [272, 122] on li "More than a fashion accessory, Technical Eyewear is focused on solving problems…" at bounding box center [378, 112] width 342 height 21
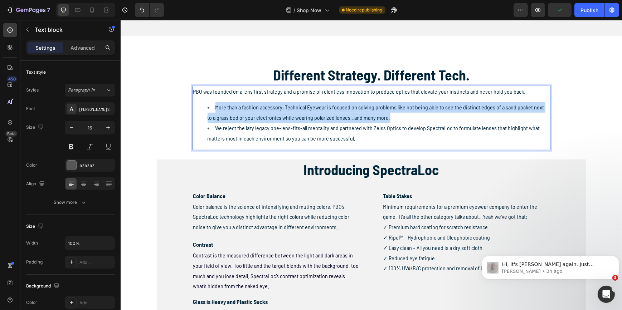
click at [272, 122] on li "More than a fashion accessory, Technical Eyewear is focused on solving problems…" at bounding box center [378, 112] width 342 height 21
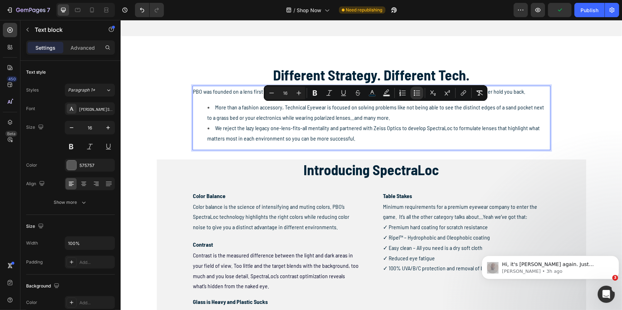
click at [339, 136] on span "We reject the lazy legacy one-lens-fits-all mentality and partnered with Zeiss …" at bounding box center [373, 132] width 332 height 17
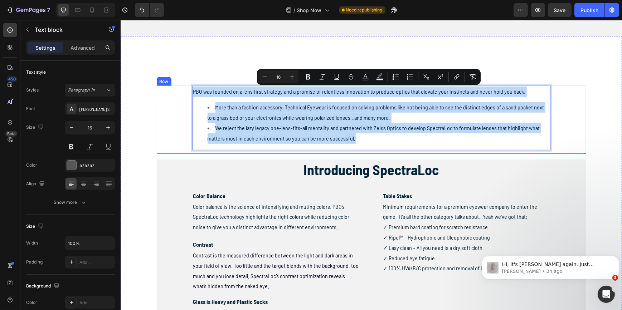
drag, startPoint x: 351, startPoint y: 139, endPoint x: 183, endPoint y: 93, distance: 174.3
click at [183, 93] on div "PBO was founded on a lens first strategy and a promise of relentless innovation…" at bounding box center [370, 120] width 429 height 68
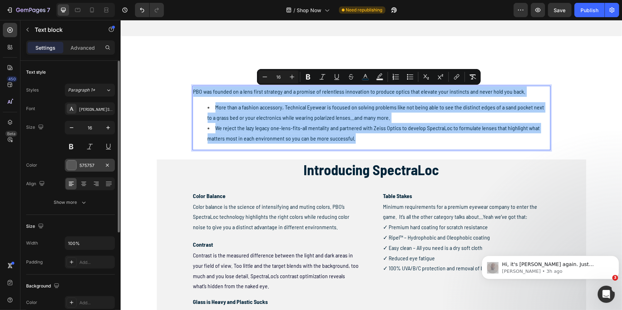
click at [87, 163] on div "575757" at bounding box center [89, 165] width 21 height 6
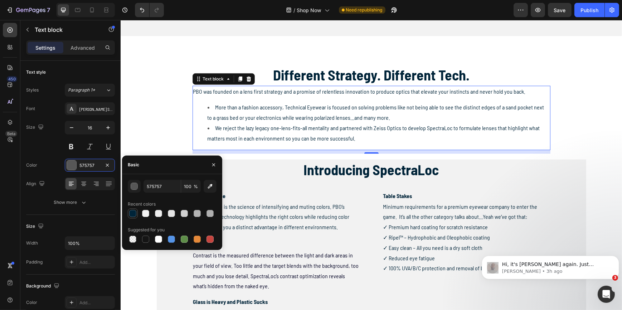
click at [133, 211] on div at bounding box center [132, 213] width 7 height 7
type input "002439"
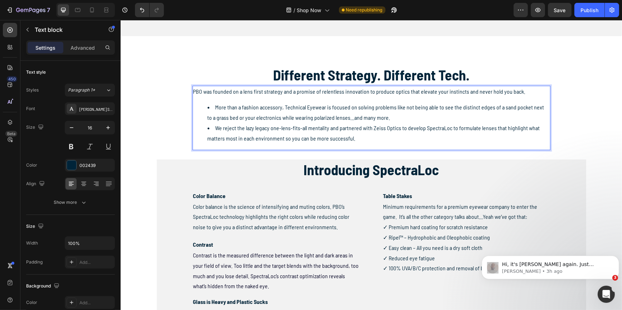
click at [256, 92] on span "PBO was founded on a lens first strategy and a promise of relentless innovation…" at bounding box center [359, 91] width 332 height 7
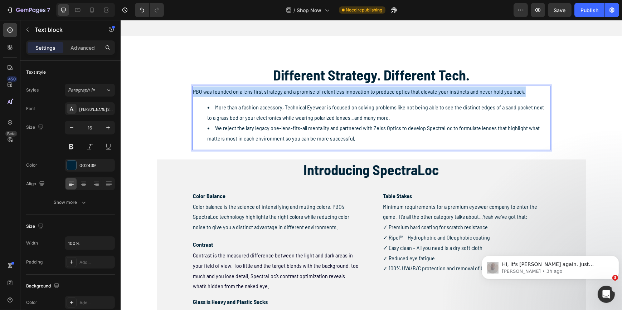
click at [256, 92] on span "PBO was founded on a lens first strategy and a promise of relentless innovation…" at bounding box center [359, 91] width 332 height 7
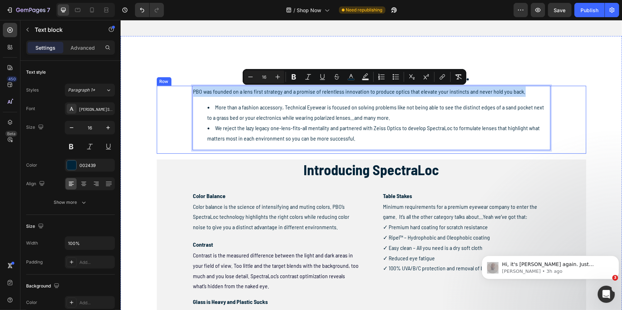
click at [182, 107] on div "PBO was founded on a lens first strategy and a promise of relentless innovation…" at bounding box center [370, 120] width 429 height 68
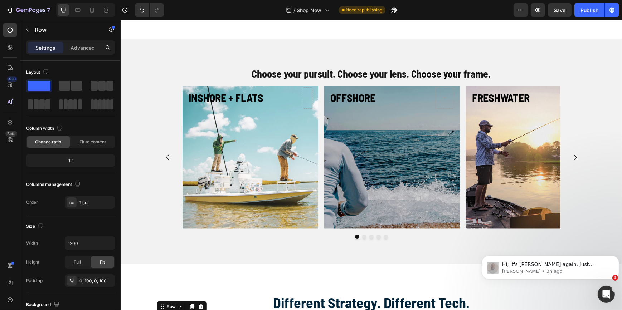
scroll to position [143, 0]
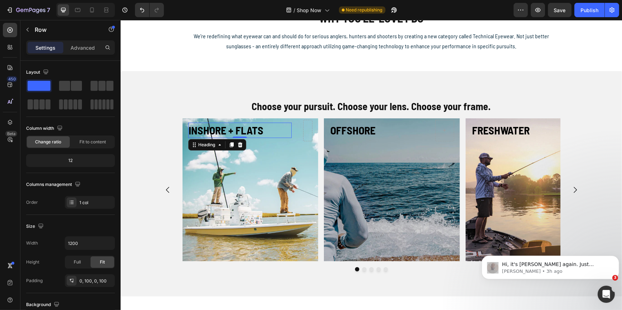
click at [210, 132] on strong "INSHORE + FLATS" at bounding box center [226, 130] width 75 height 13
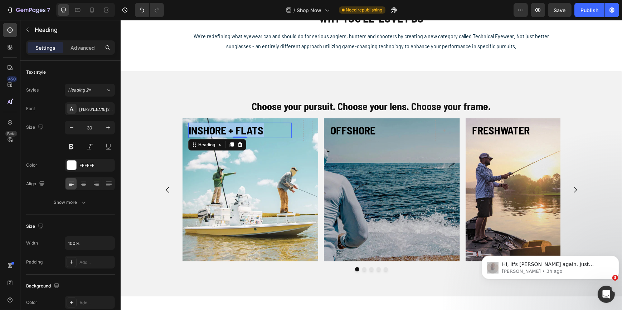
click at [210, 132] on strong "INSHORE + FLATS" at bounding box center [226, 130] width 75 height 13
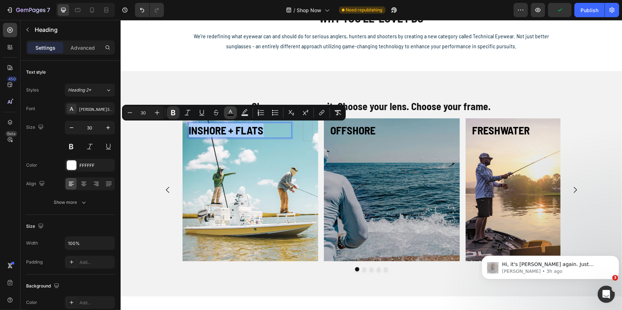
click at [230, 112] on icon "Editor contextual toolbar" at bounding box center [230, 112] width 7 height 7
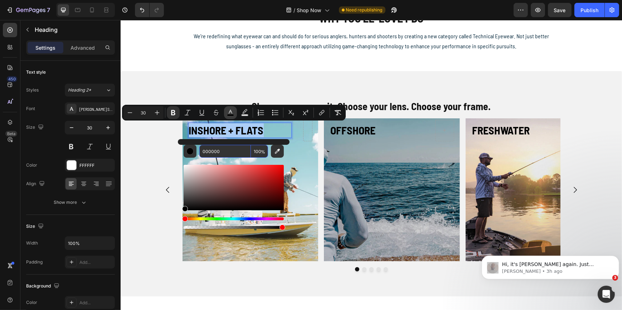
click at [230, 112] on icon "Editor contextual toolbar" at bounding box center [230, 112] width 7 height 7
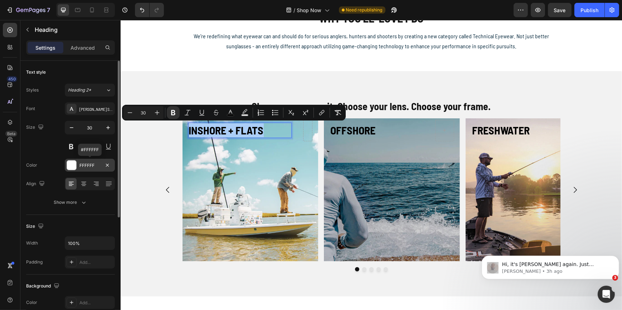
click at [85, 164] on div "FFFFFF" at bounding box center [89, 165] width 21 height 6
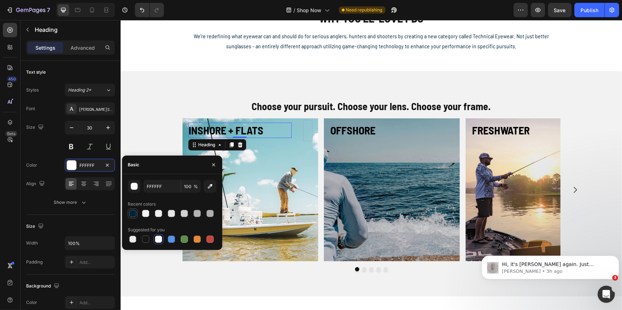
click at [132, 215] on div at bounding box center [132, 213] width 7 height 7
type input "002439"
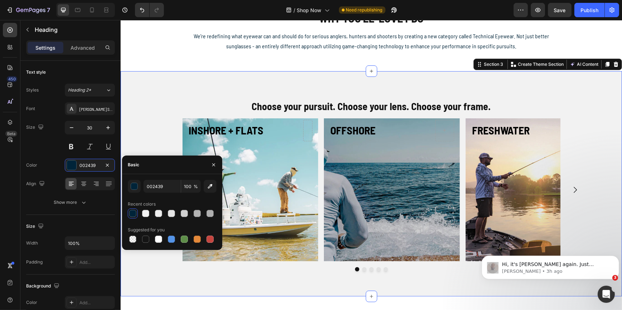
click at [138, 145] on div "⁠⁠⁠⁠⁠⁠⁠ INSHORE + FLATS Heading Hero Banner OFFSHORE Heading Hero Banner FRESHW…" at bounding box center [371, 198] width 490 height 161
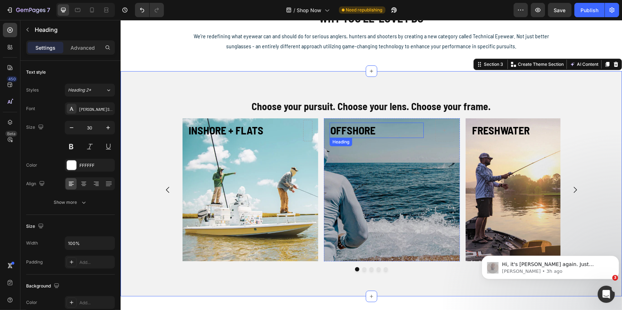
click at [364, 131] on strong "OFFSHORE" at bounding box center [352, 130] width 45 height 13
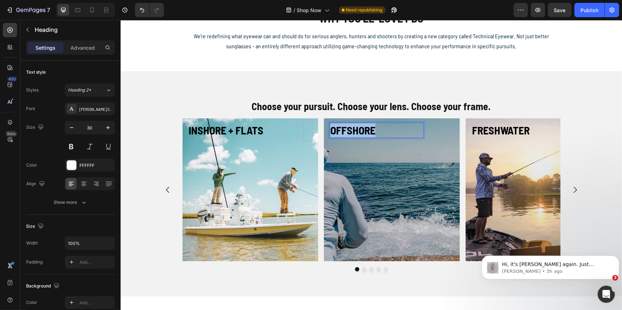
click at [364, 131] on strong "OFFSHORE" at bounding box center [352, 130] width 45 height 13
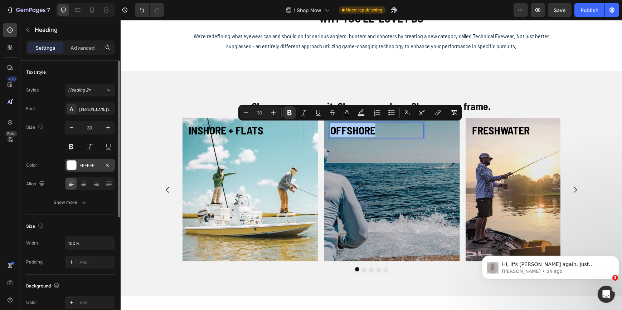
click at [87, 164] on div "FFFFFF" at bounding box center [89, 165] width 21 height 6
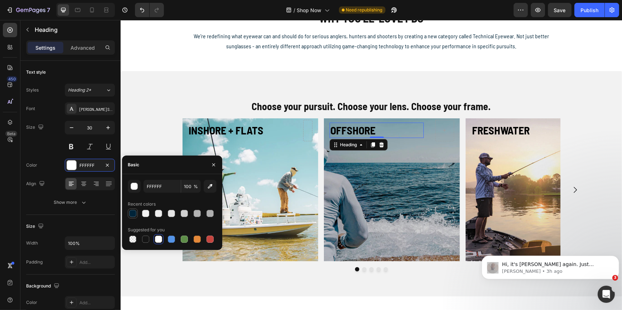
click at [132, 211] on div at bounding box center [132, 213] width 7 height 7
type input "002439"
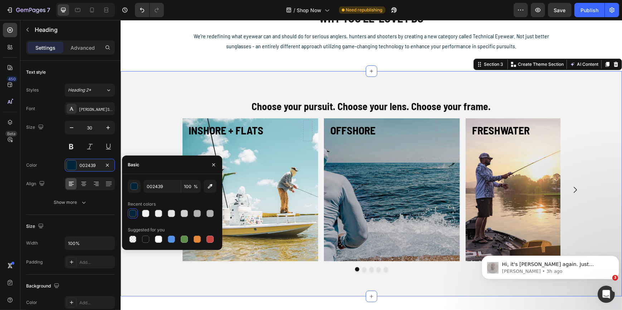
click at [139, 134] on div "⁠⁠⁠⁠⁠⁠⁠ INSHORE + FLATS Heading Hero Banner ⁠⁠⁠⁠⁠⁠⁠ OFFSHORE Heading Hero Banne…" at bounding box center [371, 198] width 490 height 161
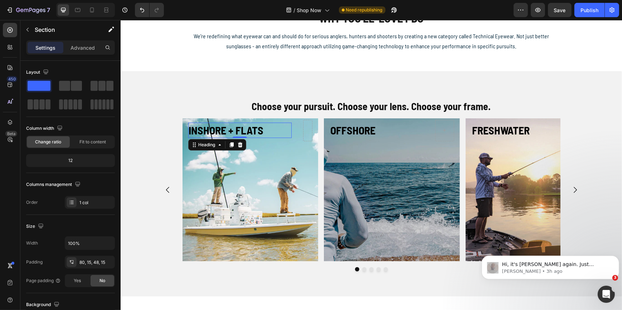
click at [207, 129] on strong "INSHORE + FLATS" at bounding box center [226, 130] width 75 height 13
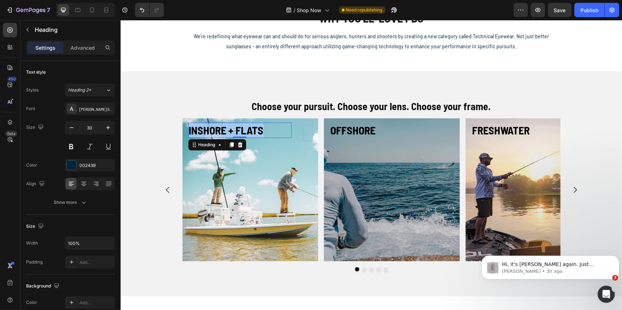
click at [207, 129] on strong "INSHORE + FLATS" at bounding box center [226, 130] width 75 height 13
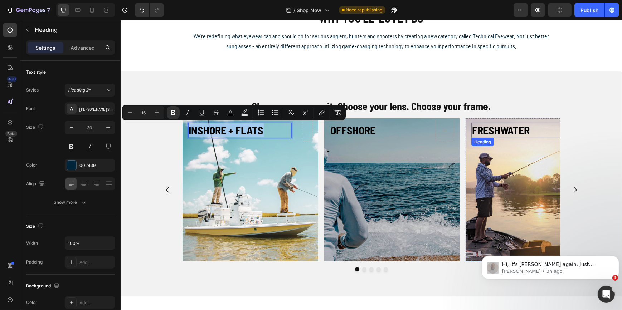
click at [494, 129] on strong "FRESHWATER" at bounding box center [500, 130] width 58 height 13
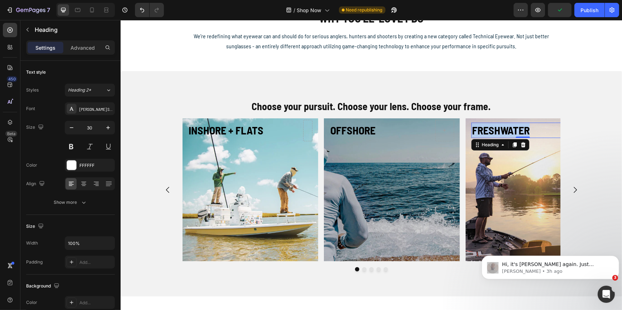
click at [494, 129] on strong "FRESHWATER" at bounding box center [500, 130] width 58 height 13
